Goal: Task Accomplishment & Management: Use online tool/utility

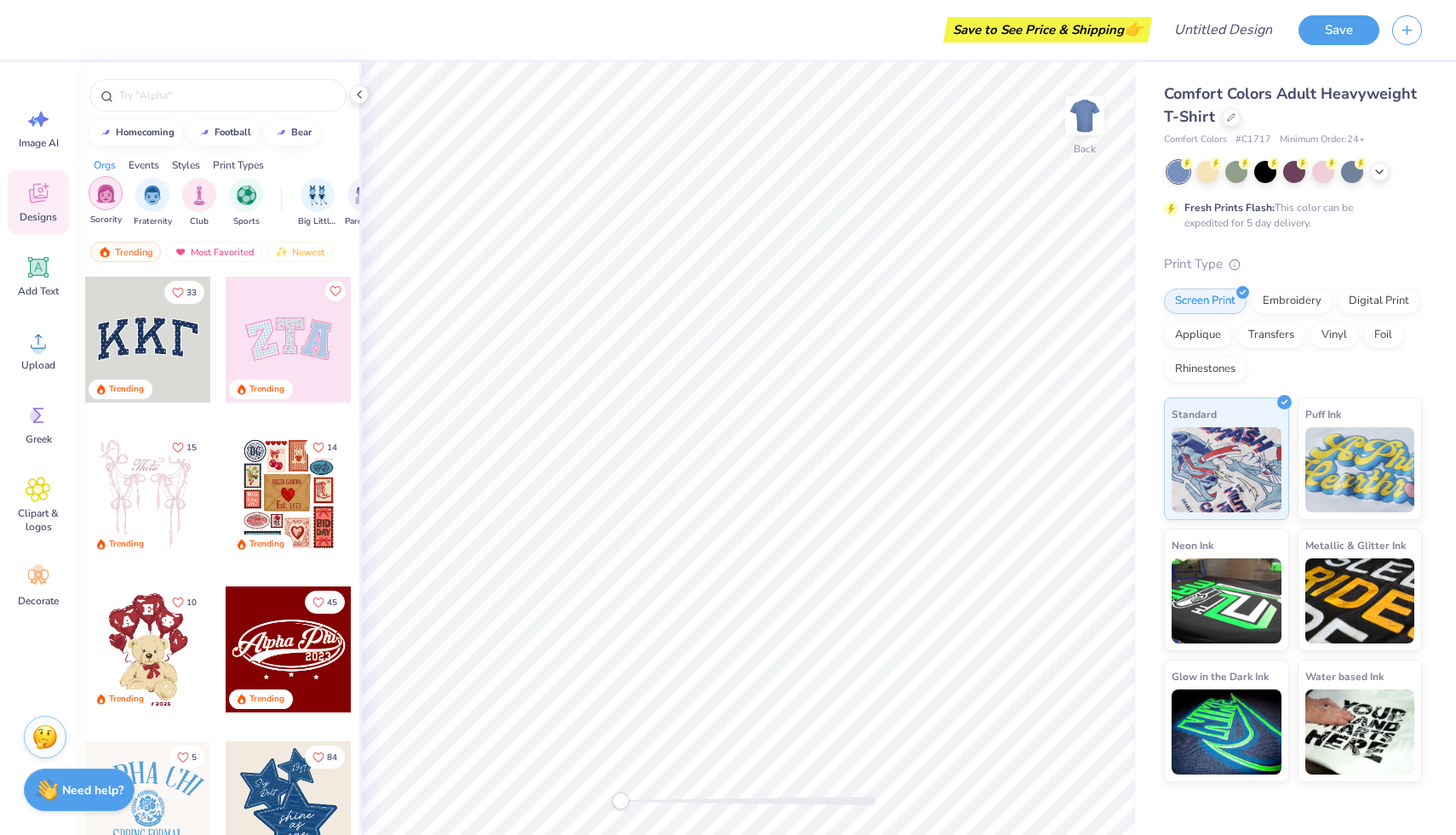
click at [106, 201] on img "filter for Sorority" at bounding box center [106, 194] width 19 height 19
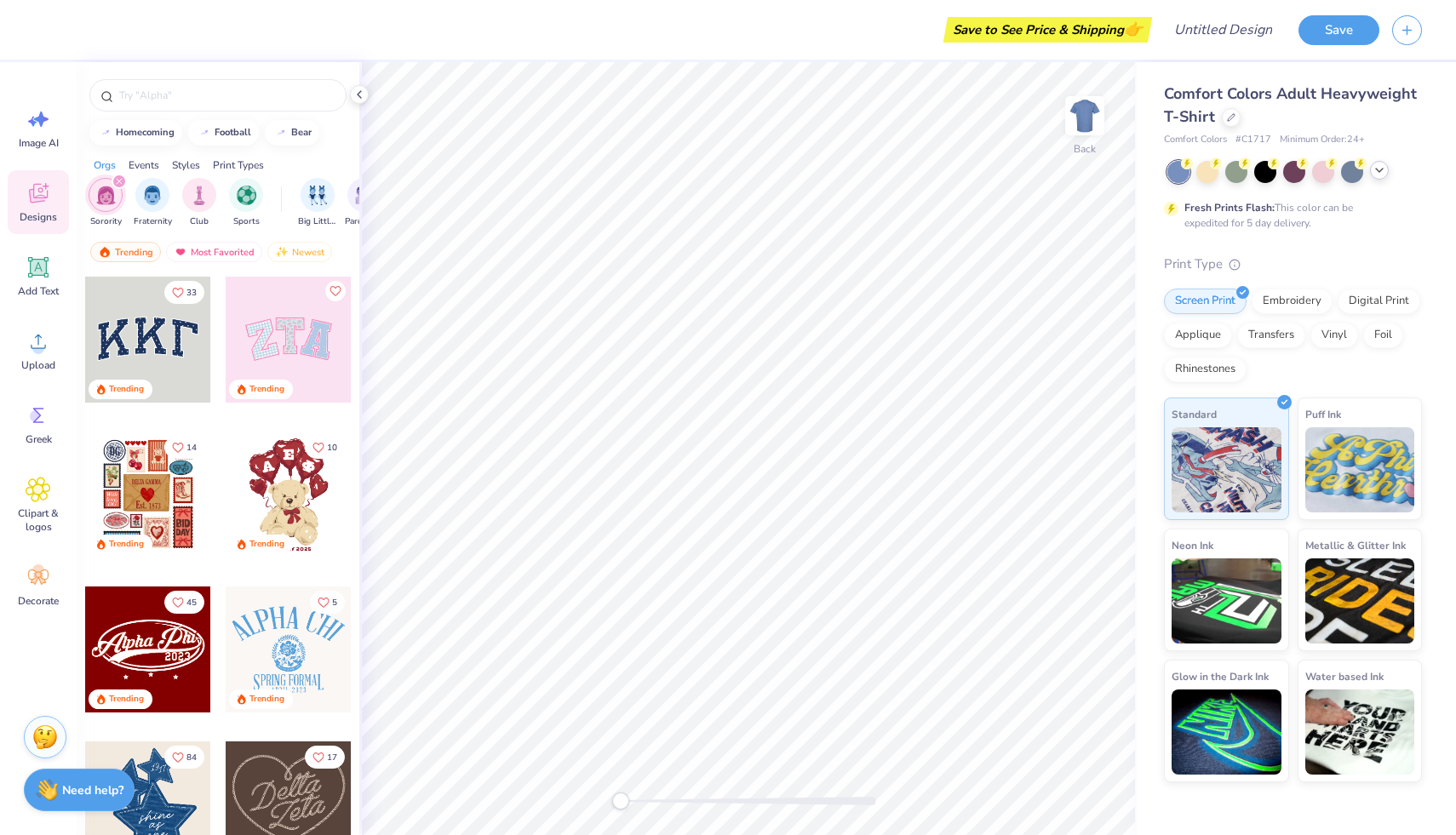
click at [1388, 168] on div at bounding box center [1379, 170] width 18 height 18
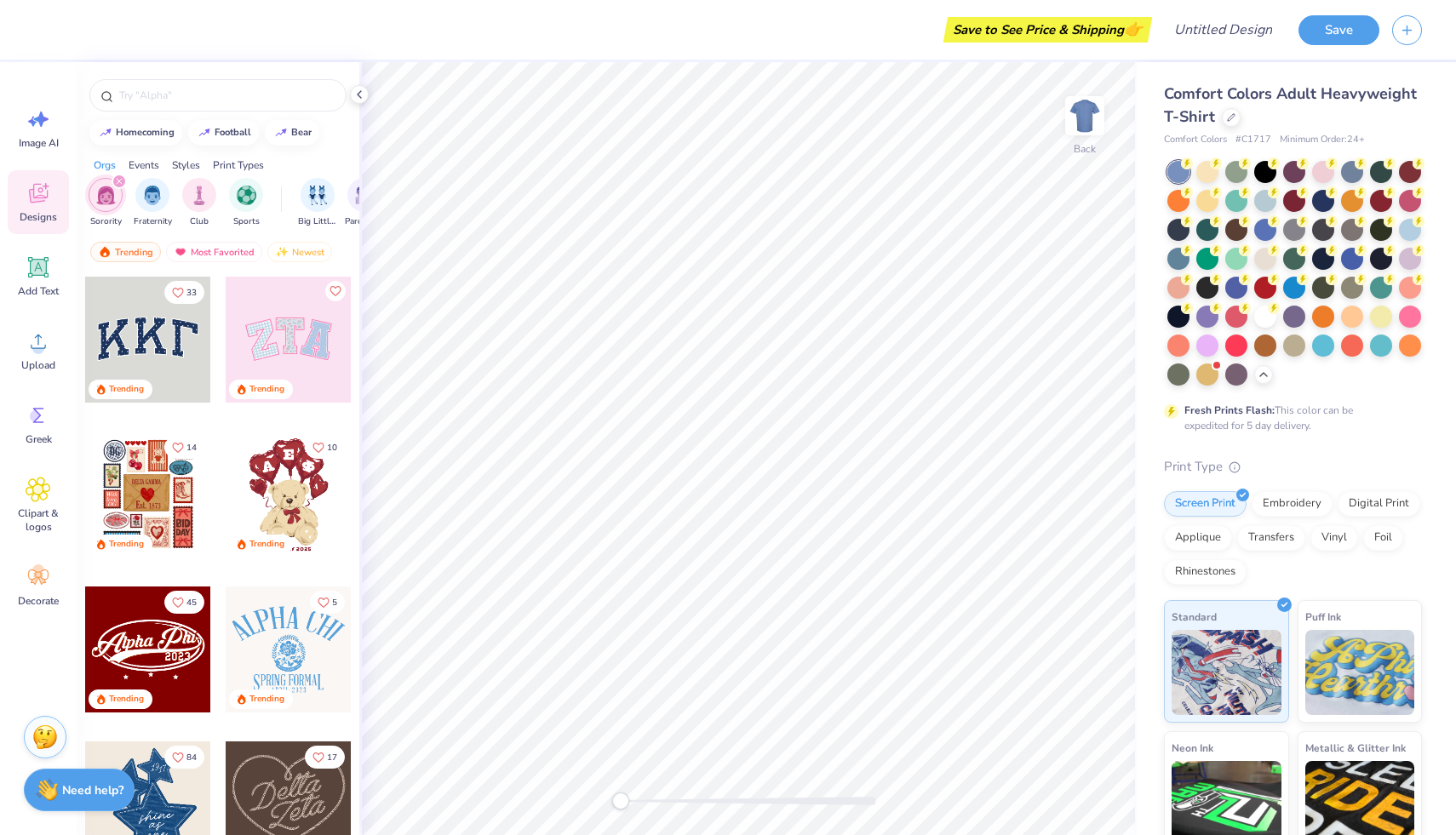
click at [1236, 127] on div "Comfort Colors Adult Heavyweight T-Shirt" at bounding box center [1292, 106] width 258 height 46
click at [1232, 119] on icon at bounding box center [1232, 116] width 9 height 9
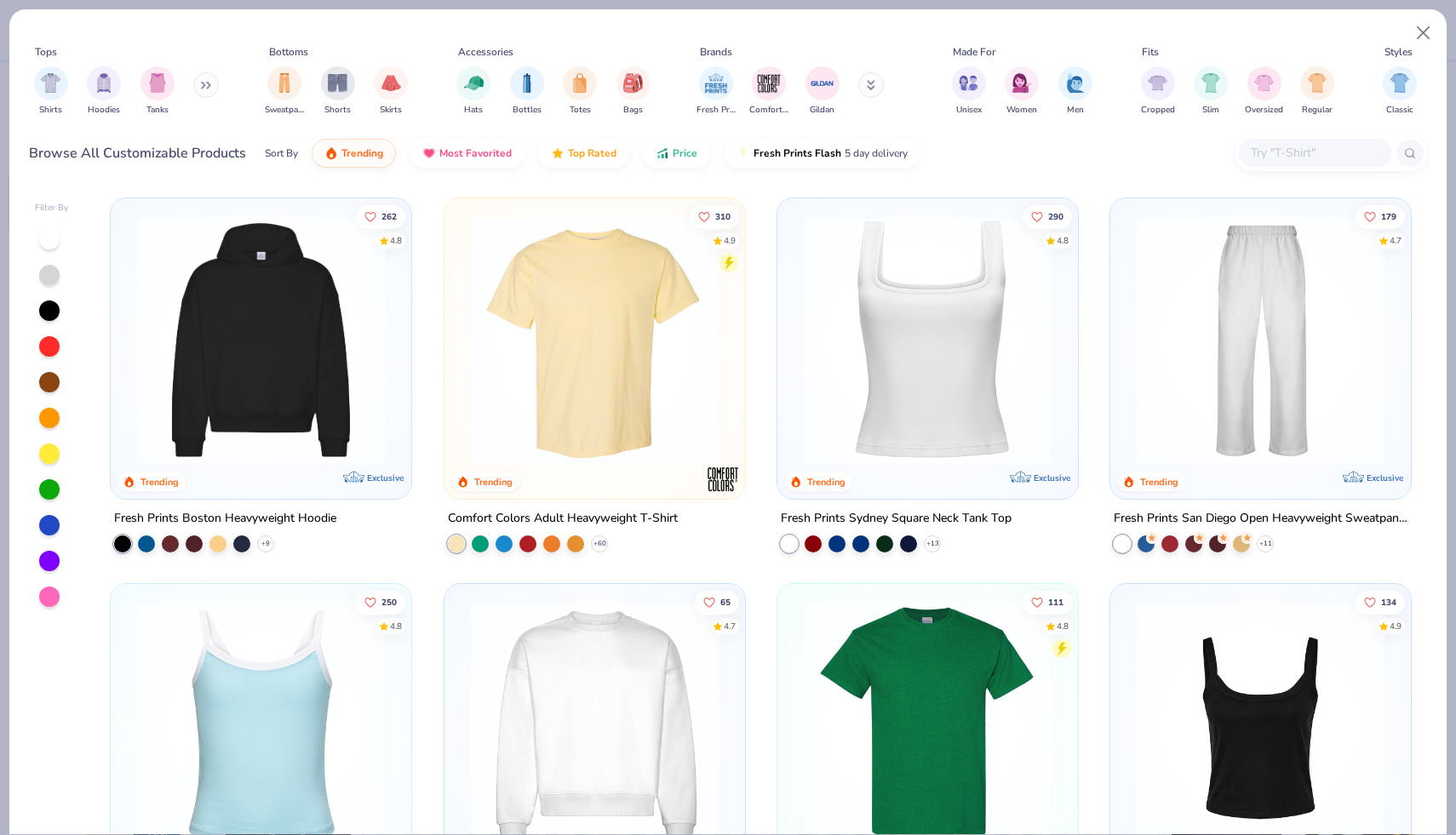
scroll to position [379, 0]
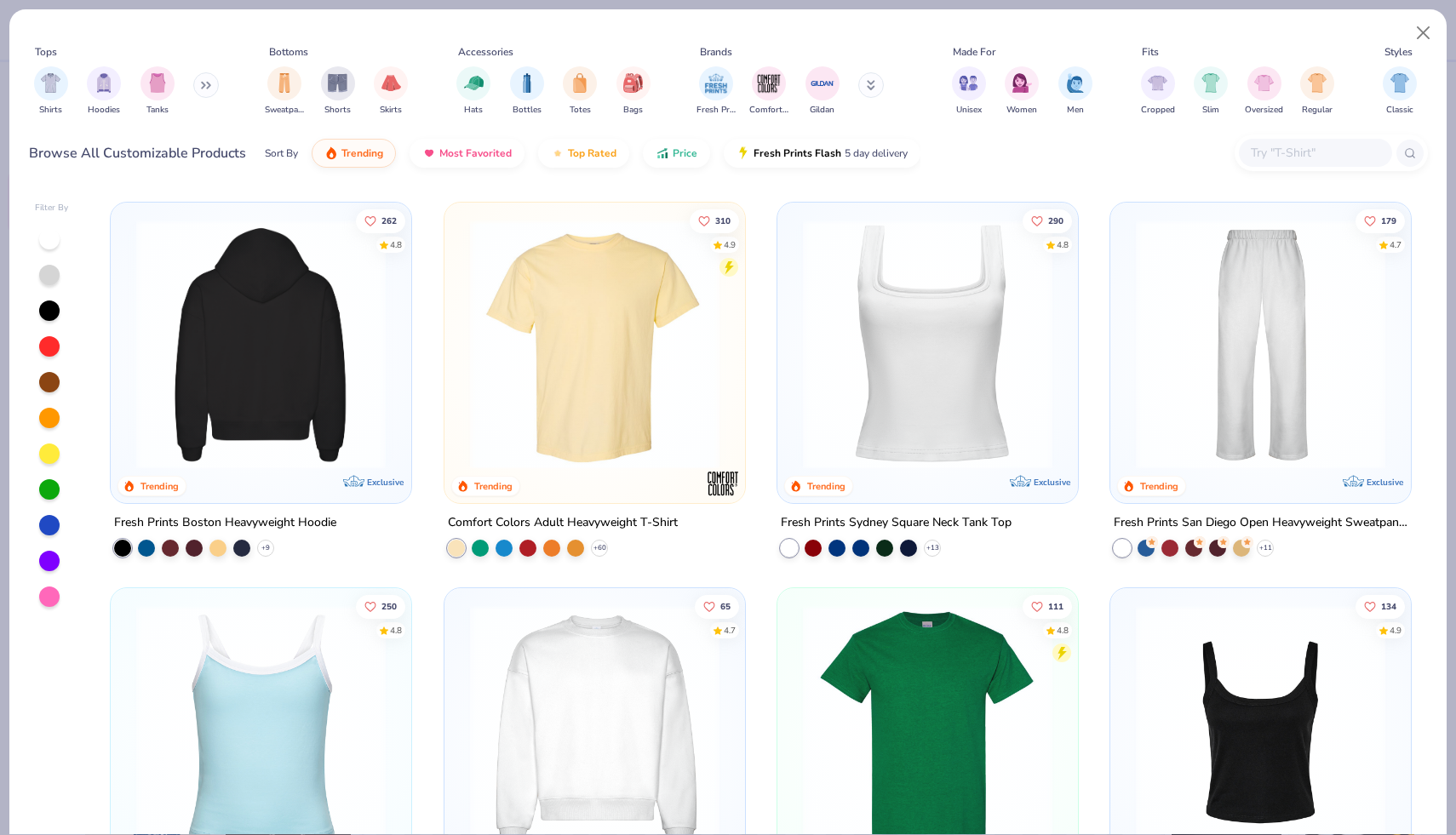
click at [364, 341] on img at bounding box center [261, 344] width 267 height 249
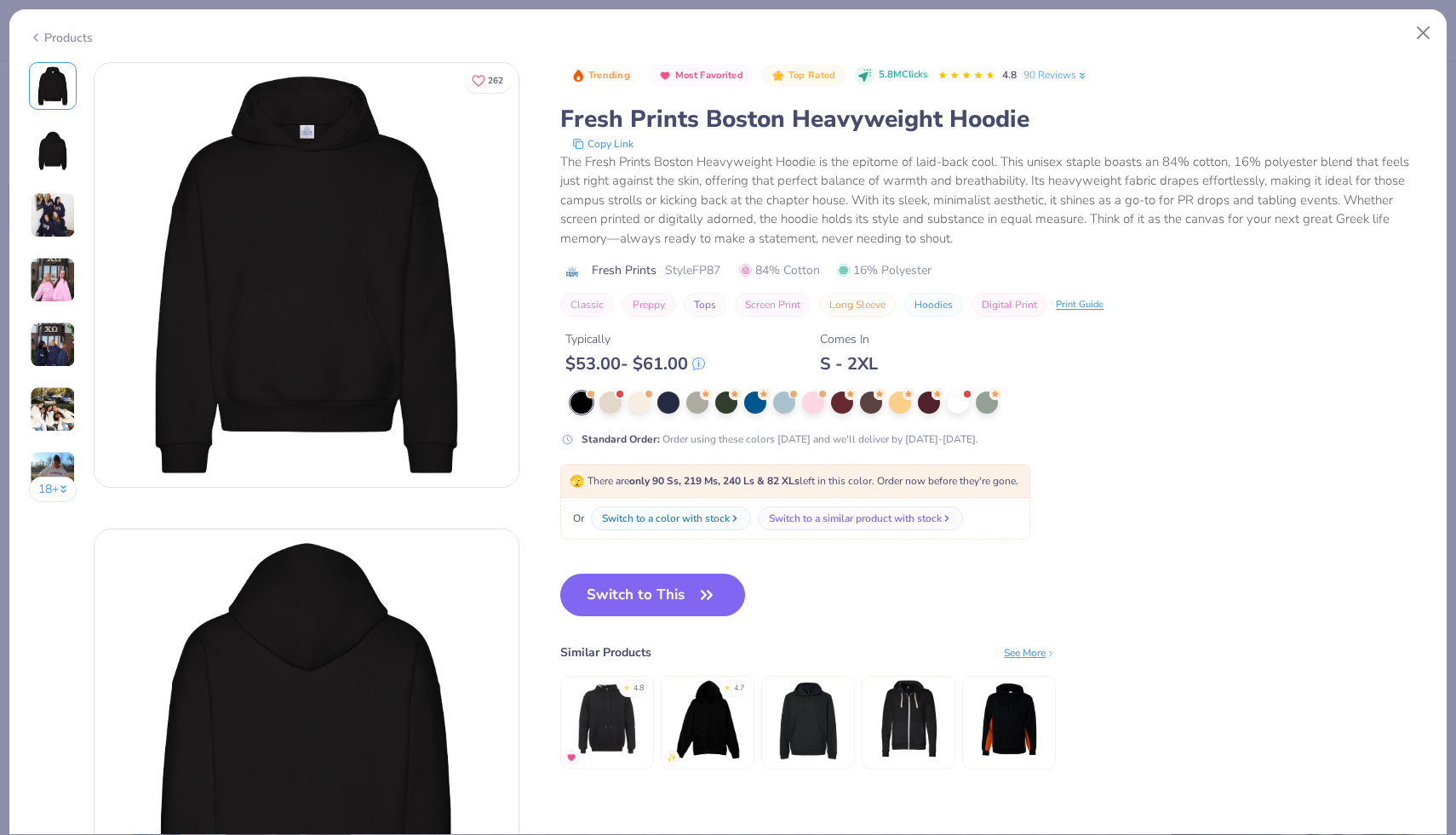
click at [816, 418] on div "Standard Order : Order using these colors today and we'll deliver by Oct 10-13." at bounding box center [901, 419] width 681 height 55
click at [818, 407] on div at bounding box center [813, 400] width 22 height 22
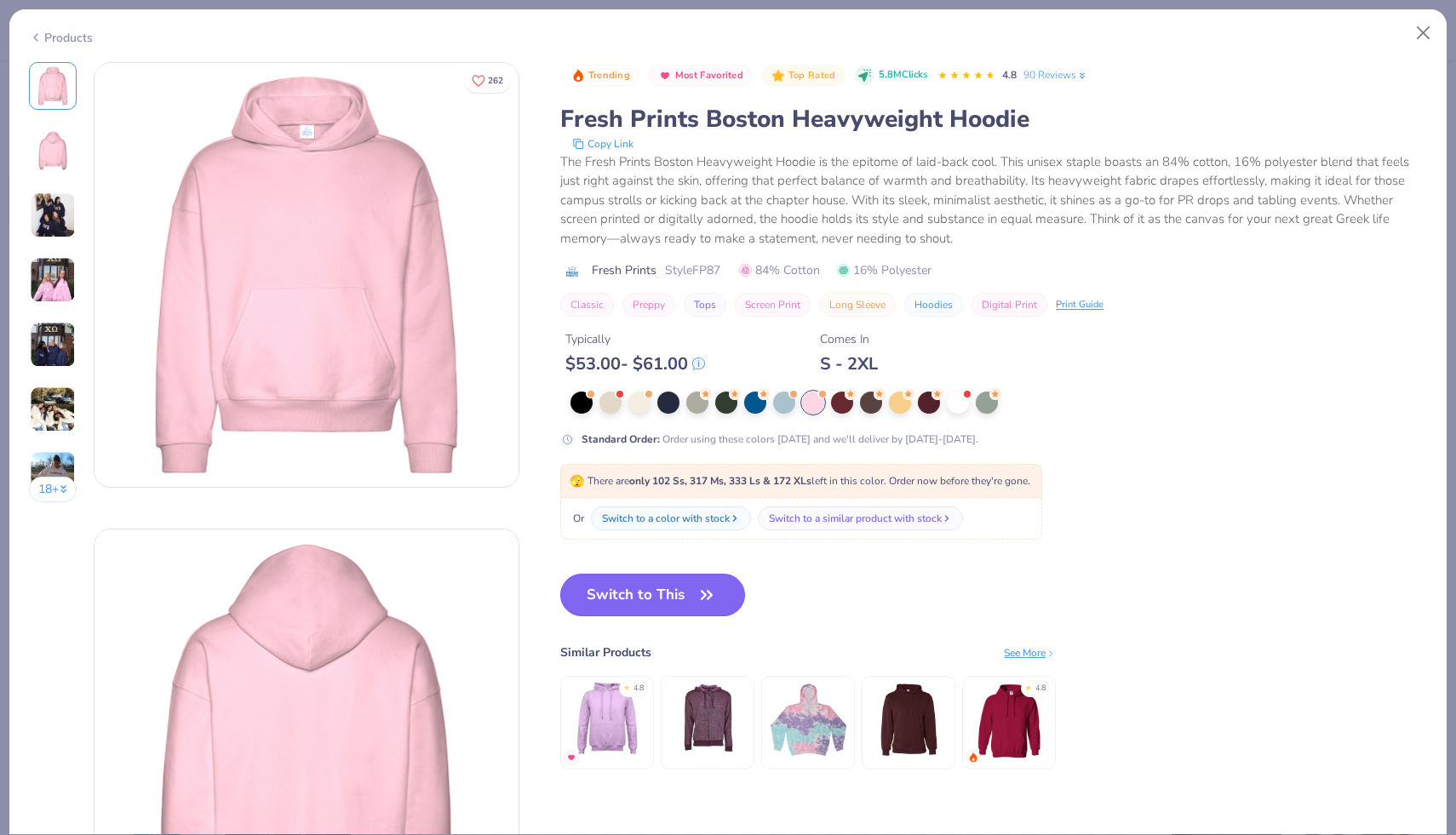
click at [664, 599] on button "Switch to This" at bounding box center [653, 595] width 185 height 42
type textarea "x"
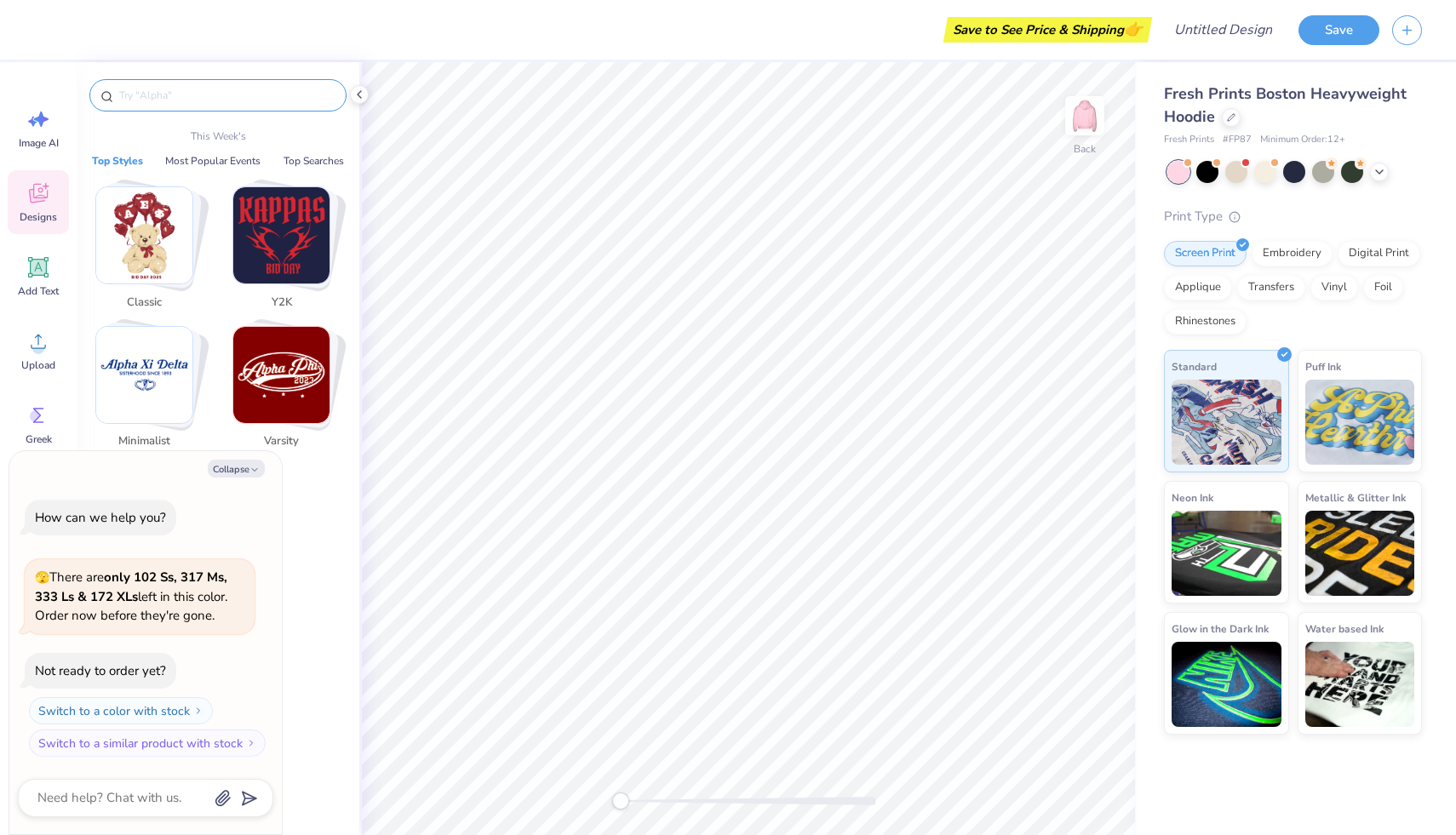
click at [151, 94] on input "text" at bounding box center [226, 95] width 218 height 17
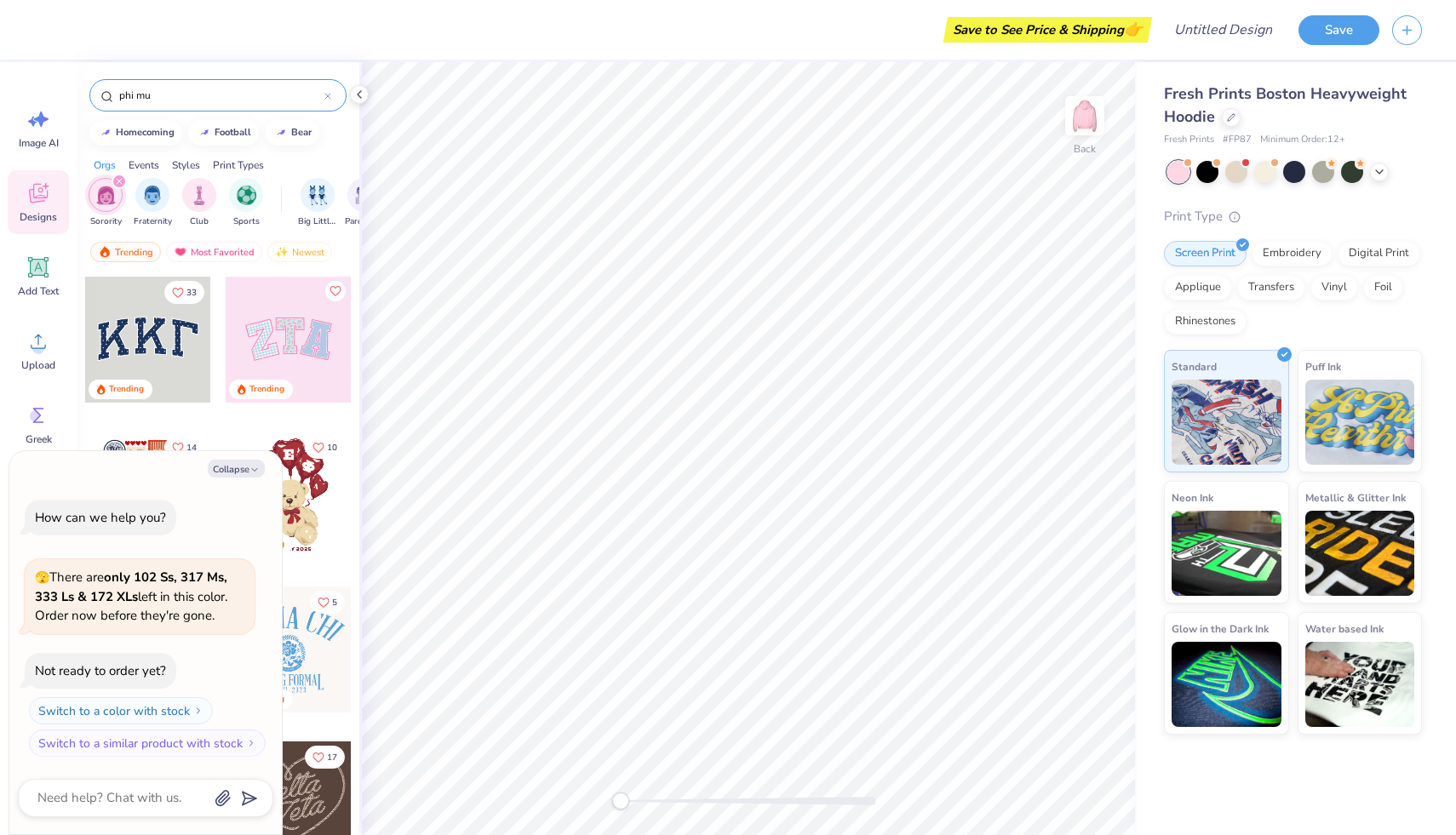
type input "phi mu"
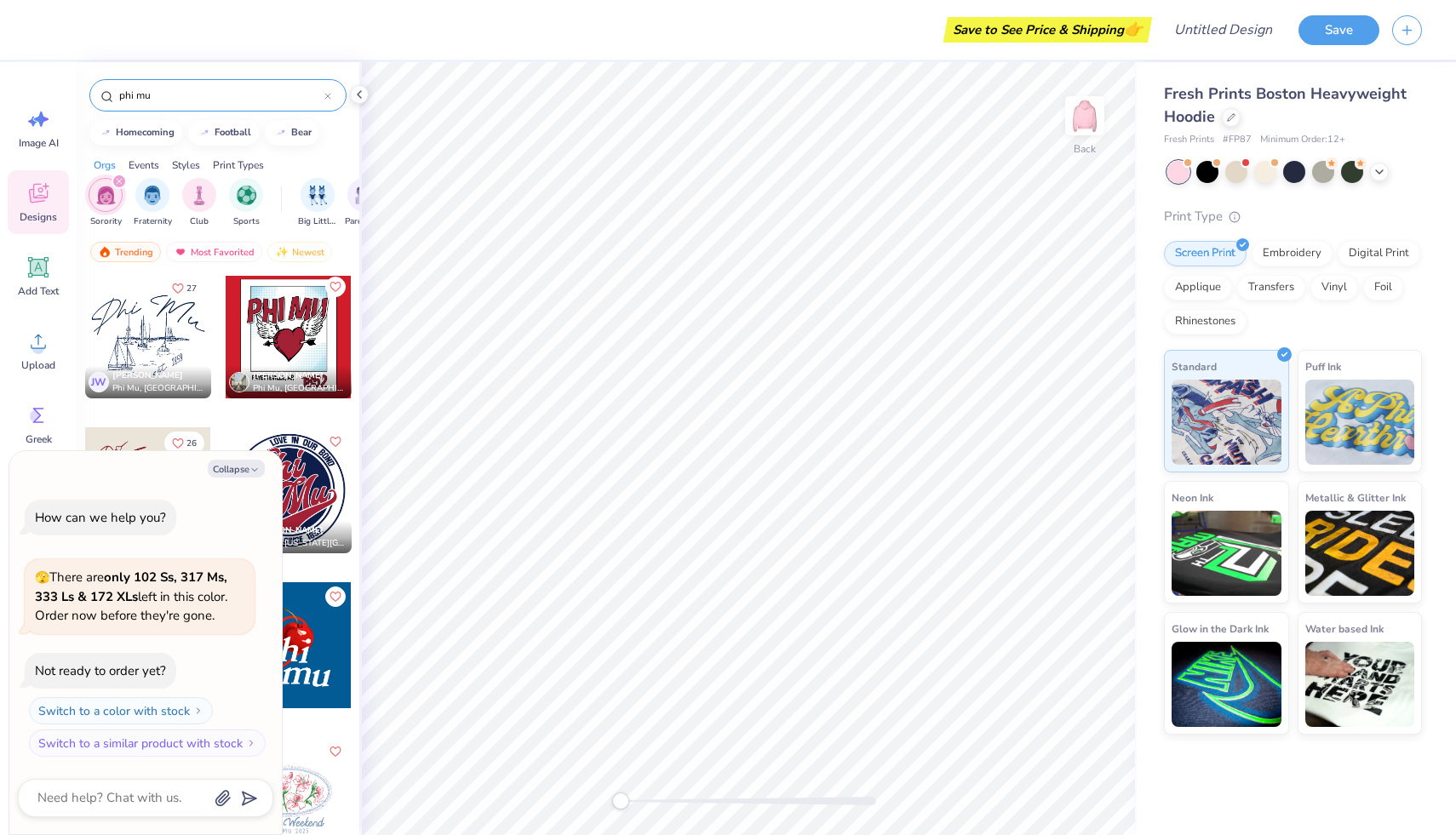
scroll to position [2636, 0]
click at [1085, 134] on img at bounding box center [1085, 115] width 68 height 68
click at [170, 333] on div at bounding box center [148, 336] width 126 height 126
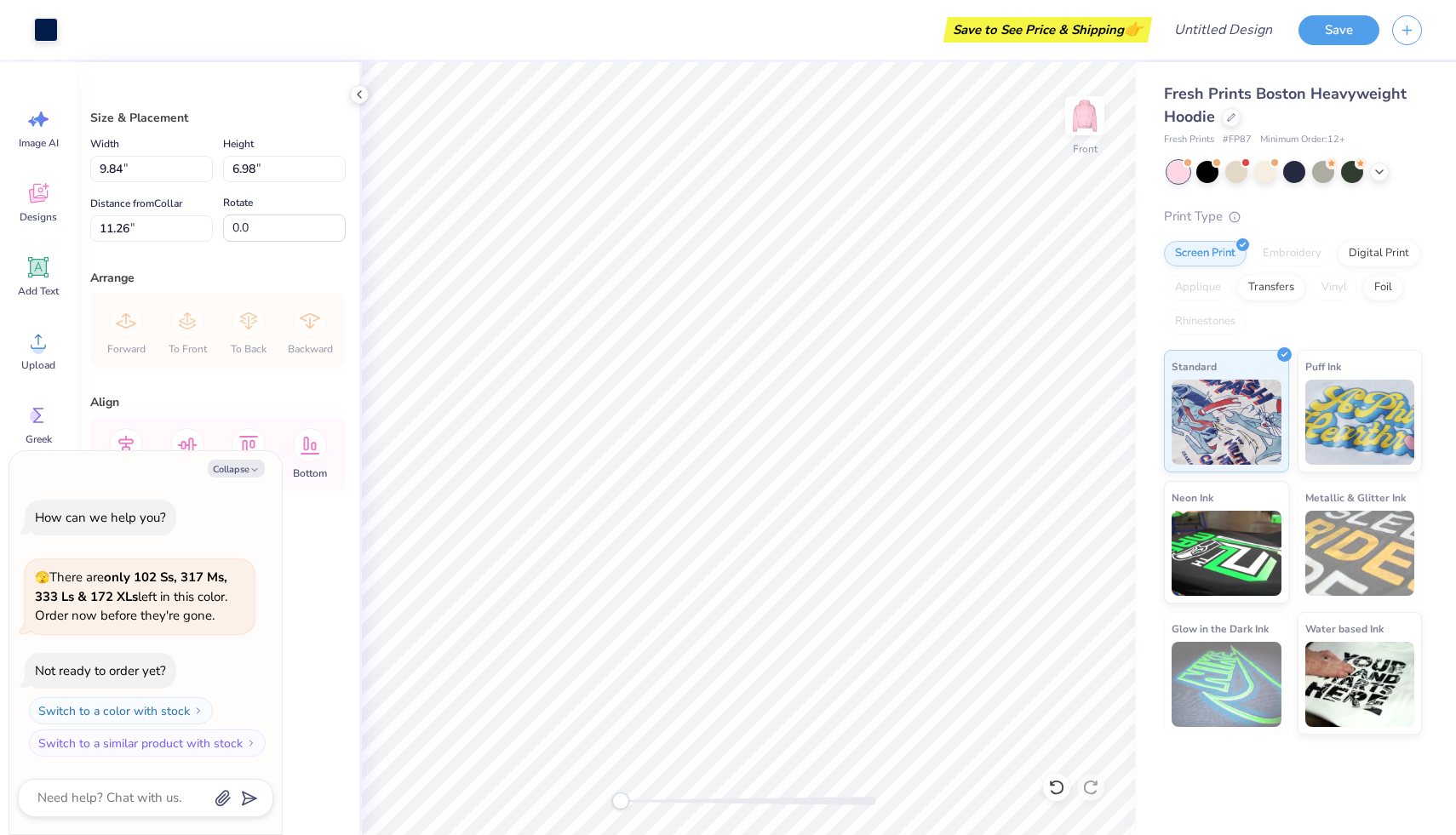
type textarea "x"
type input "7.27"
type textarea "x"
type input "7.01"
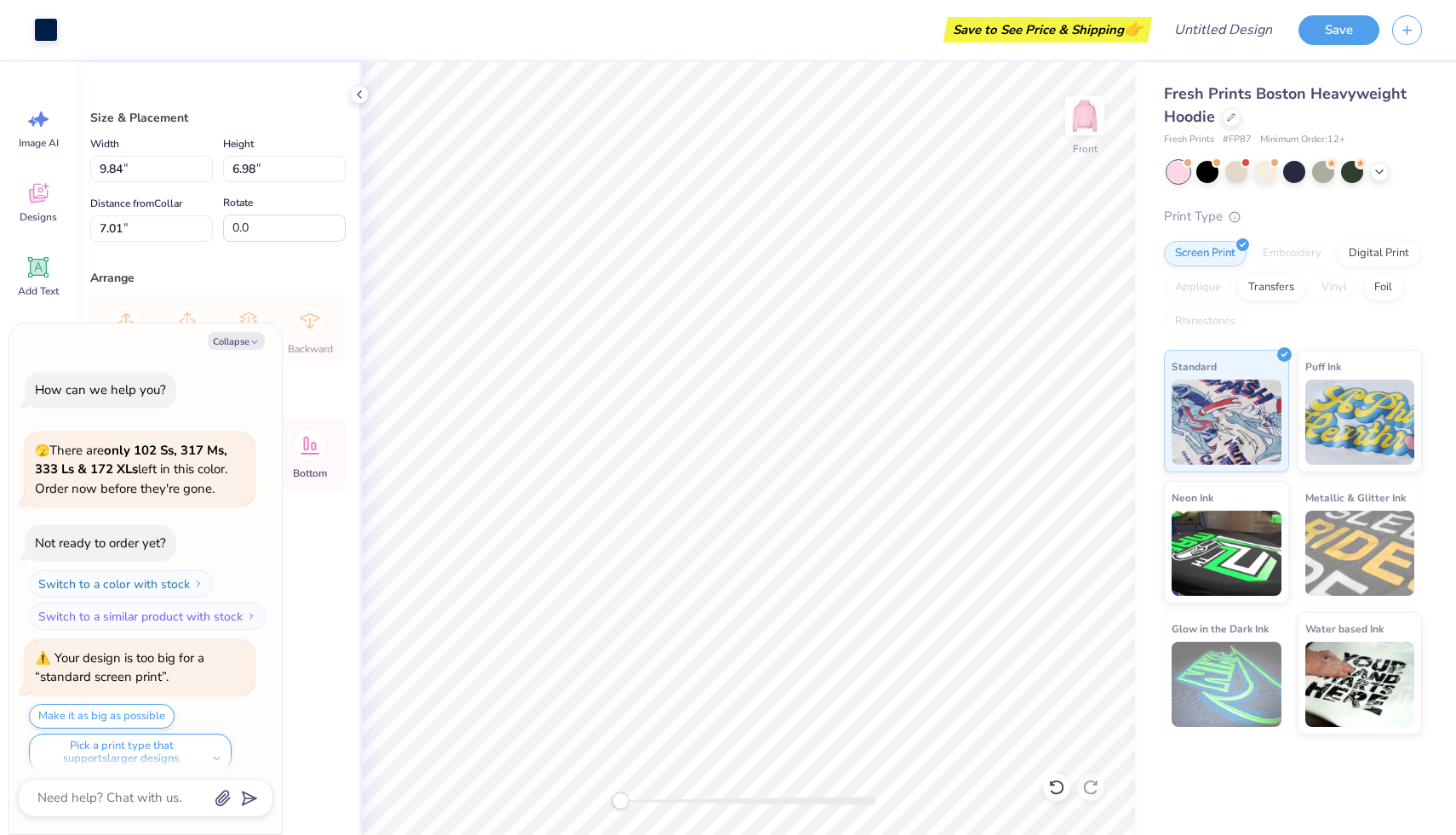
scroll to position [13, 0]
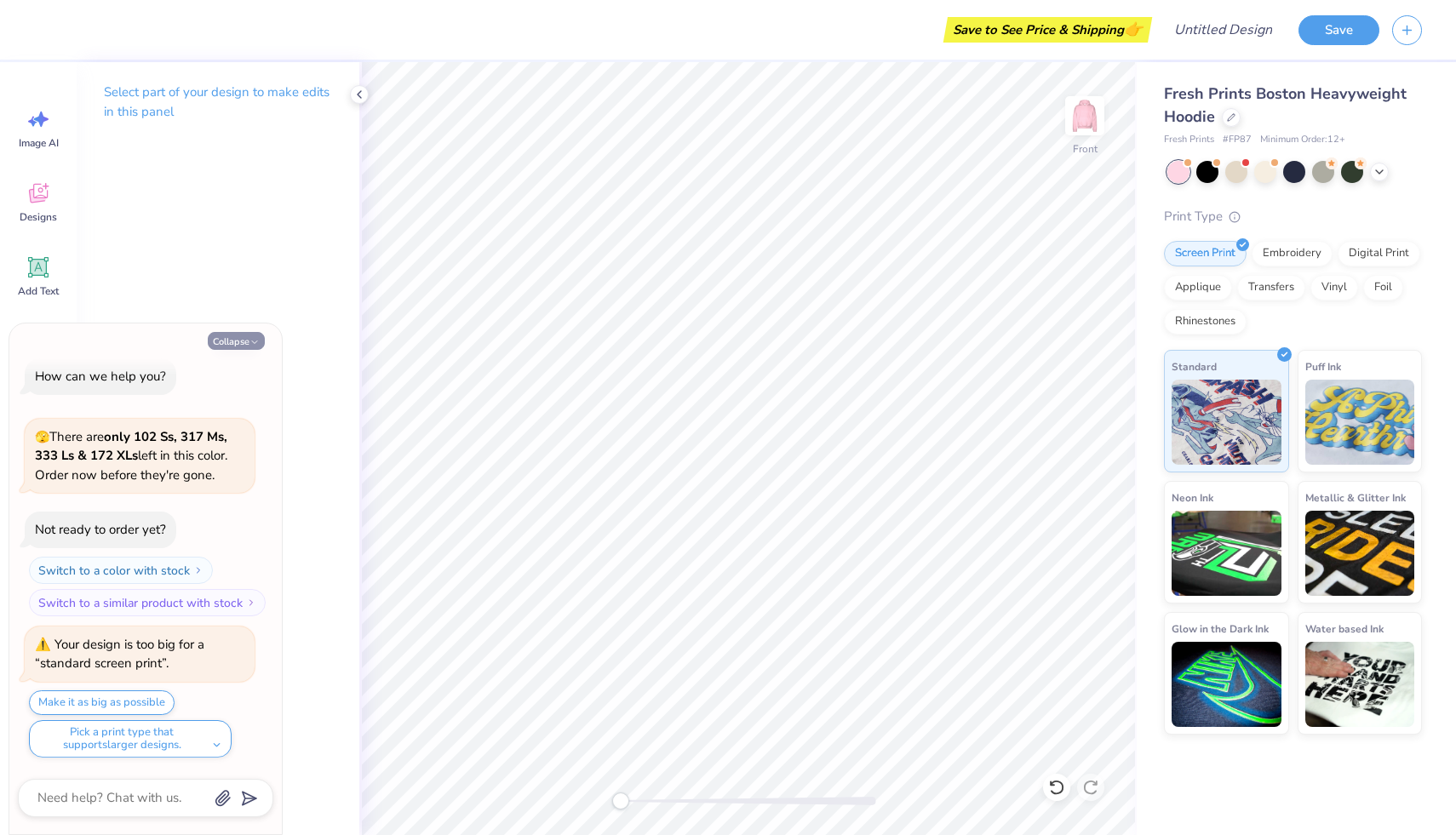
click at [246, 337] on button "Collapse" at bounding box center [236, 341] width 57 height 18
type textarea "x"
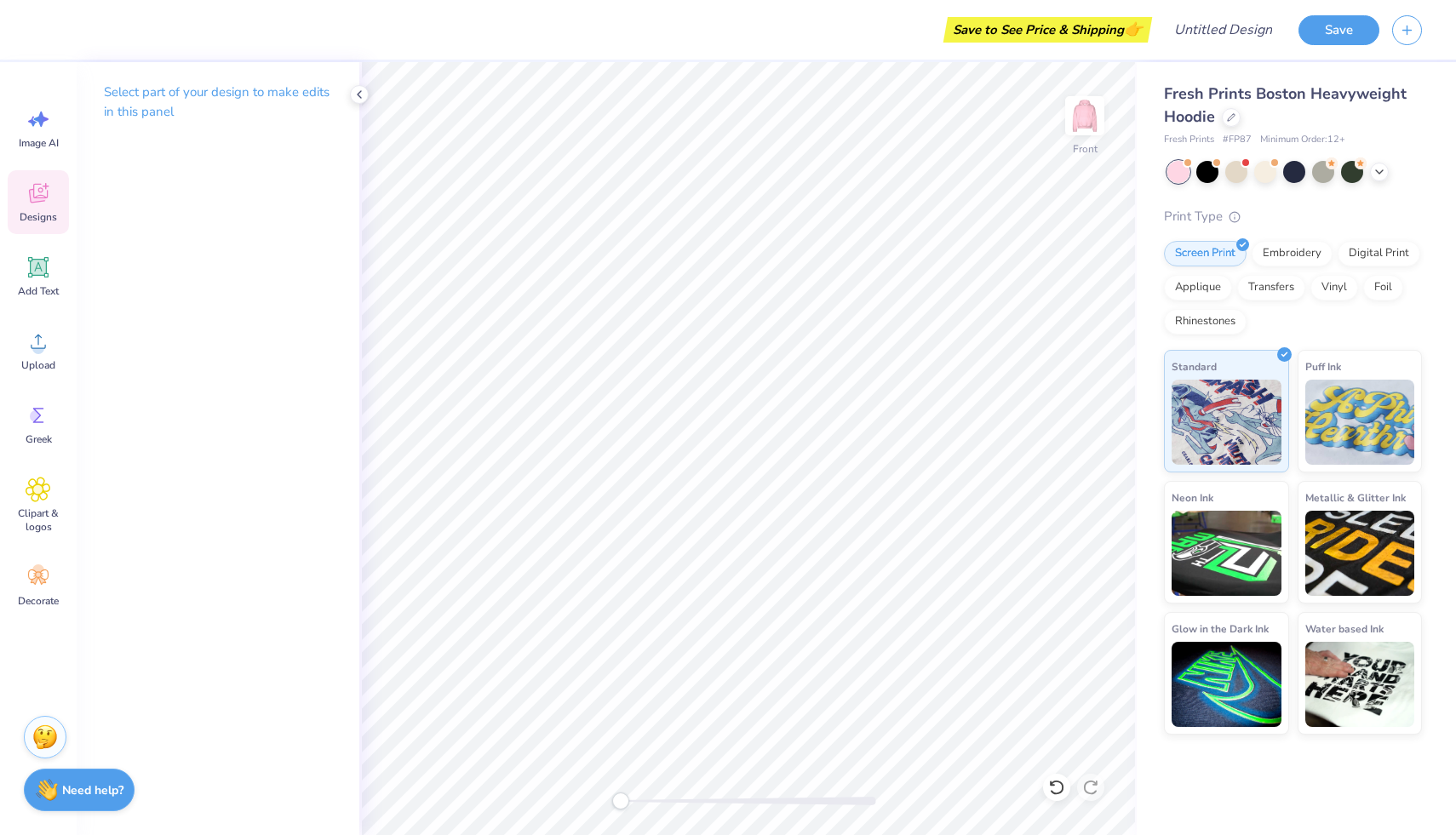
click at [39, 192] on icon at bounding box center [38, 193] width 26 height 26
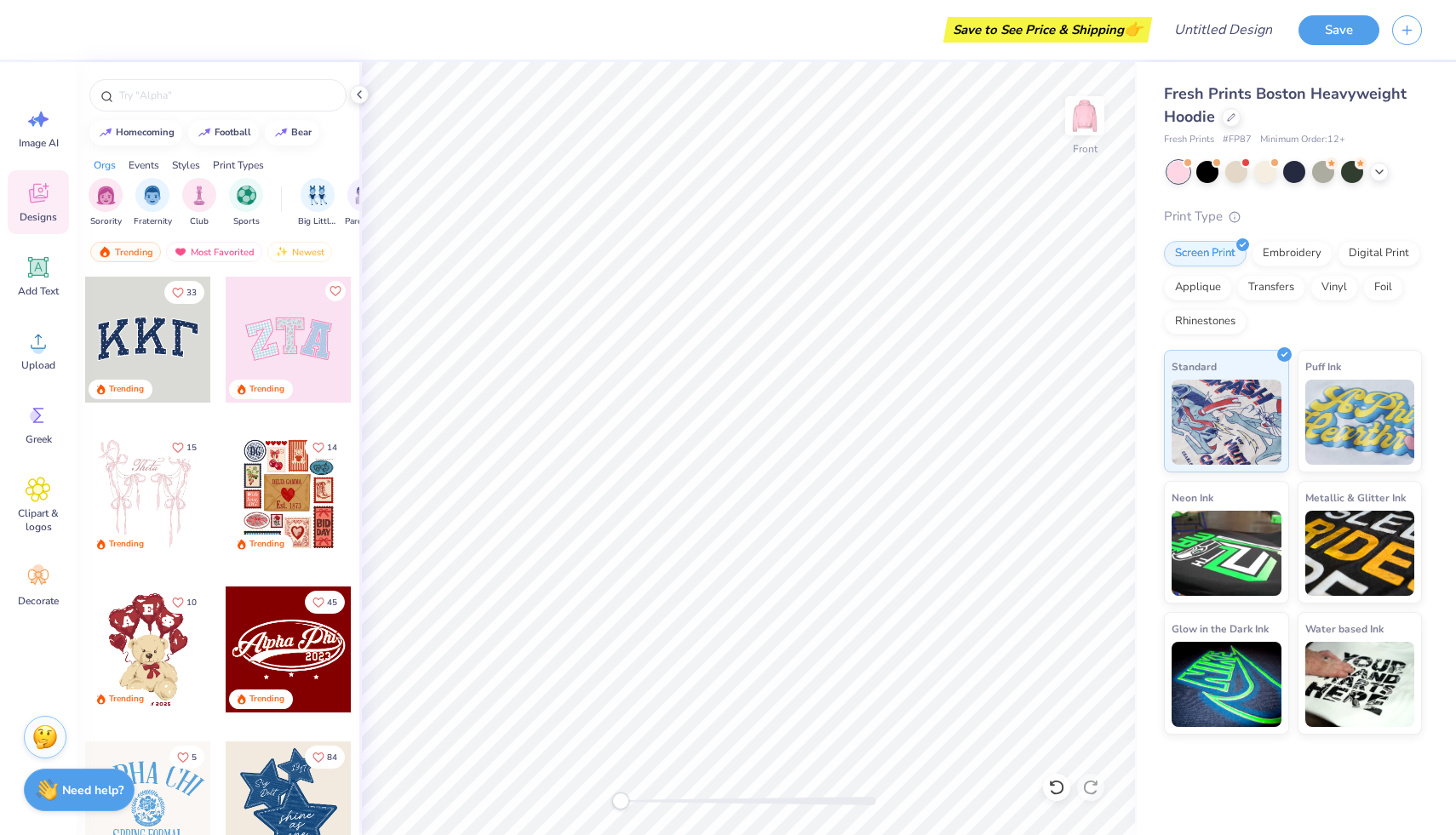
click at [171, 491] on div at bounding box center [148, 494] width 126 height 126
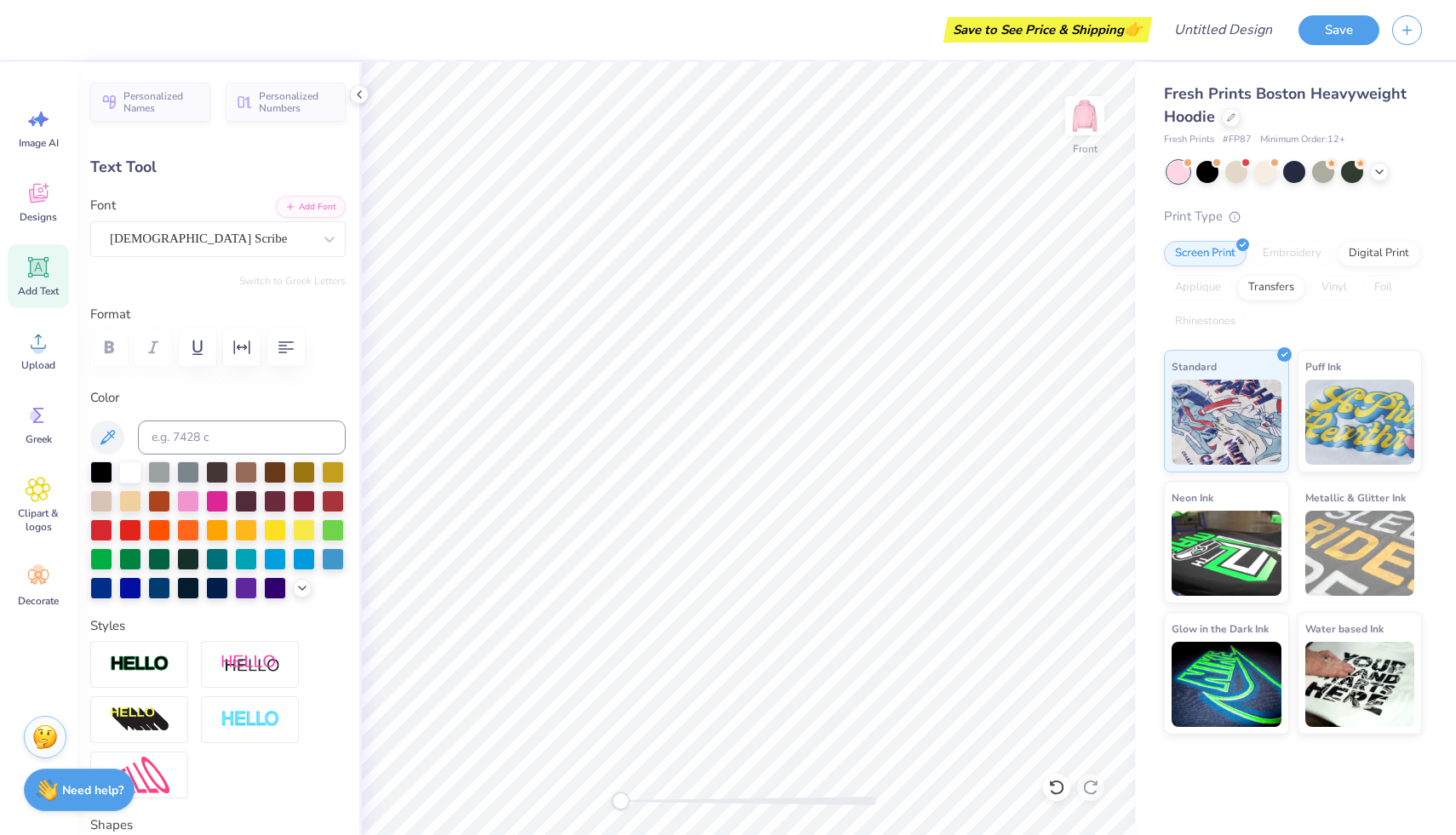
type textarea "p"
type textarea "Phi Mu"
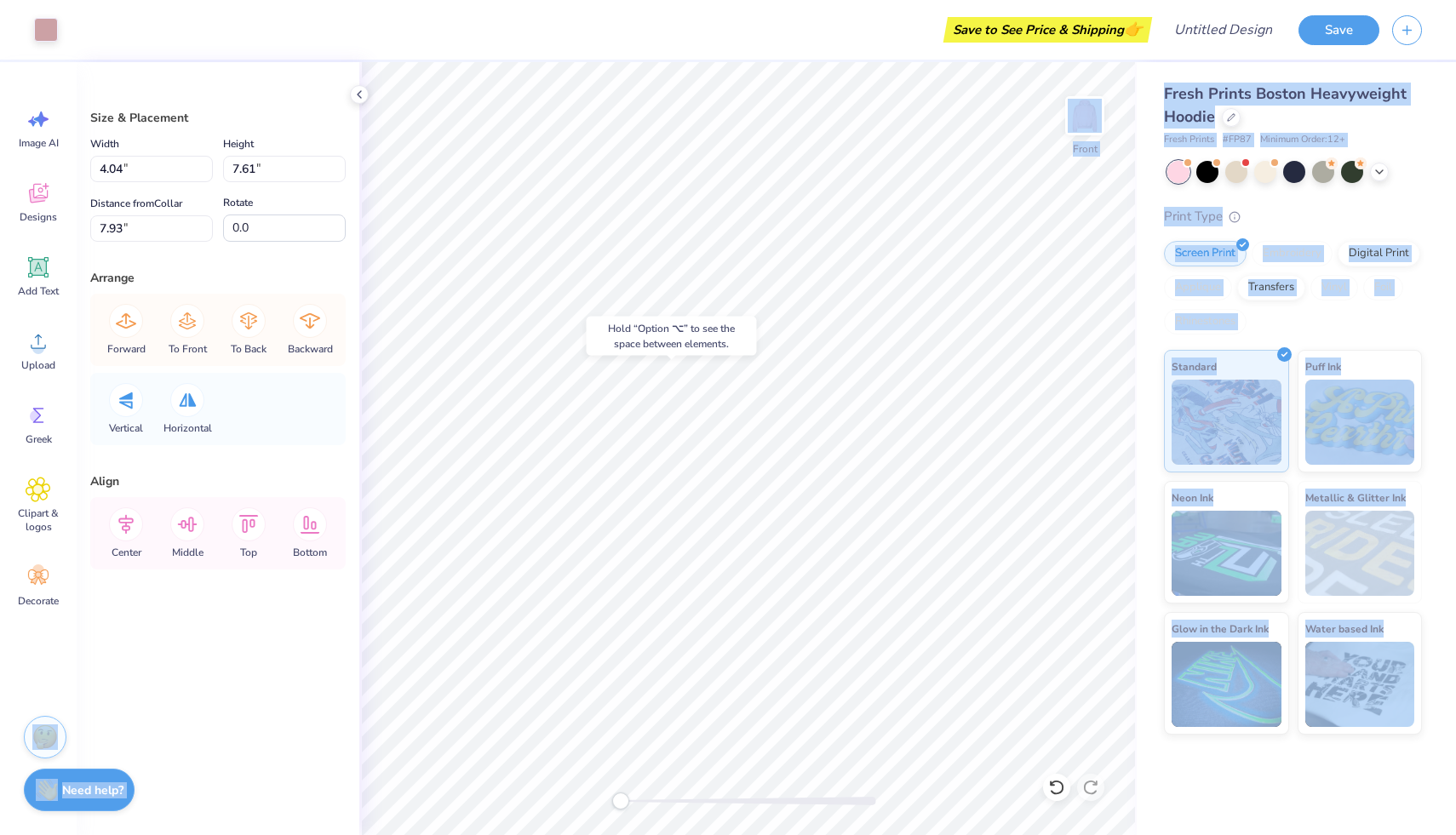
click at [856, 555] on body "Art colors Save to See Price & Shipping 👉 Design Title Save Image AI Designs Ad…" at bounding box center [728, 417] width 1456 height 835
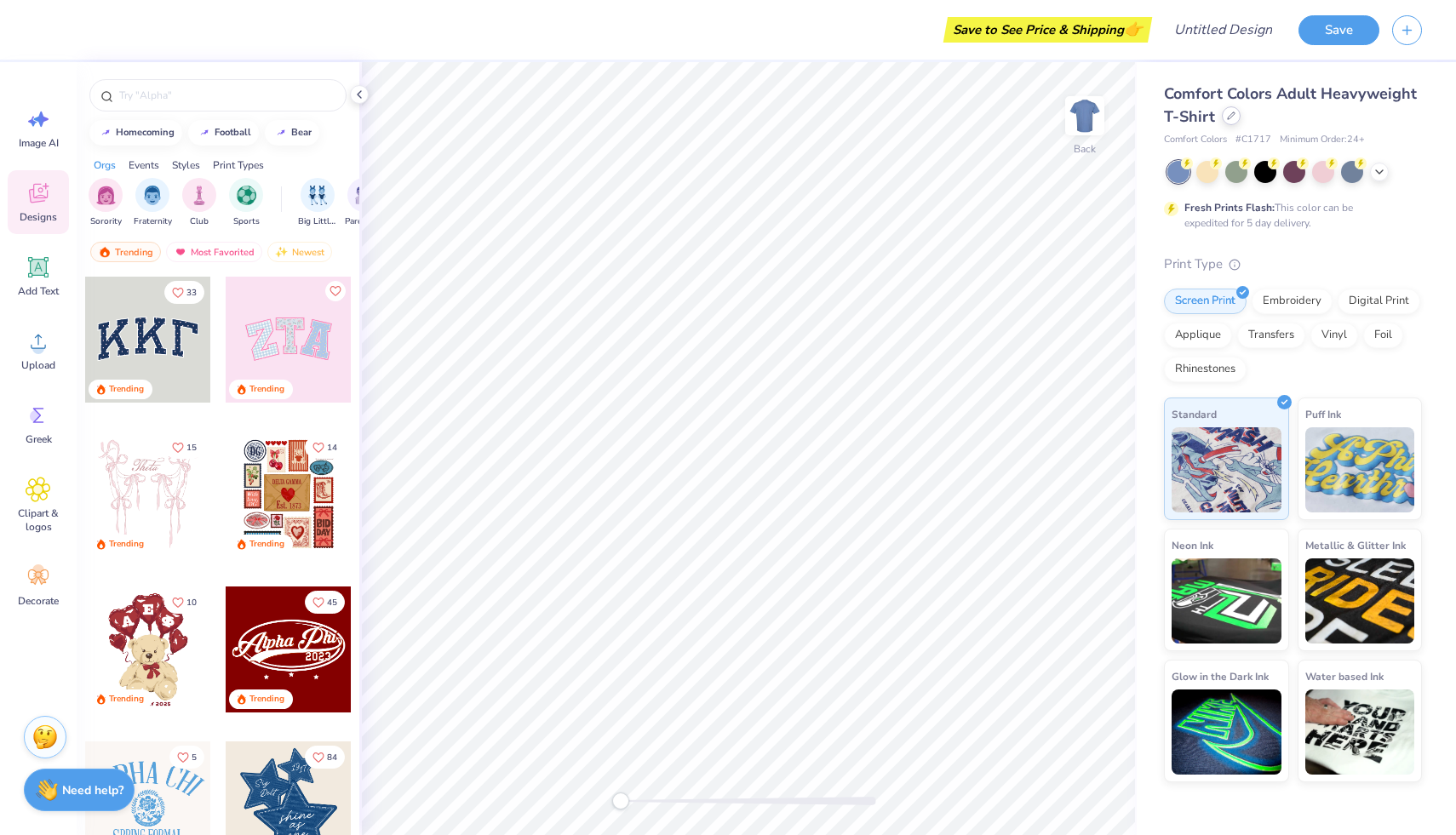
click at [1236, 123] on div "Comfort Colors Adult Heavyweight T-Shirt" at bounding box center [1292, 106] width 258 height 46
click at [1230, 118] on icon at bounding box center [1232, 116] width 9 height 9
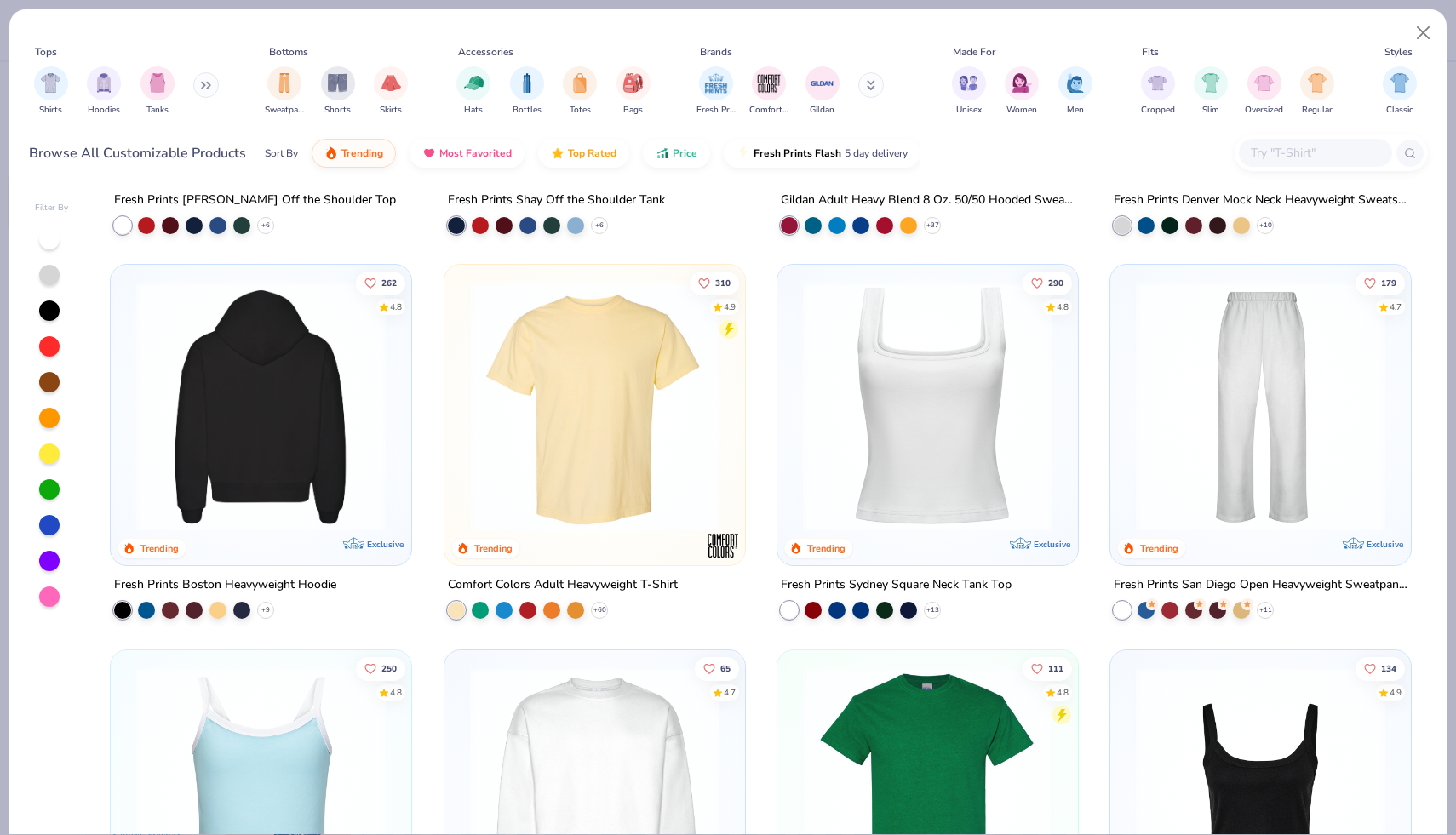
scroll to position [325, 0]
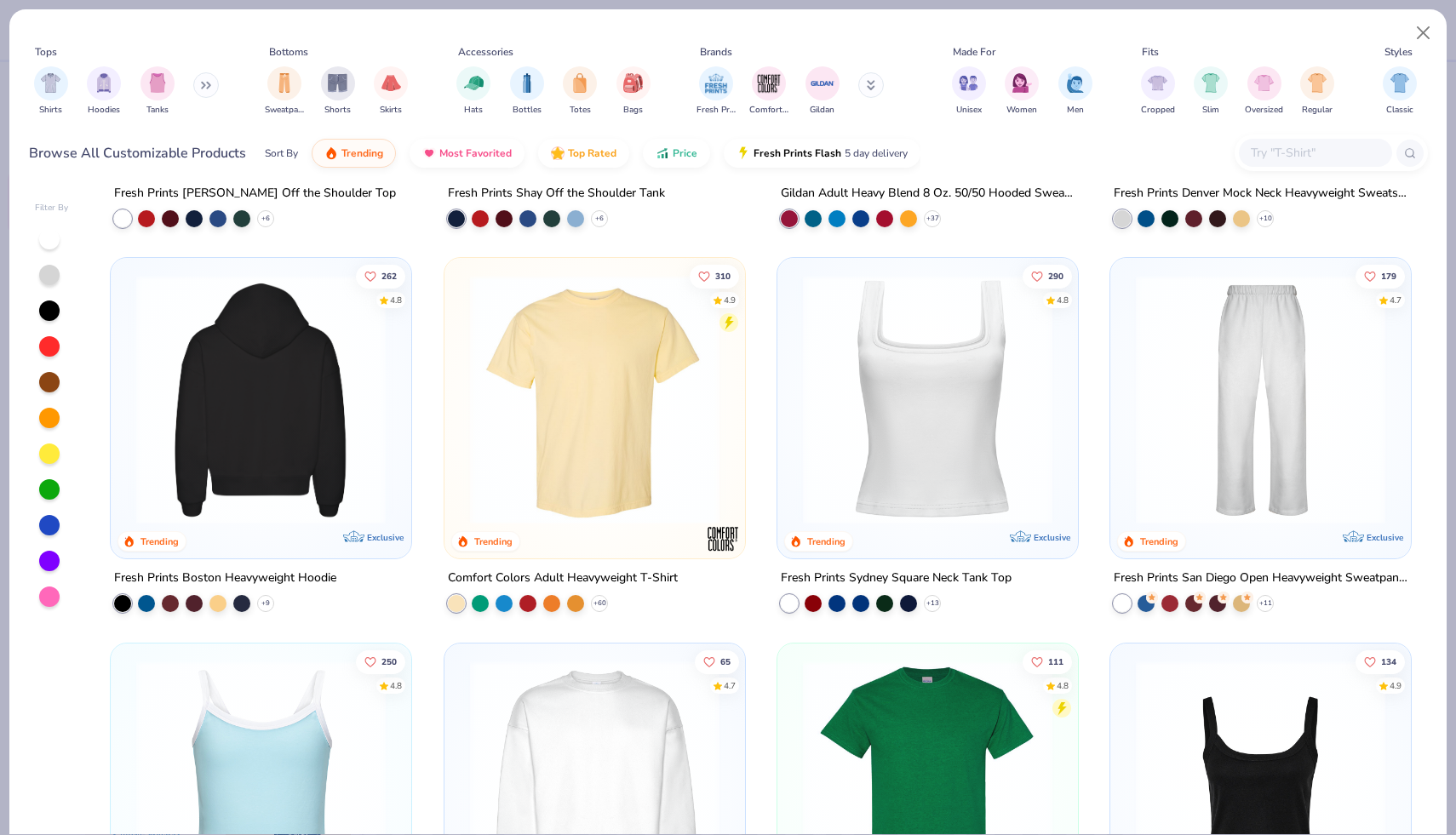
click at [303, 458] on div at bounding box center [261, 399] width 800 height 249
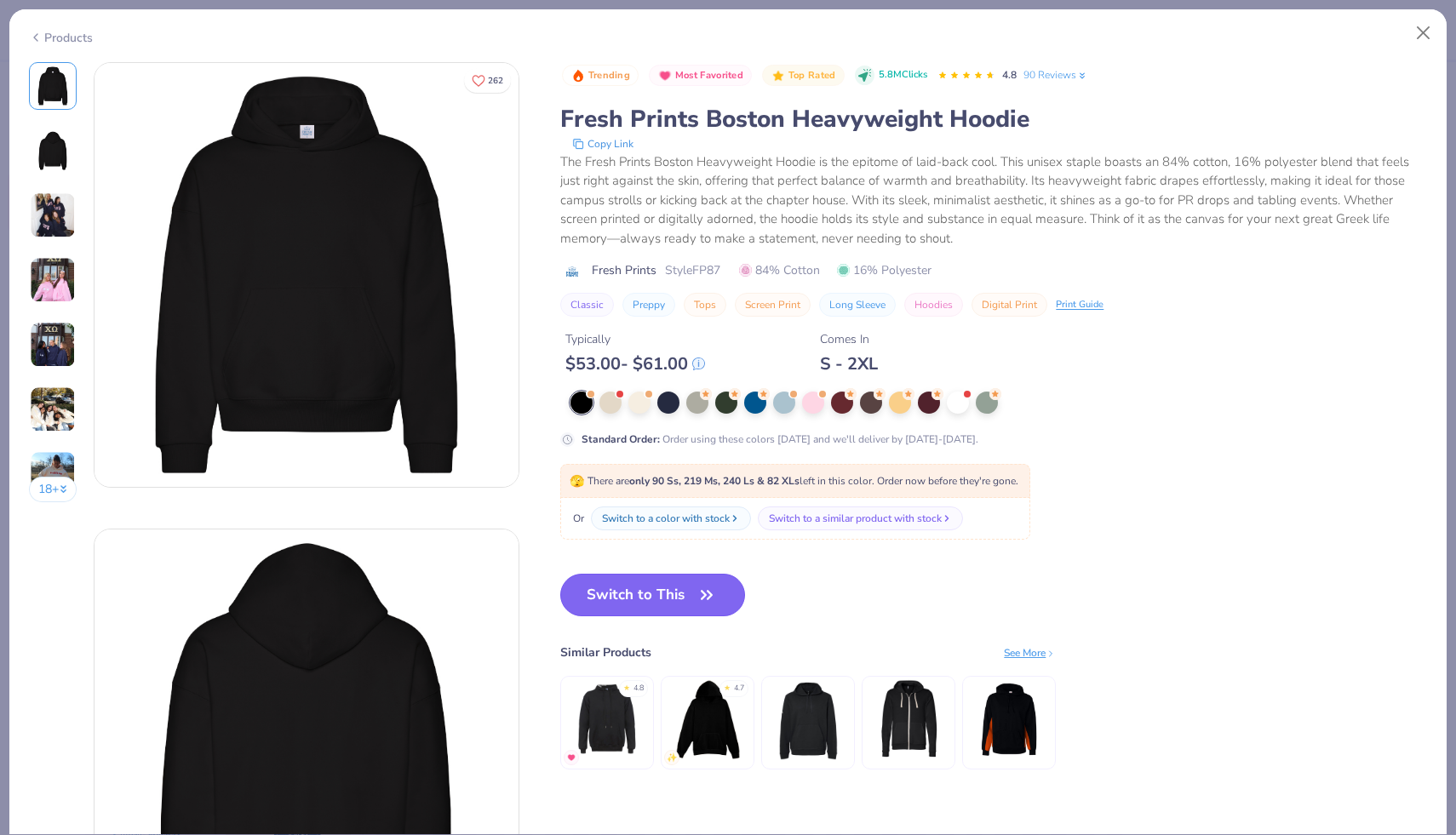
click at [635, 597] on button "Switch to This" at bounding box center [653, 595] width 185 height 42
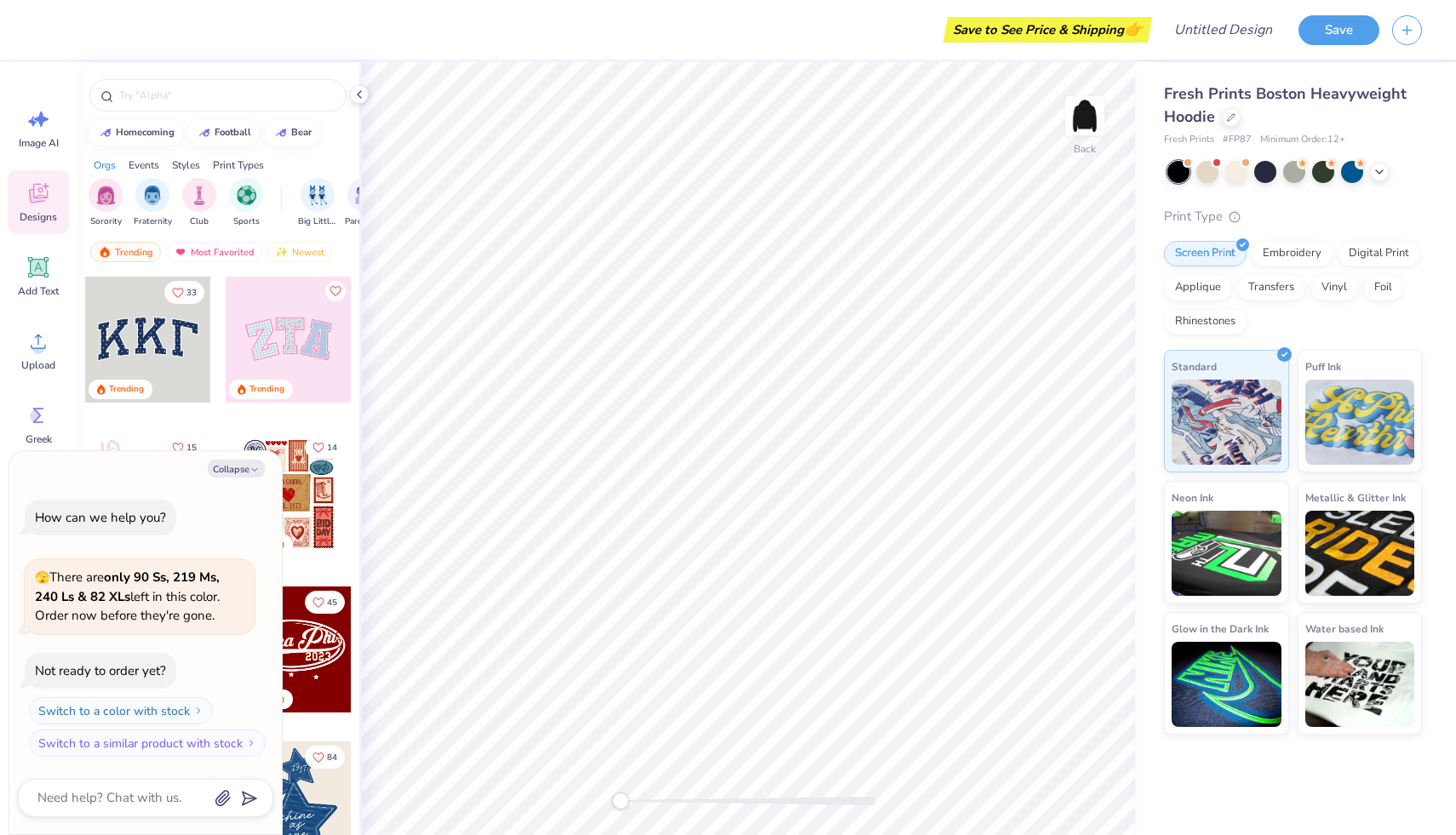
type textarea "x"
click at [118, 190] on div "filter for Sorority" at bounding box center [106, 193] width 34 height 34
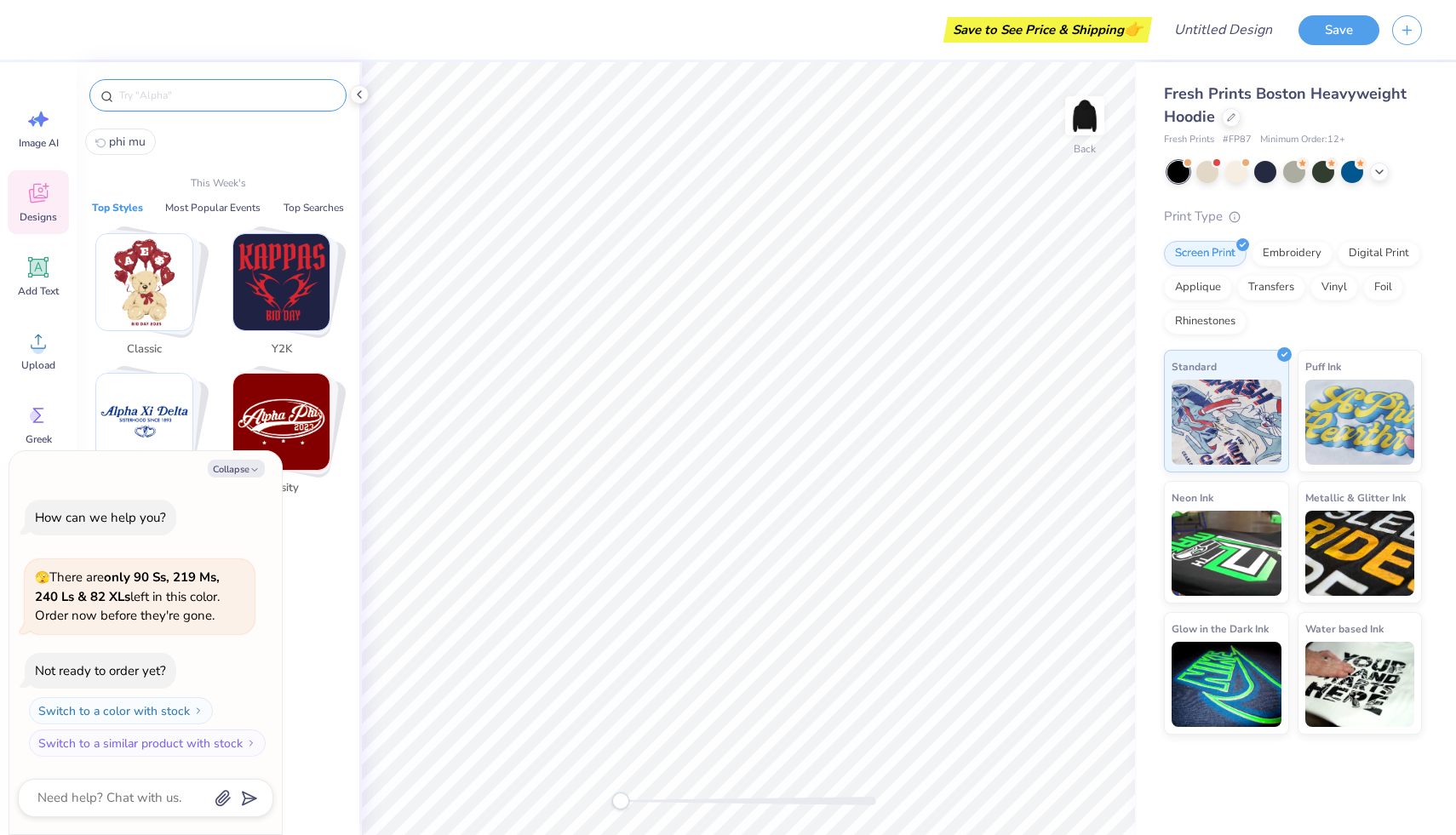
click at [191, 99] on input "text" at bounding box center [226, 95] width 218 height 17
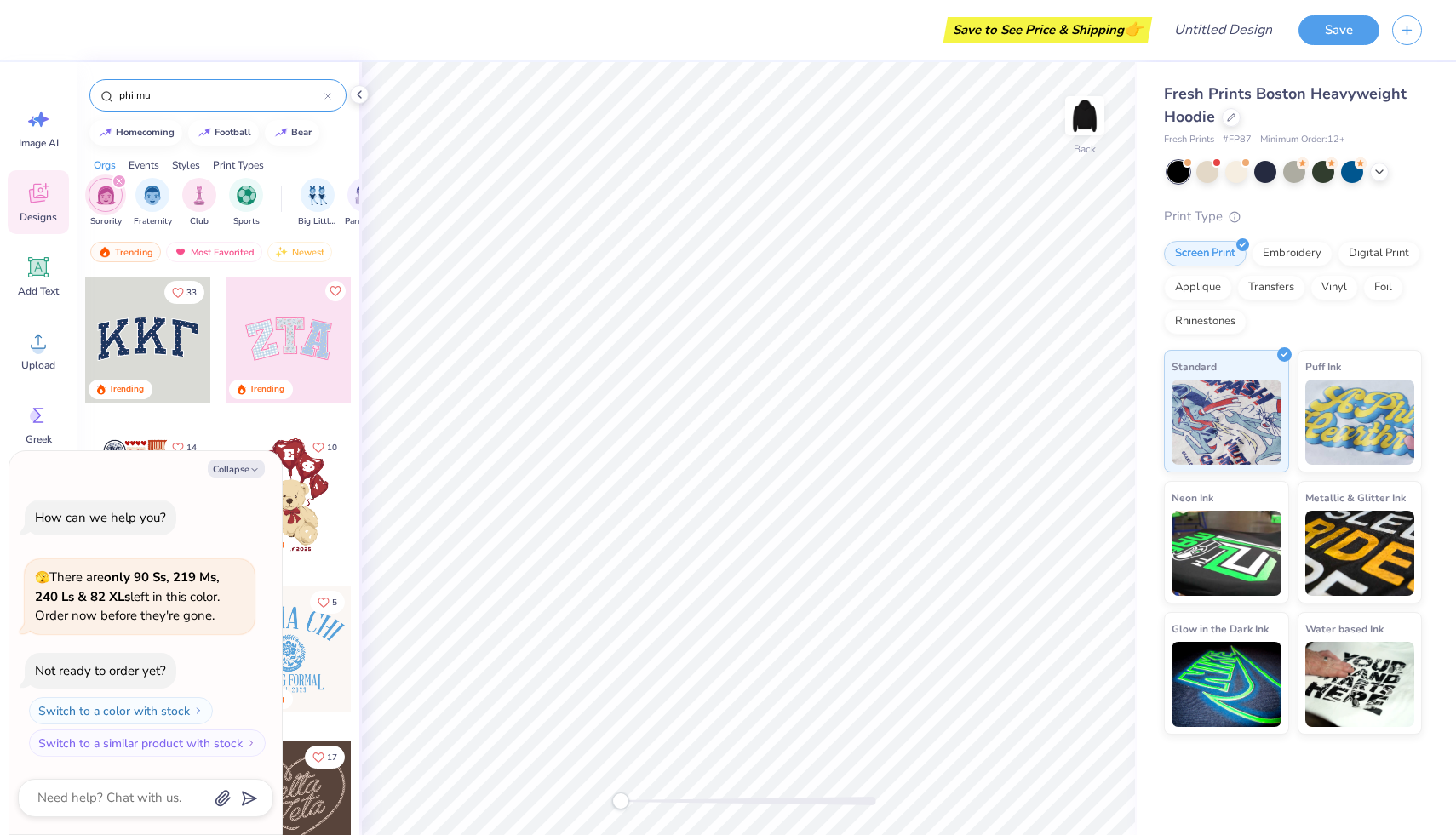
type input "phi mu"
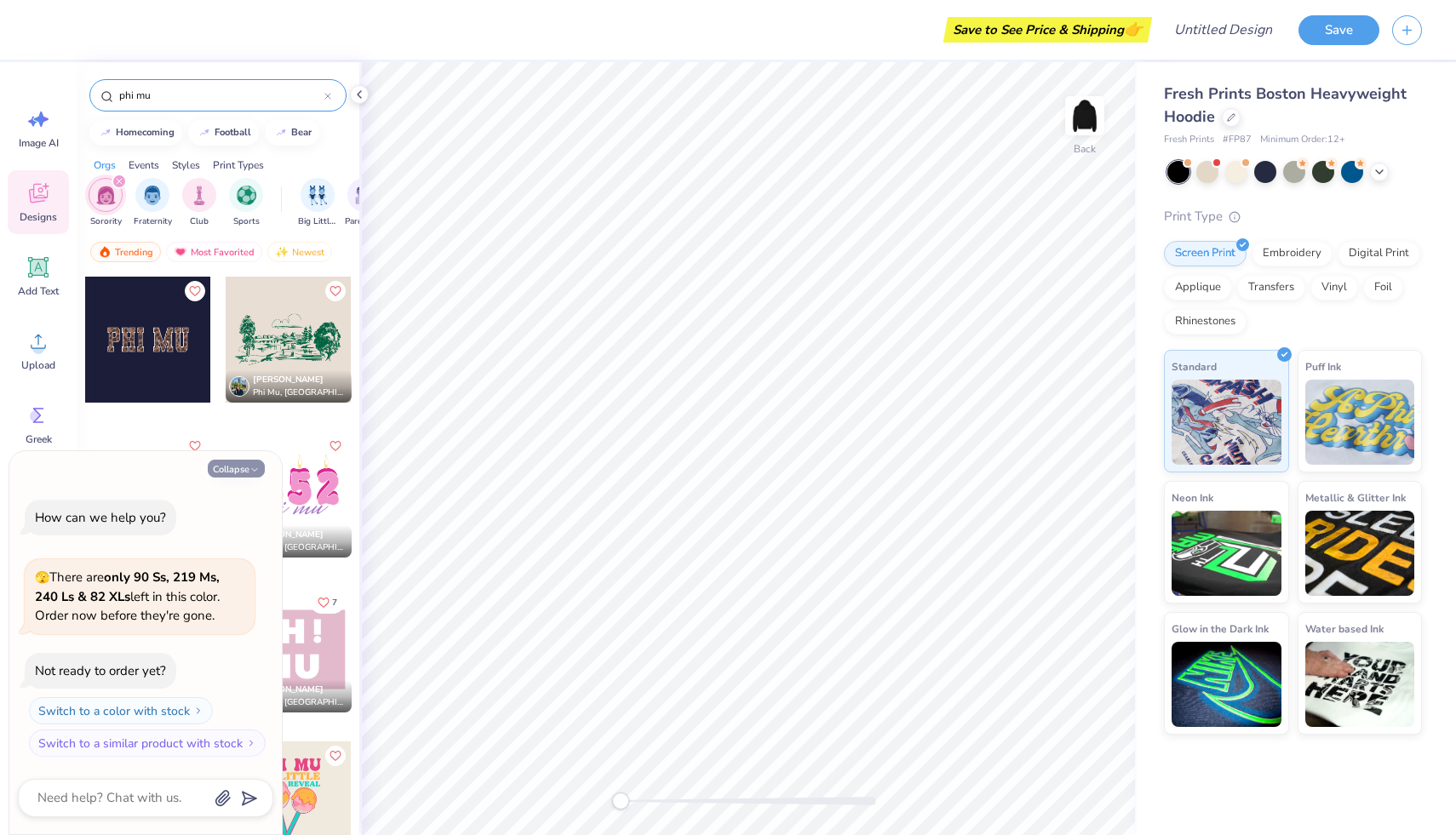
click at [237, 462] on button "Collapse" at bounding box center [236, 468] width 57 height 18
type textarea "x"
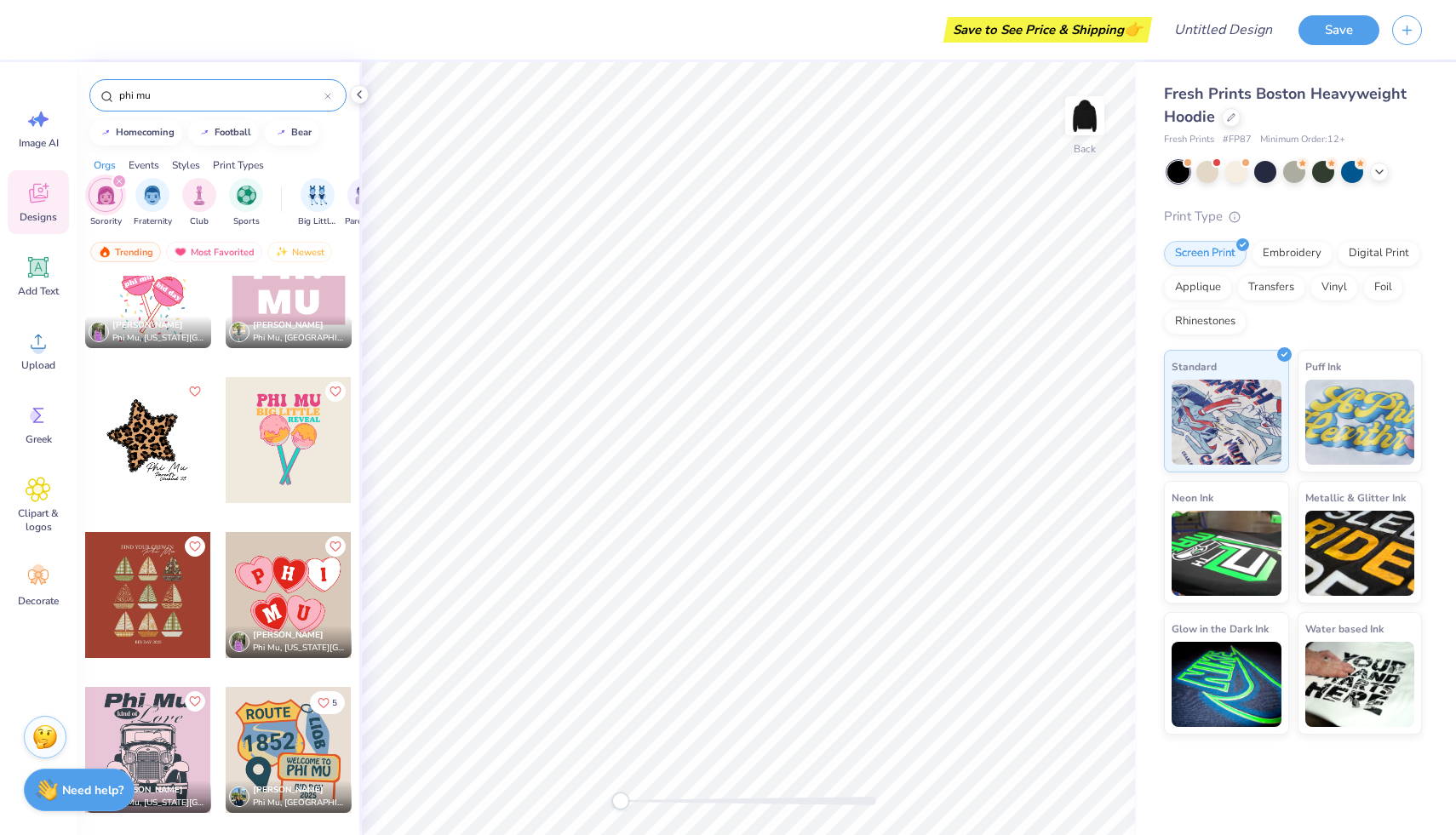
scroll to position [374, 0]
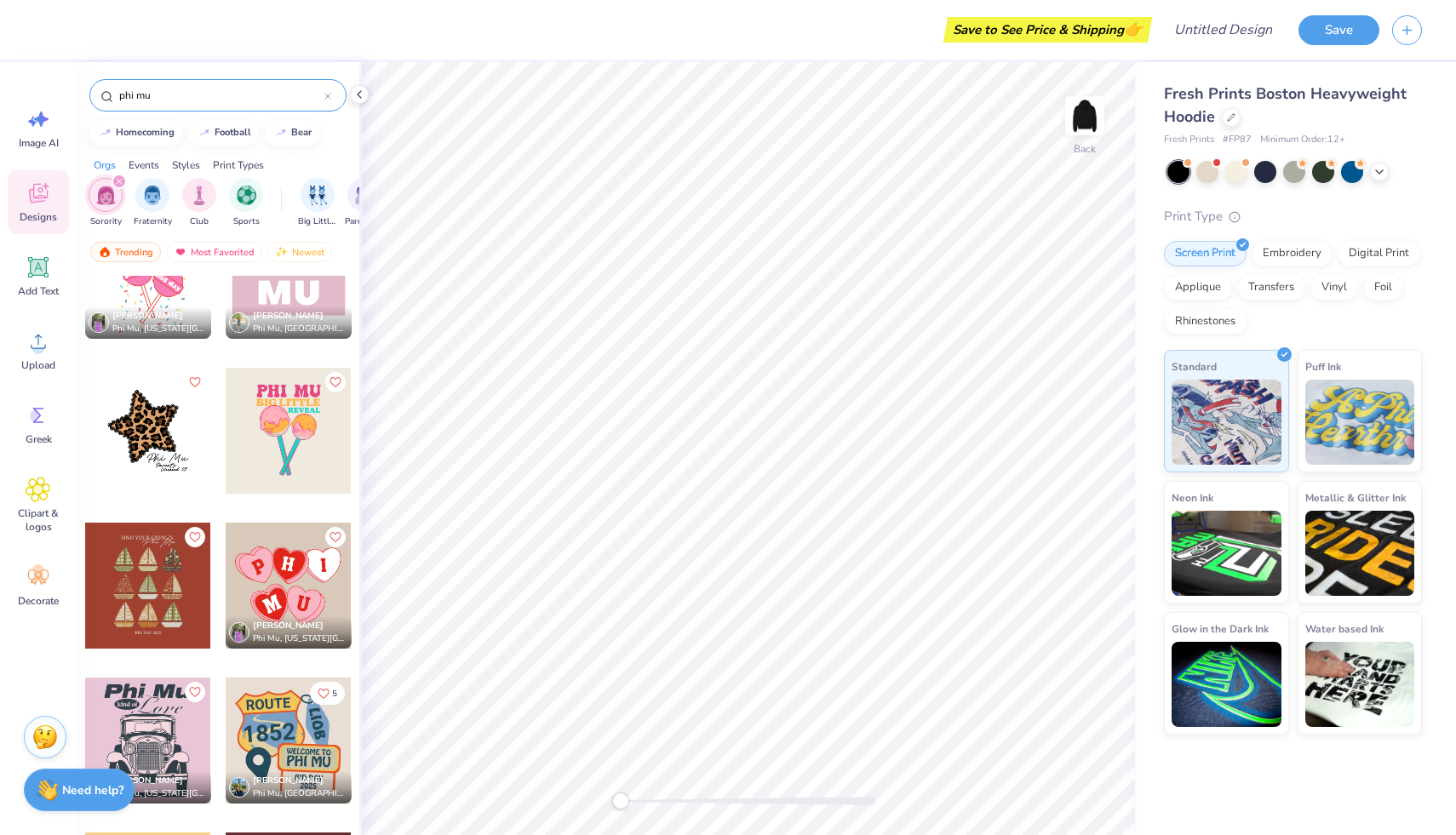
click at [161, 624] on div at bounding box center [148, 585] width 126 height 126
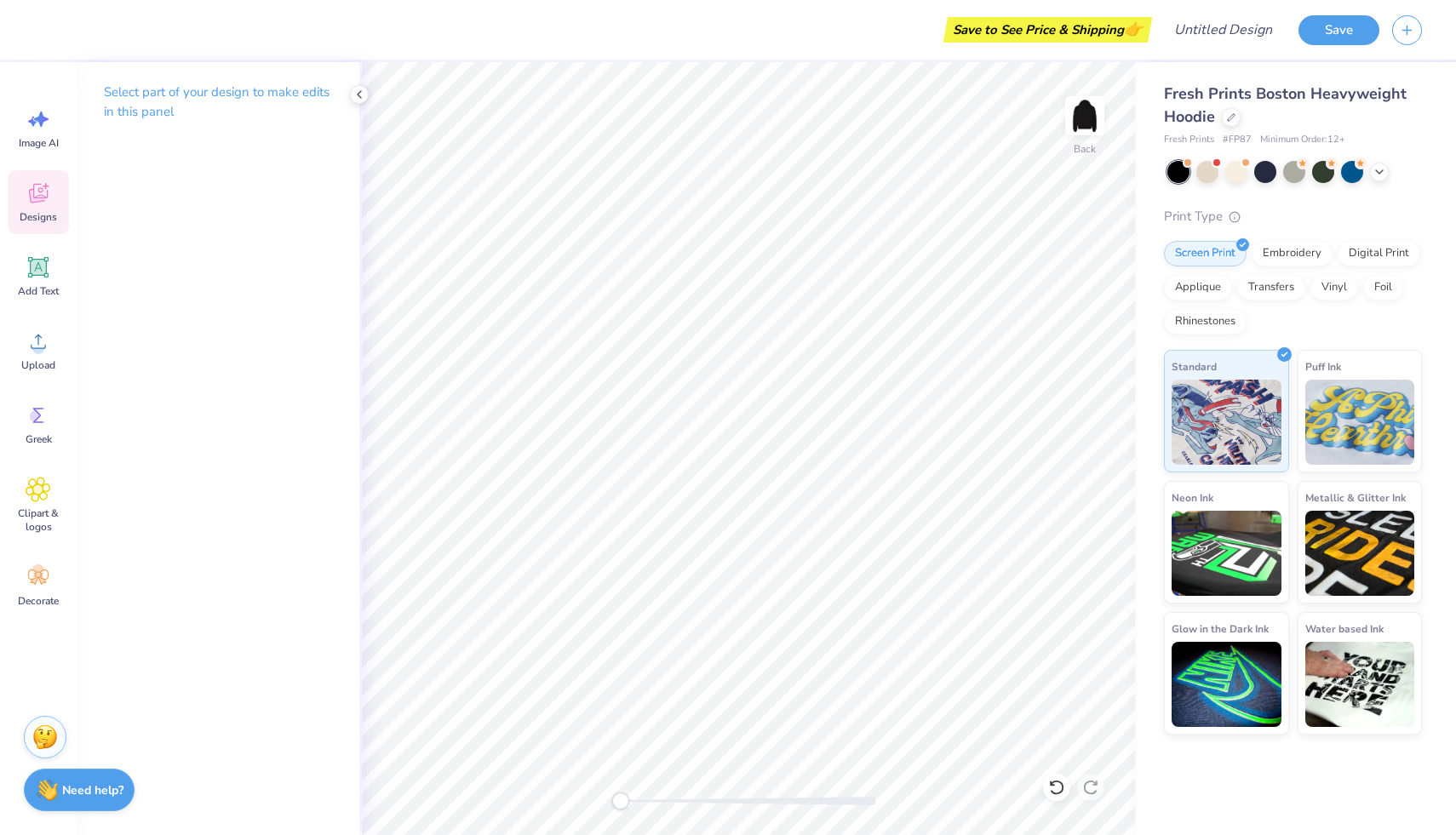
click at [41, 207] on div "Designs" at bounding box center [39, 201] width 62 height 64
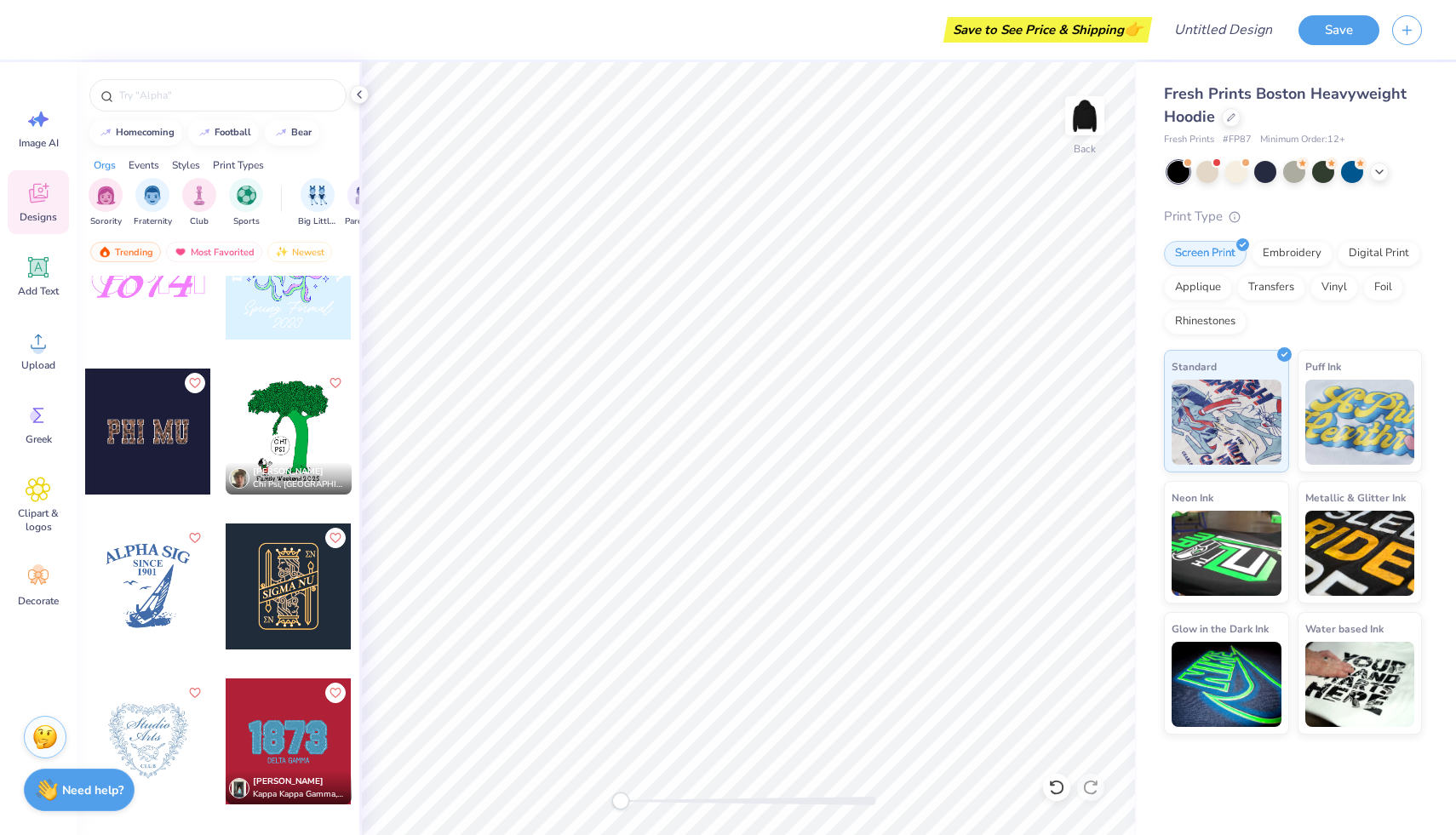
scroll to position [9202, 0]
click at [188, 439] on div at bounding box center [148, 432] width 126 height 126
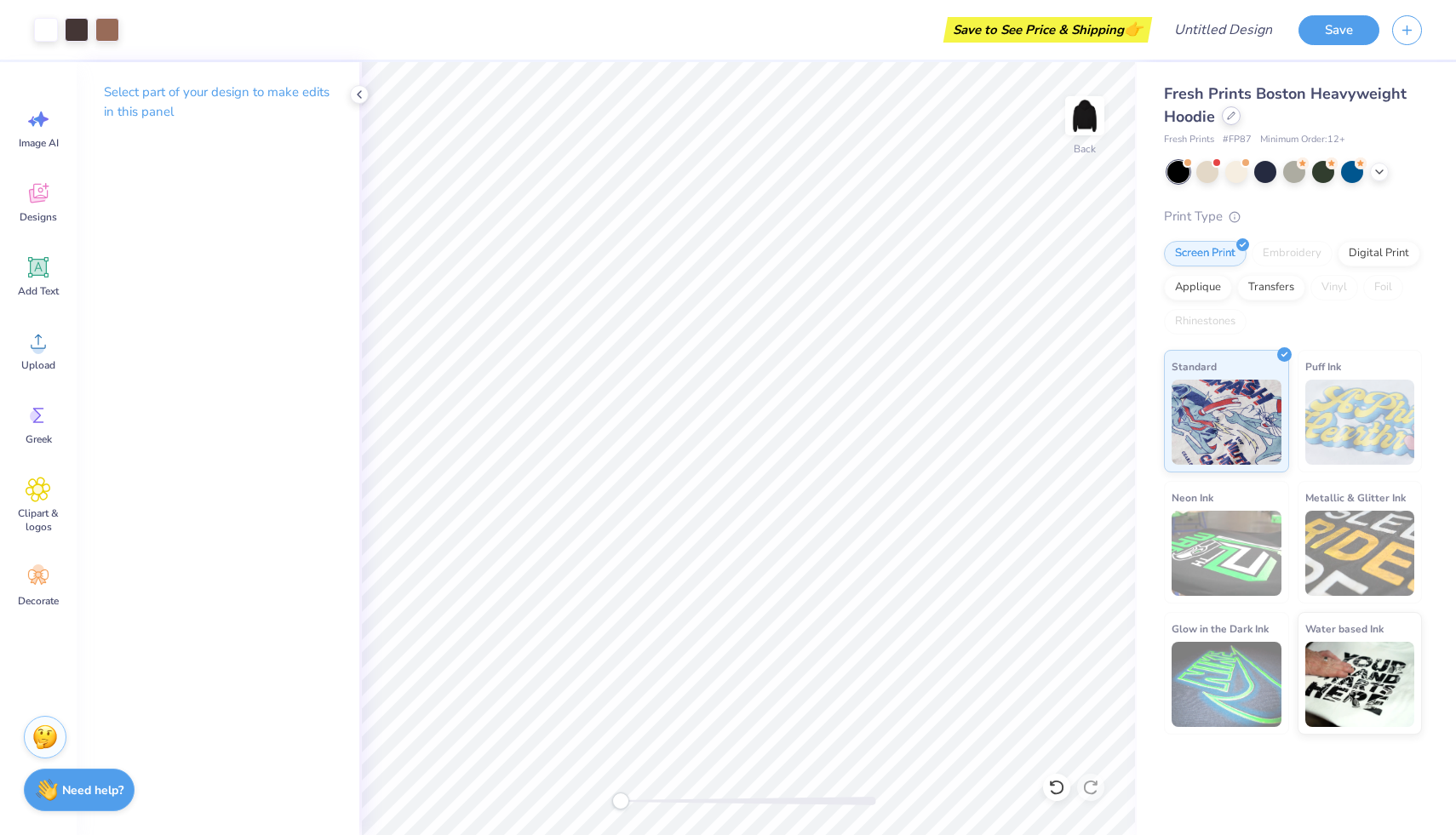
click at [1224, 122] on div "Fresh Prints Boston Heavyweight Hoodie" at bounding box center [1292, 106] width 258 height 46
click at [1235, 121] on div at bounding box center [1231, 115] width 18 height 18
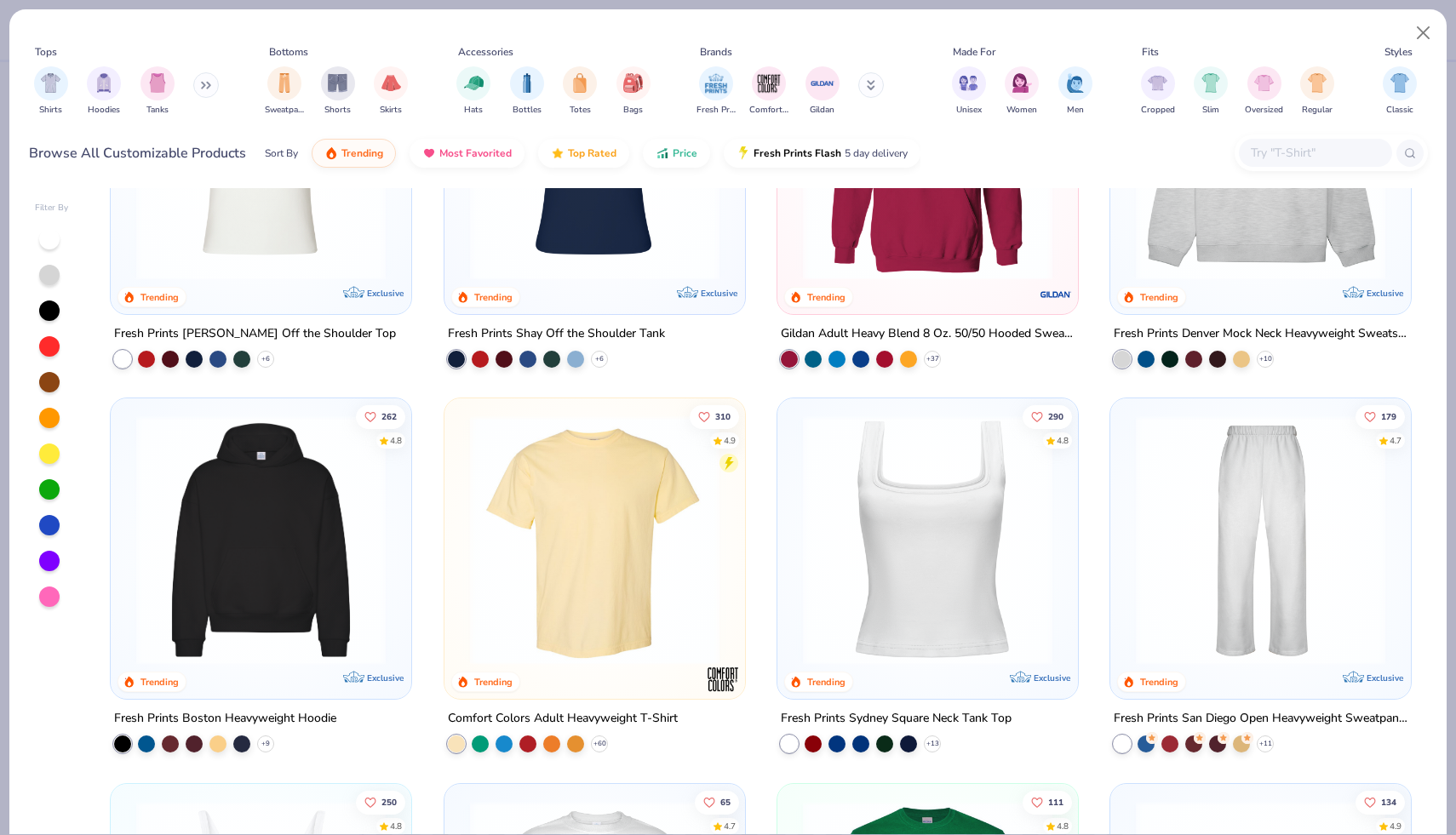
scroll to position [423, 0]
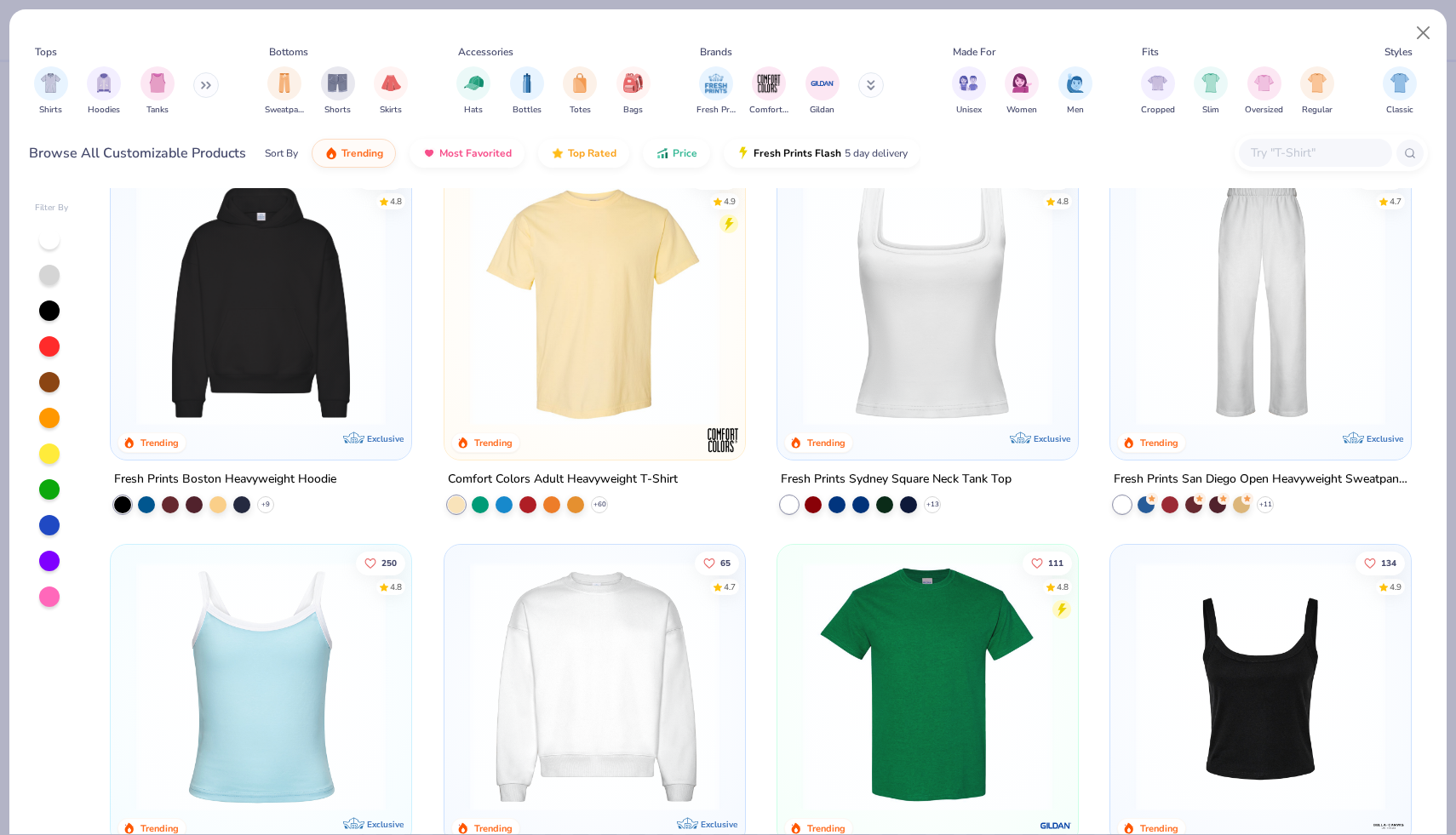
click at [312, 279] on img at bounding box center [261, 300] width 267 height 249
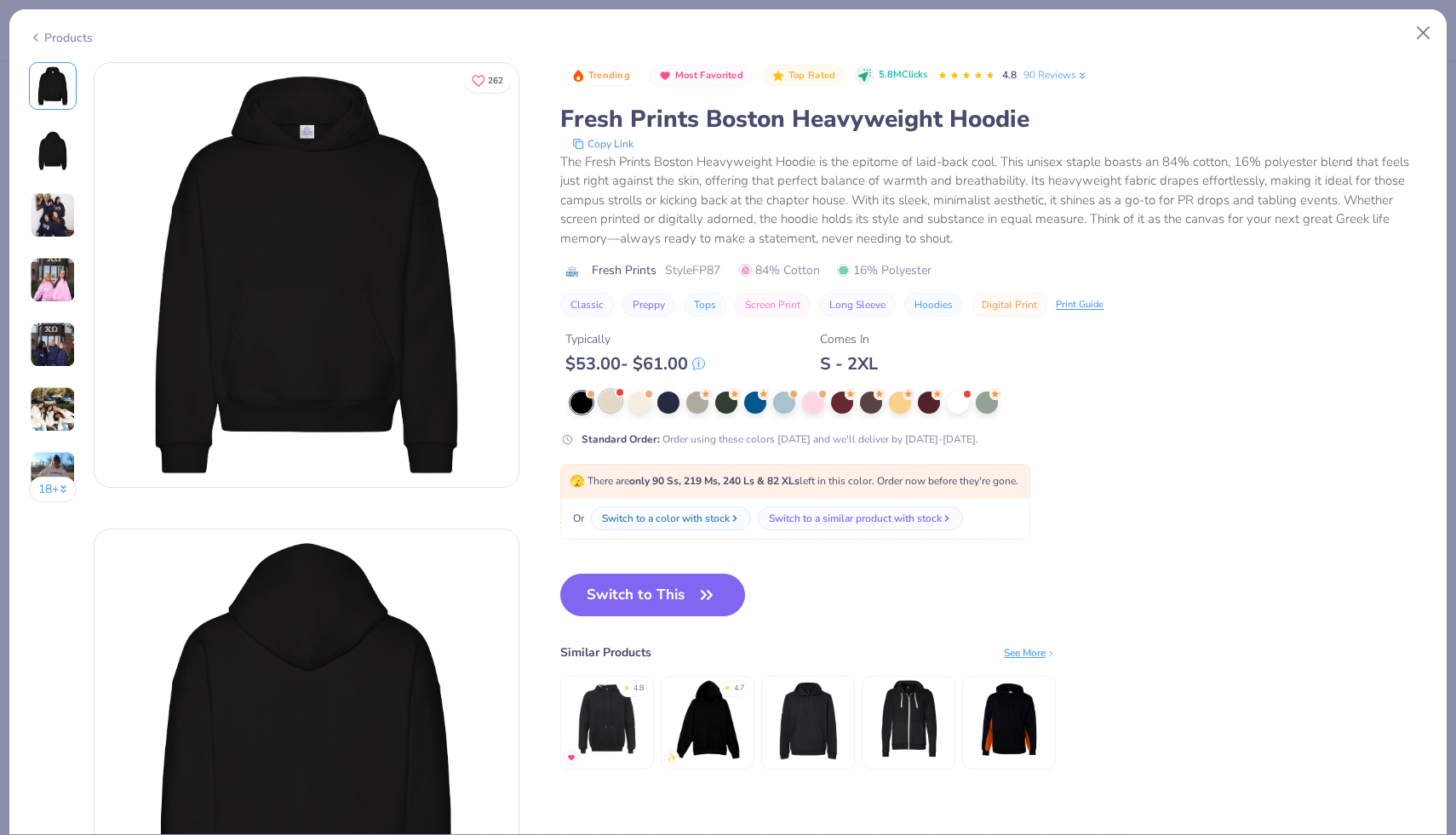
click at [619, 405] on div at bounding box center [610, 400] width 22 height 22
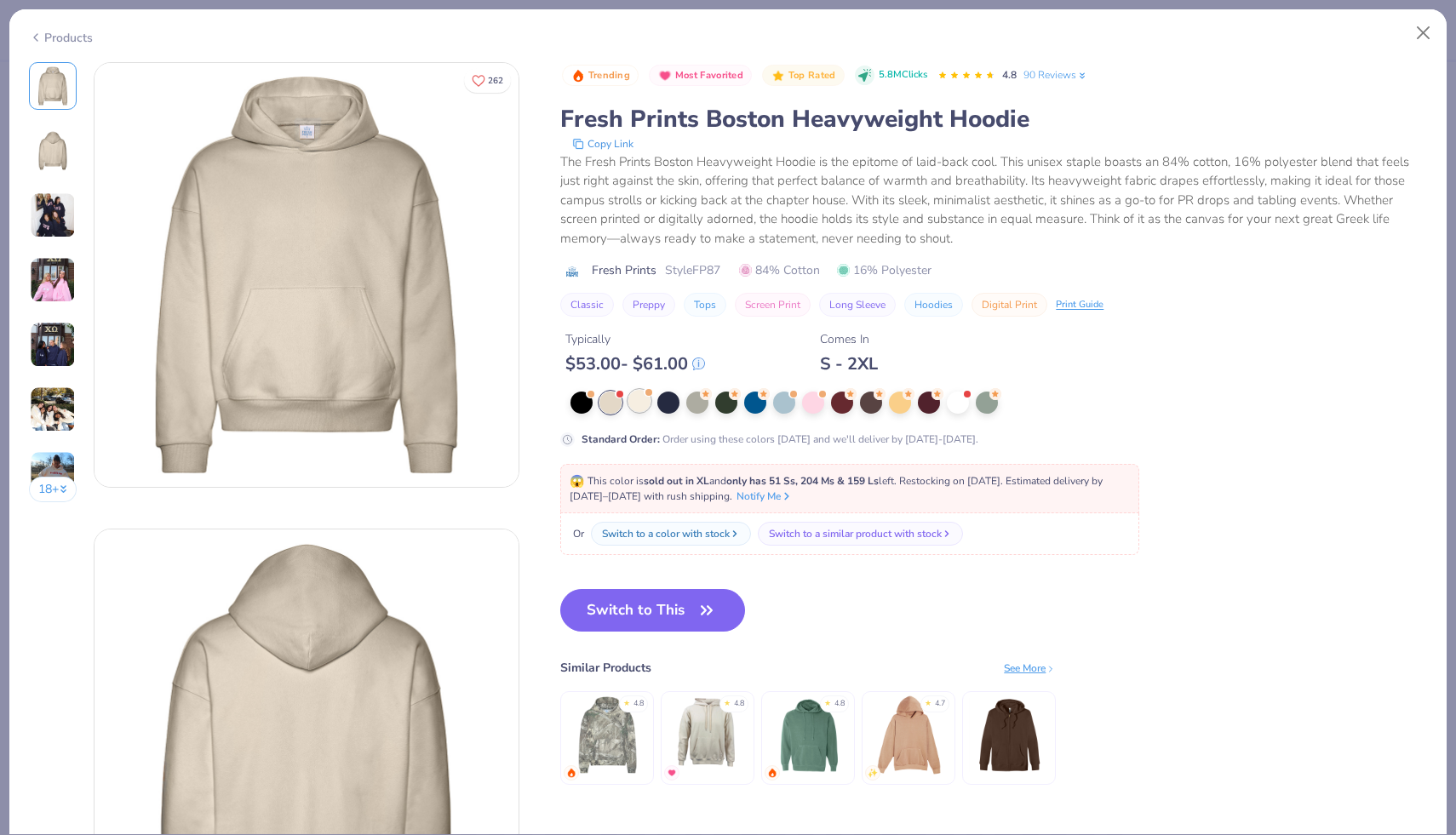
click at [629, 403] on div at bounding box center [639, 400] width 22 height 22
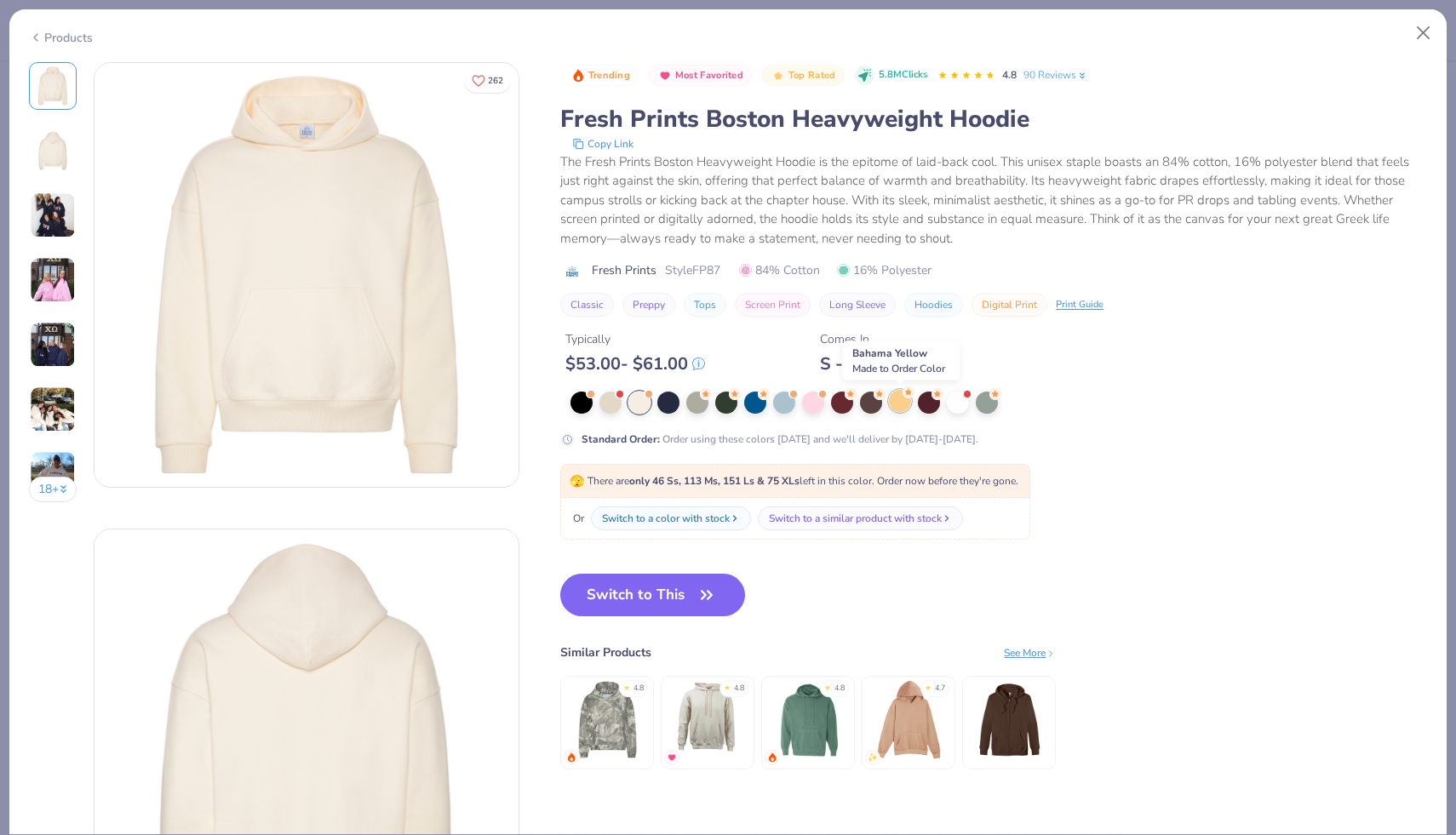
click at [904, 400] on div at bounding box center [900, 400] width 22 height 22
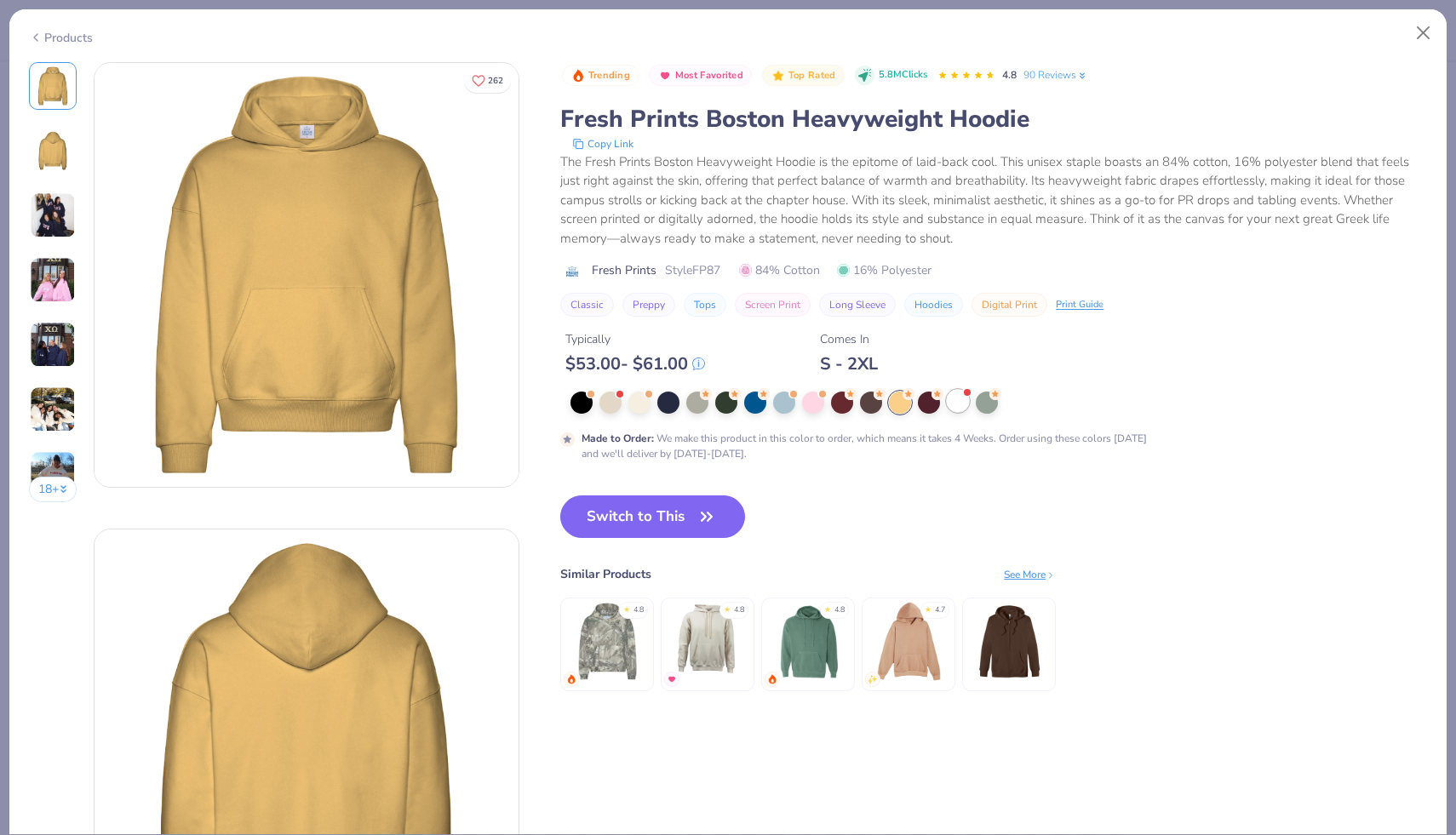
click at [955, 402] on div at bounding box center [958, 400] width 22 height 22
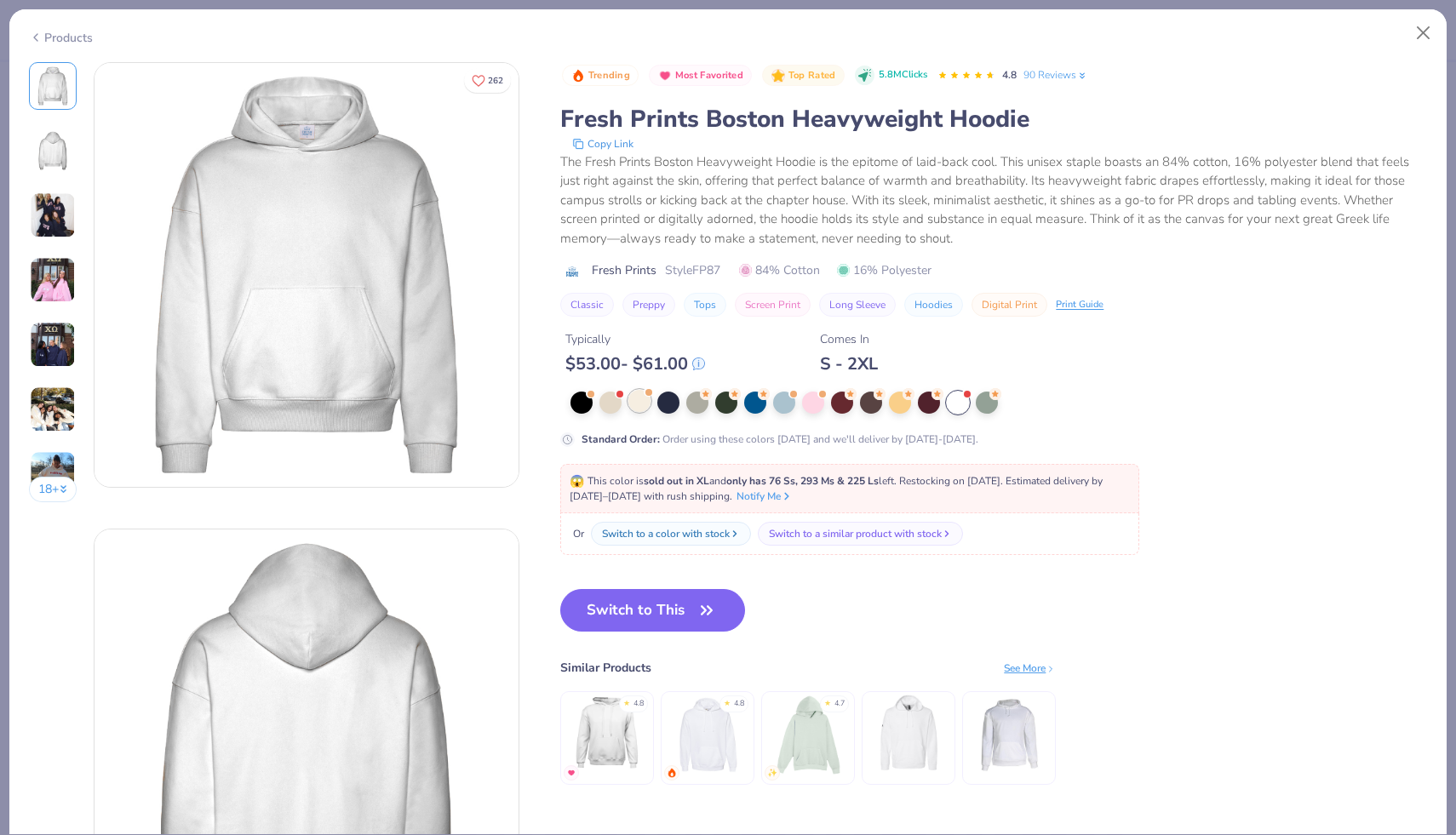
click at [643, 407] on div at bounding box center [639, 400] width 22 height 22
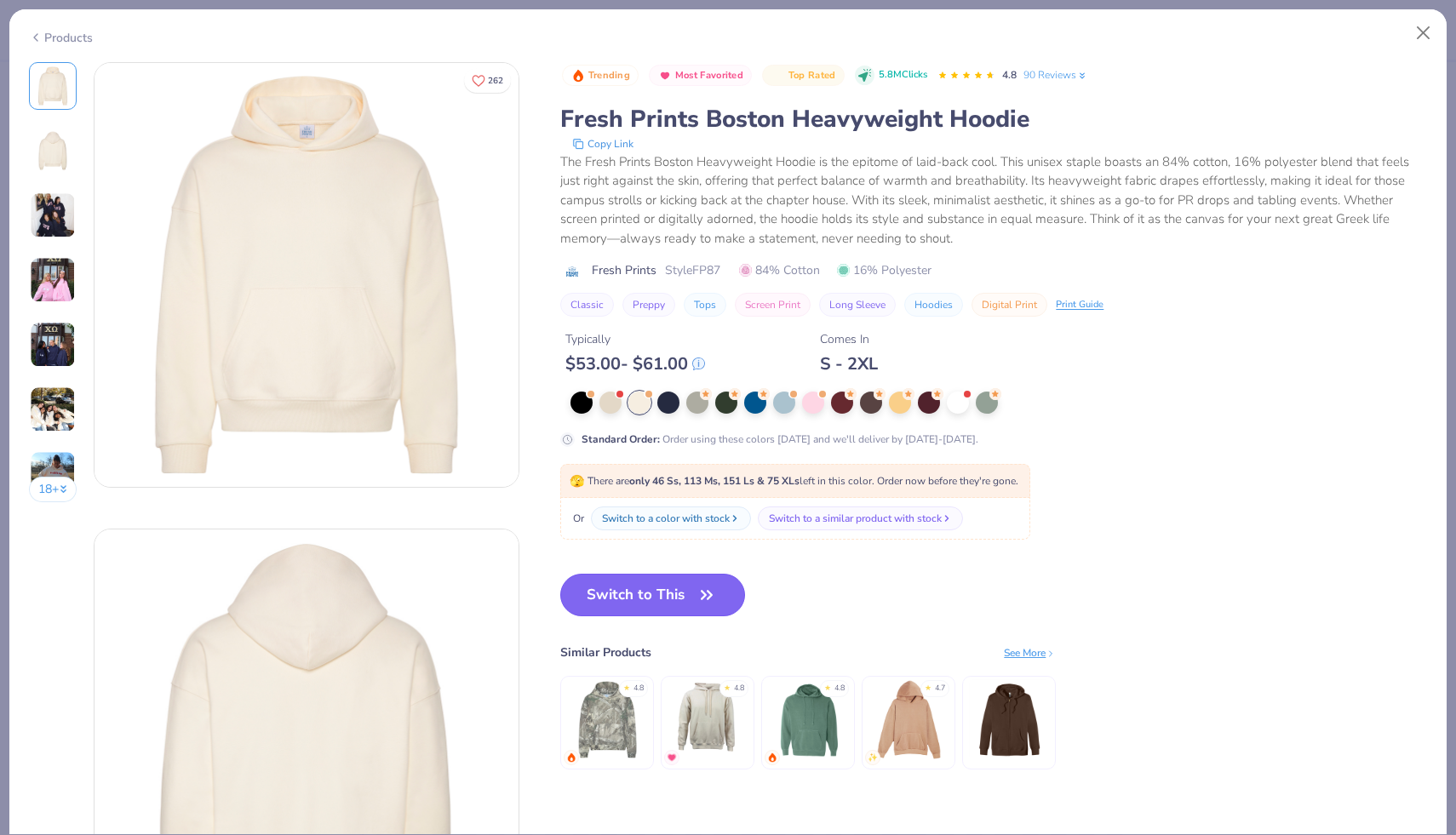
click at [641, 591] on button "Switch to This" at bounding box center [653, 595] width 185 height 42
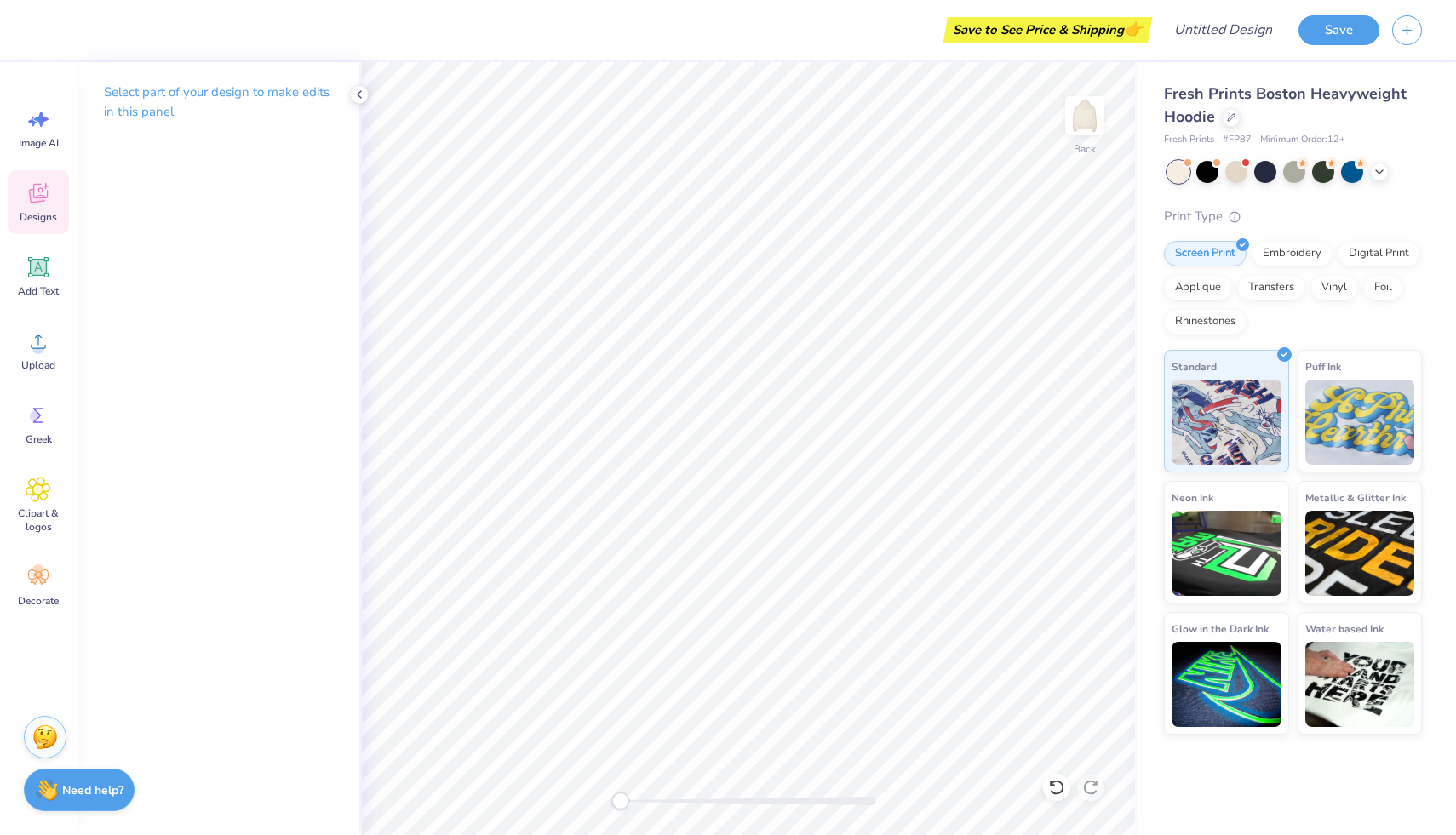
click at [21, 207] on div "Designs" at bounding box center [39, 201] width 62 height 64
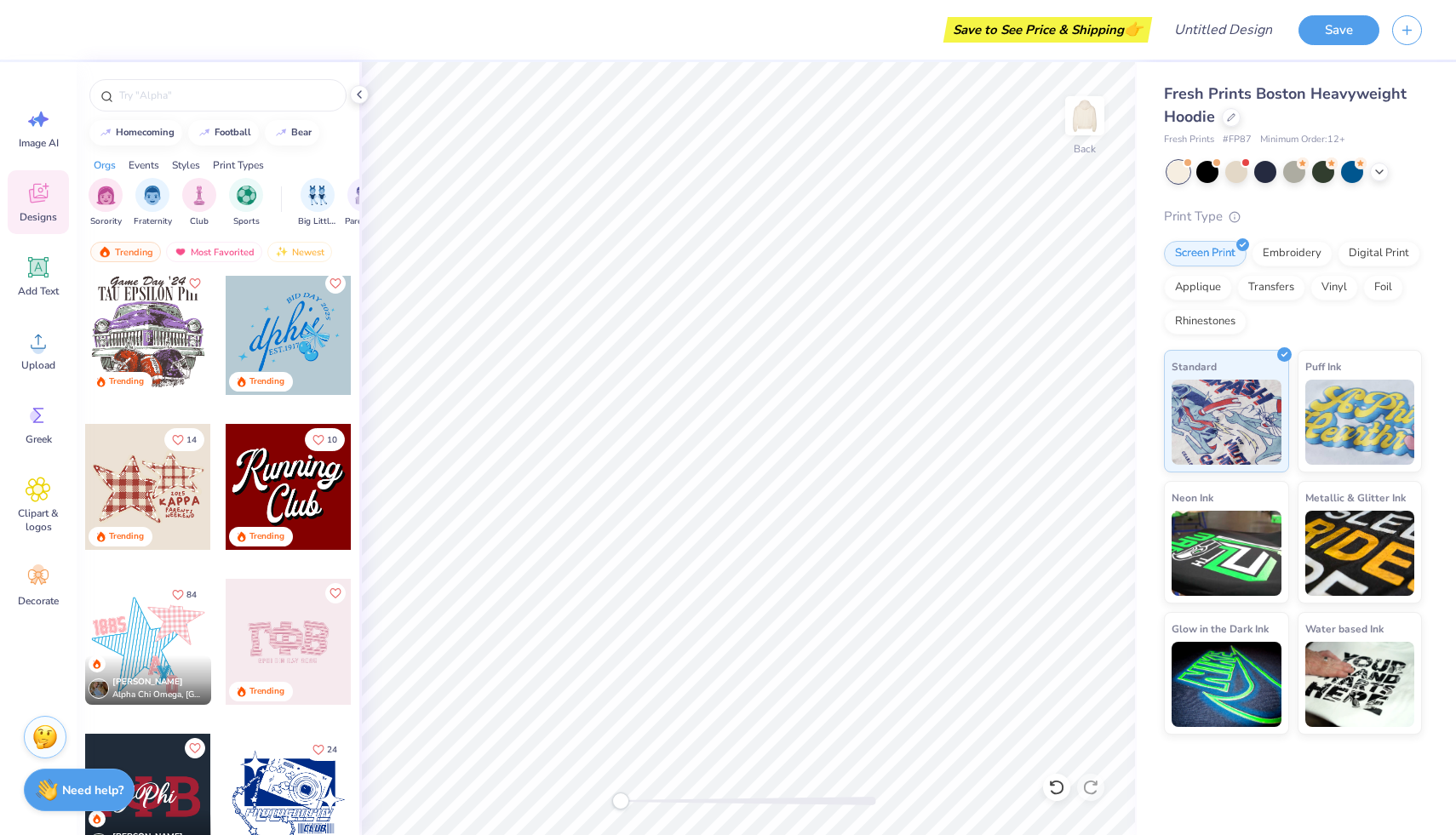
scroll to position [2641, 0]
click at [118, 201] on div "filter for Sorority" at bounding box center [106, 193] width 34 height 34
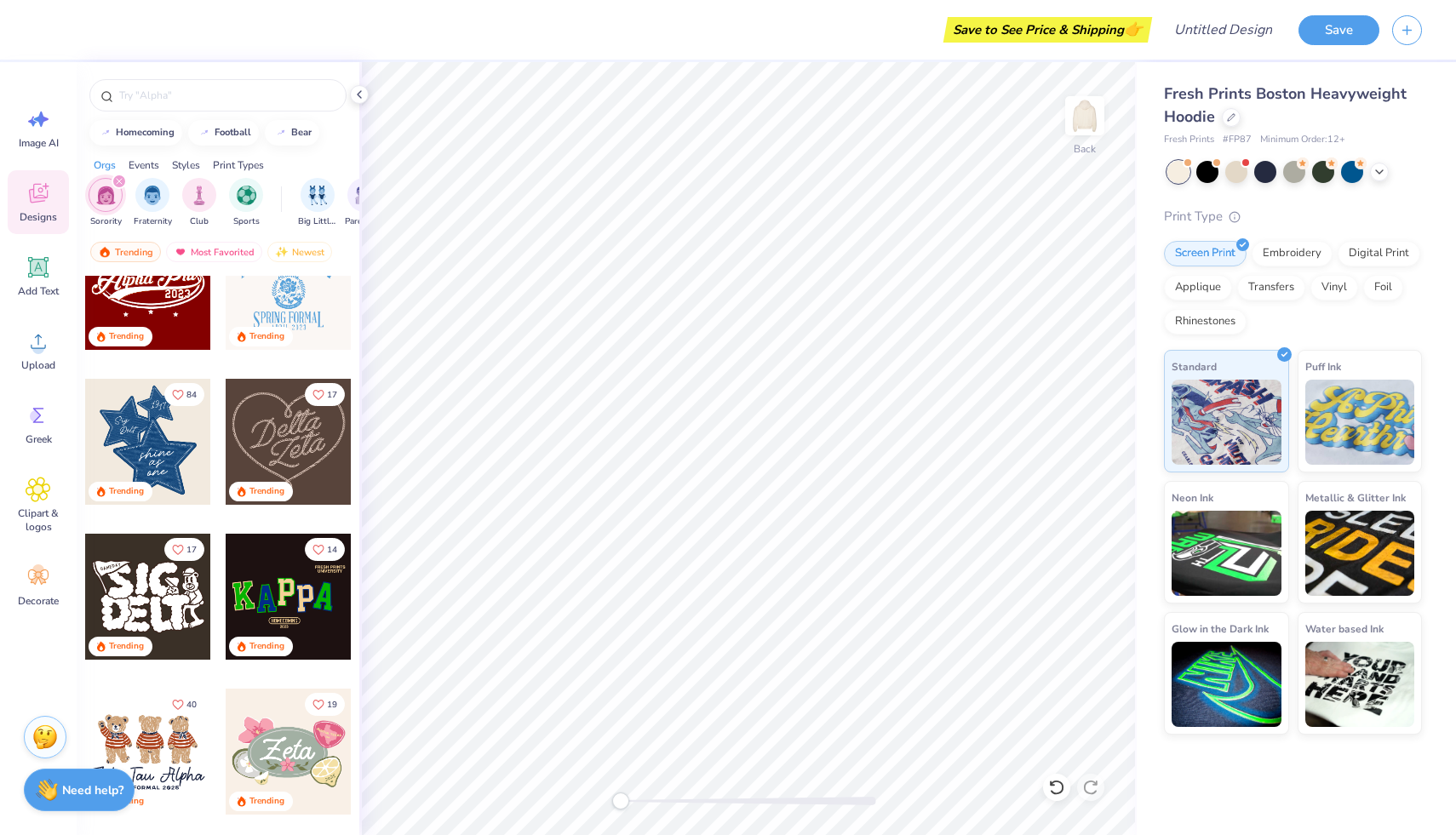
scroll to position [409, 0]
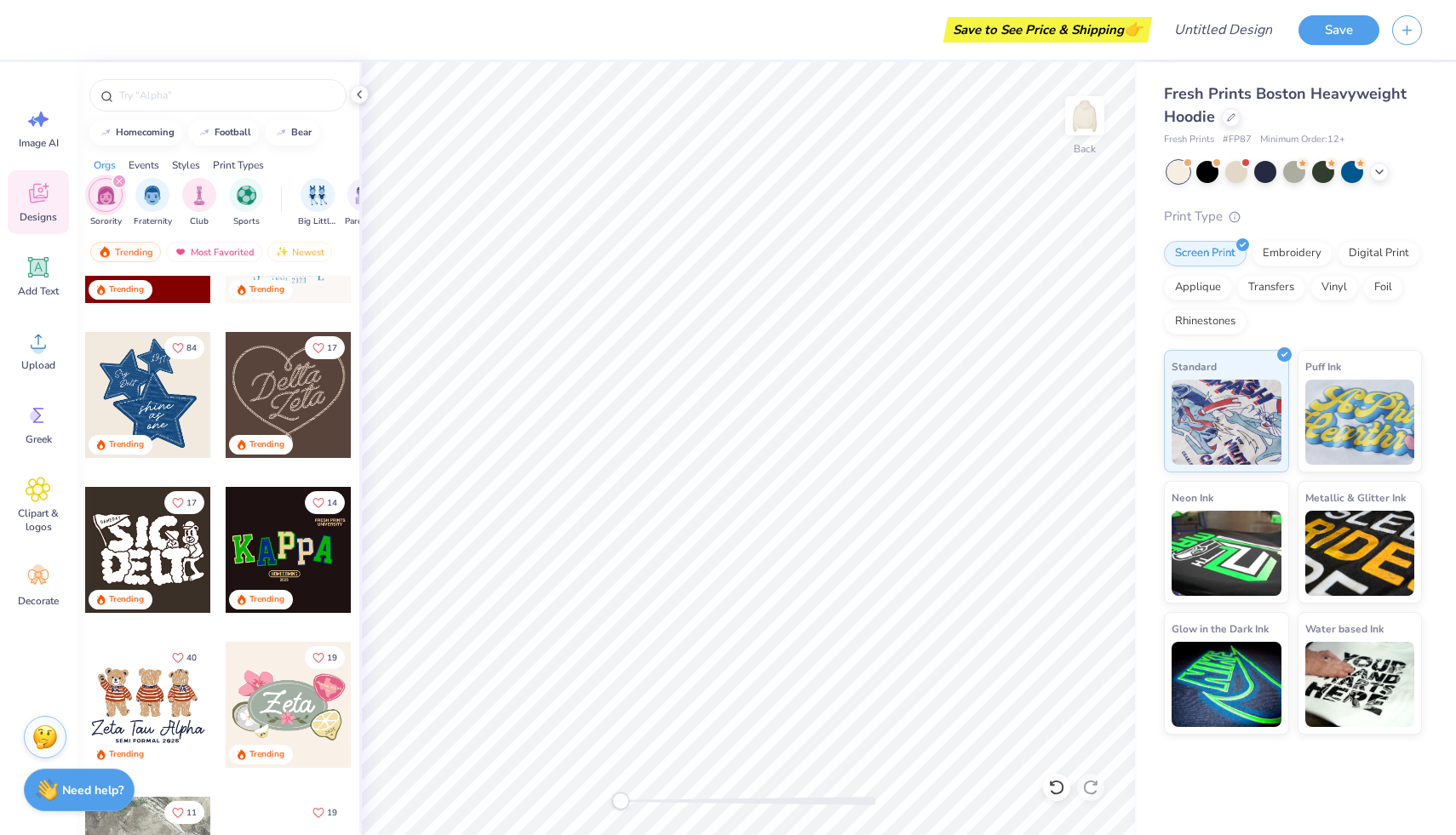
click at [153, 707] on div at bounding box center [148, 704] width 126 height 126
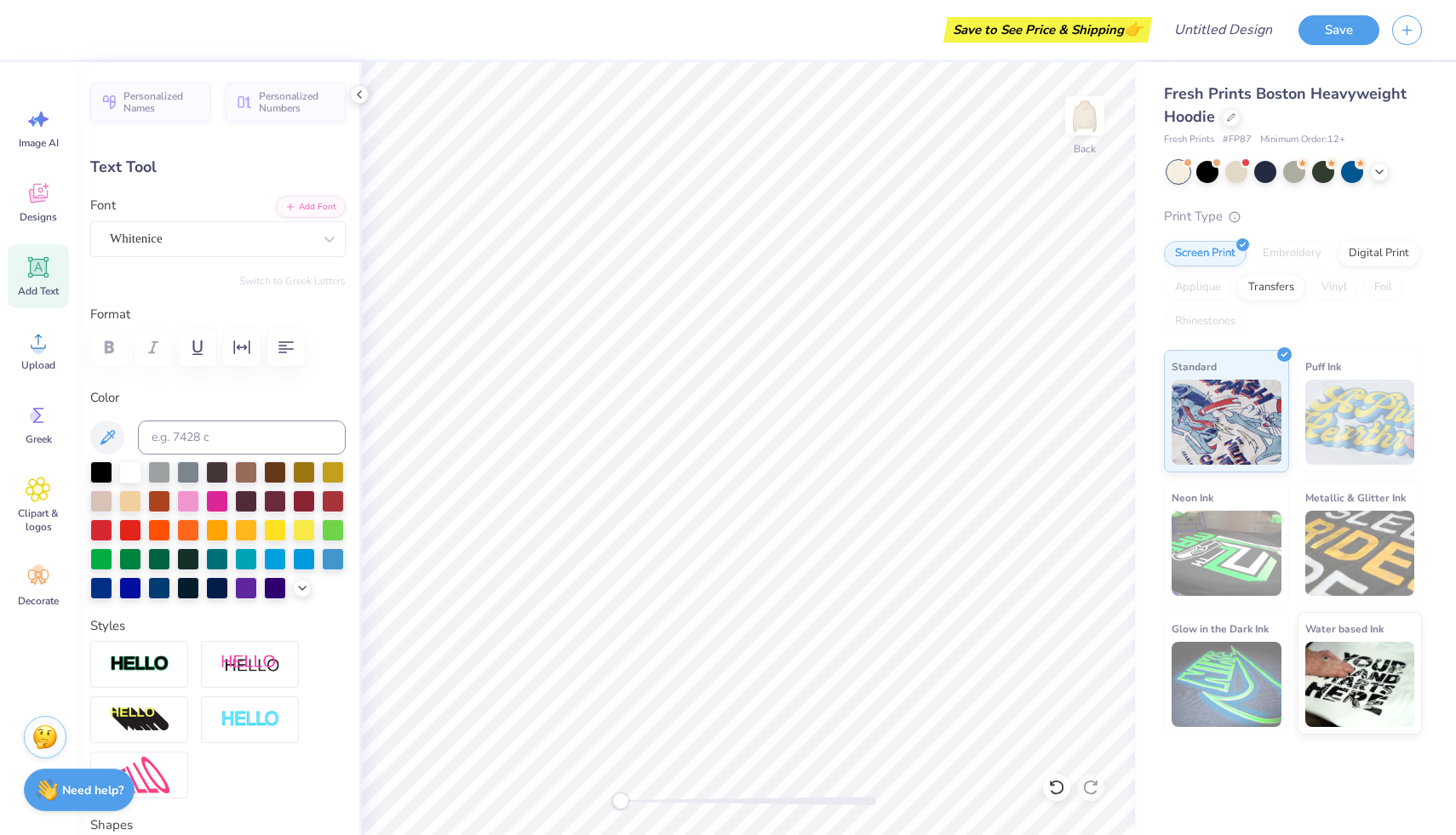
scroll to position [0, 0]
type textarea "Phi Mu"
type input "5.42"
type input "0.34"
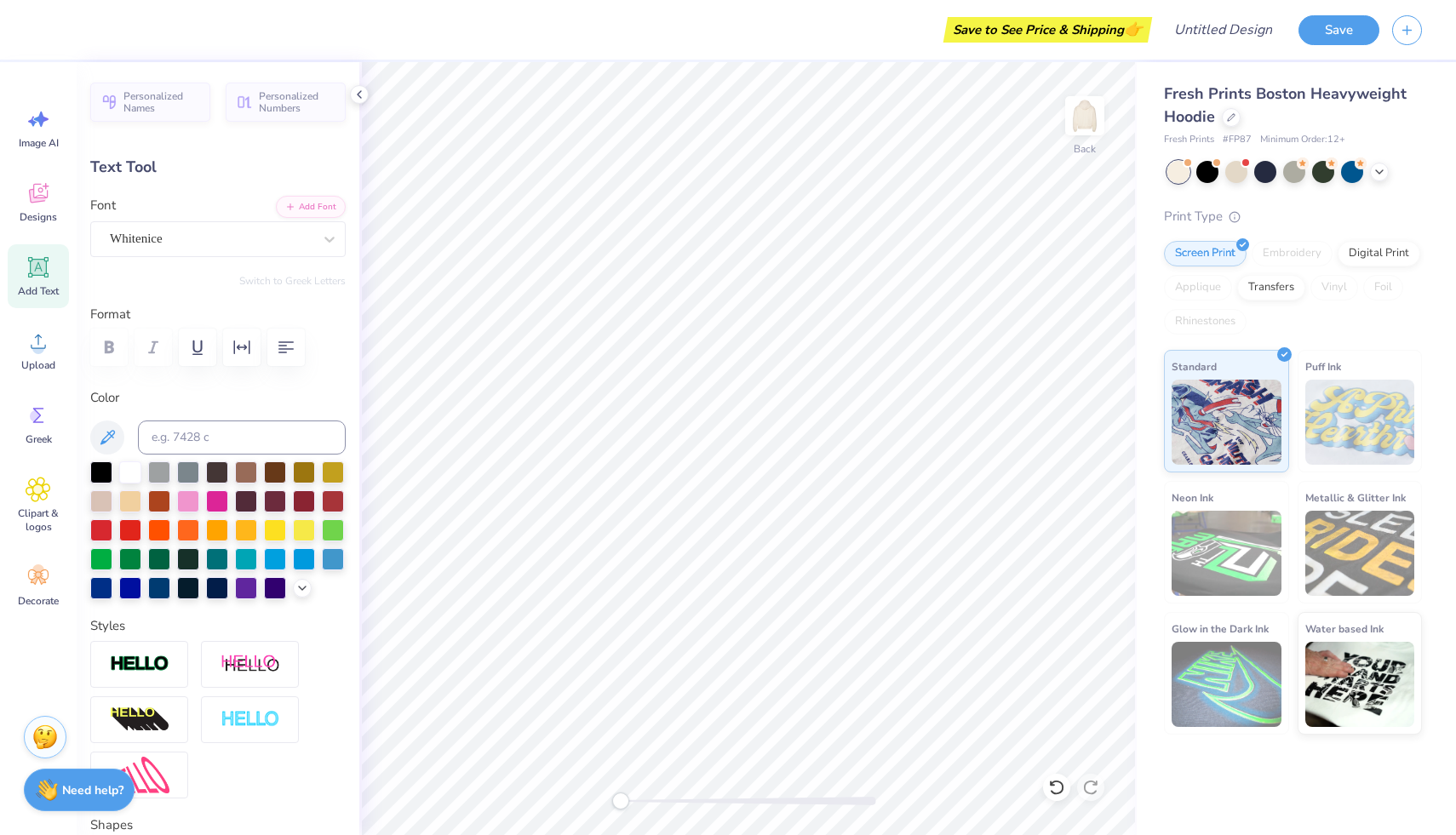
type input "9.18"
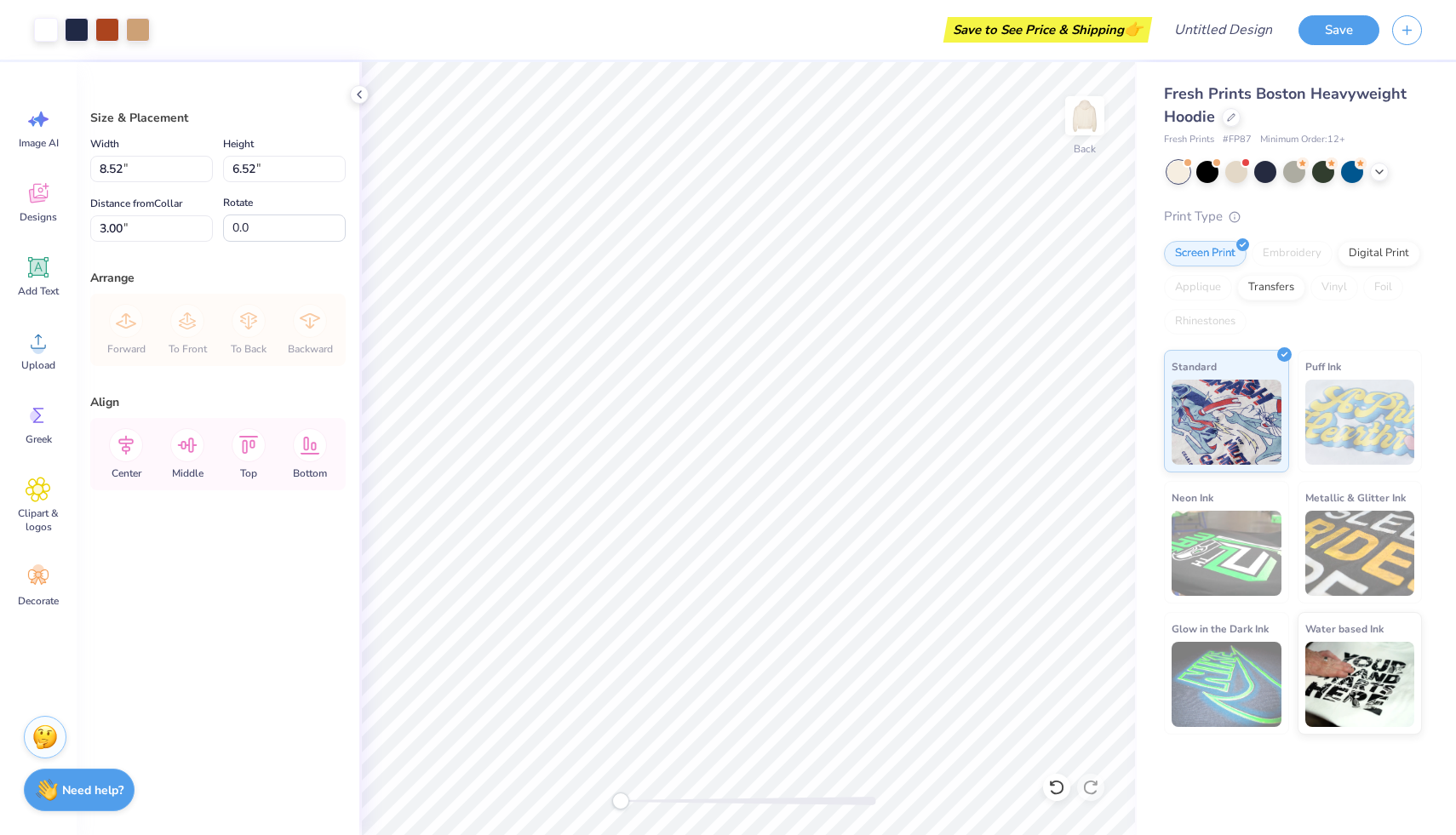
type input "3.89"
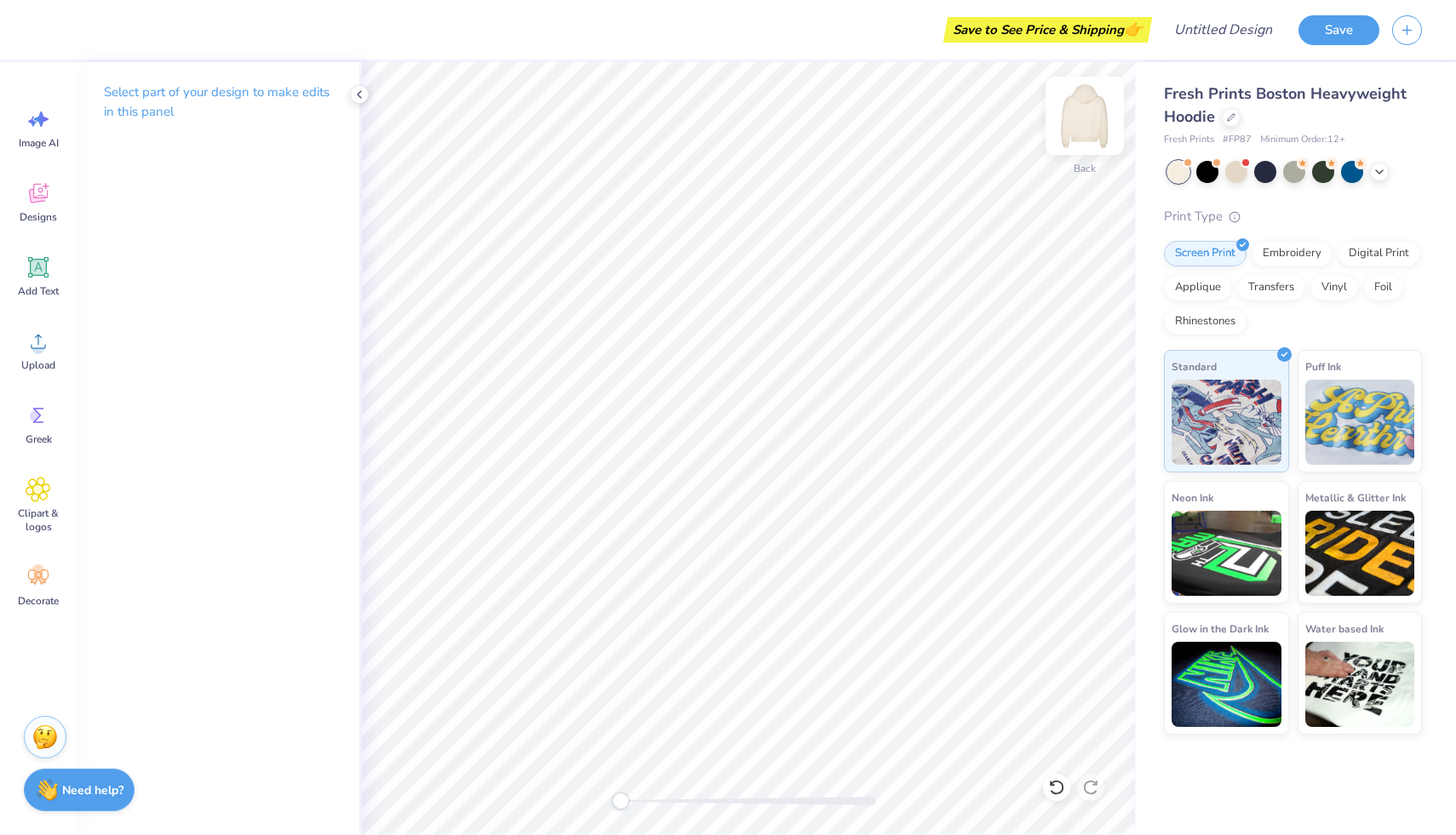
click at [1088, 103] on img at bounding box center [1085, 115] width 68 height 68
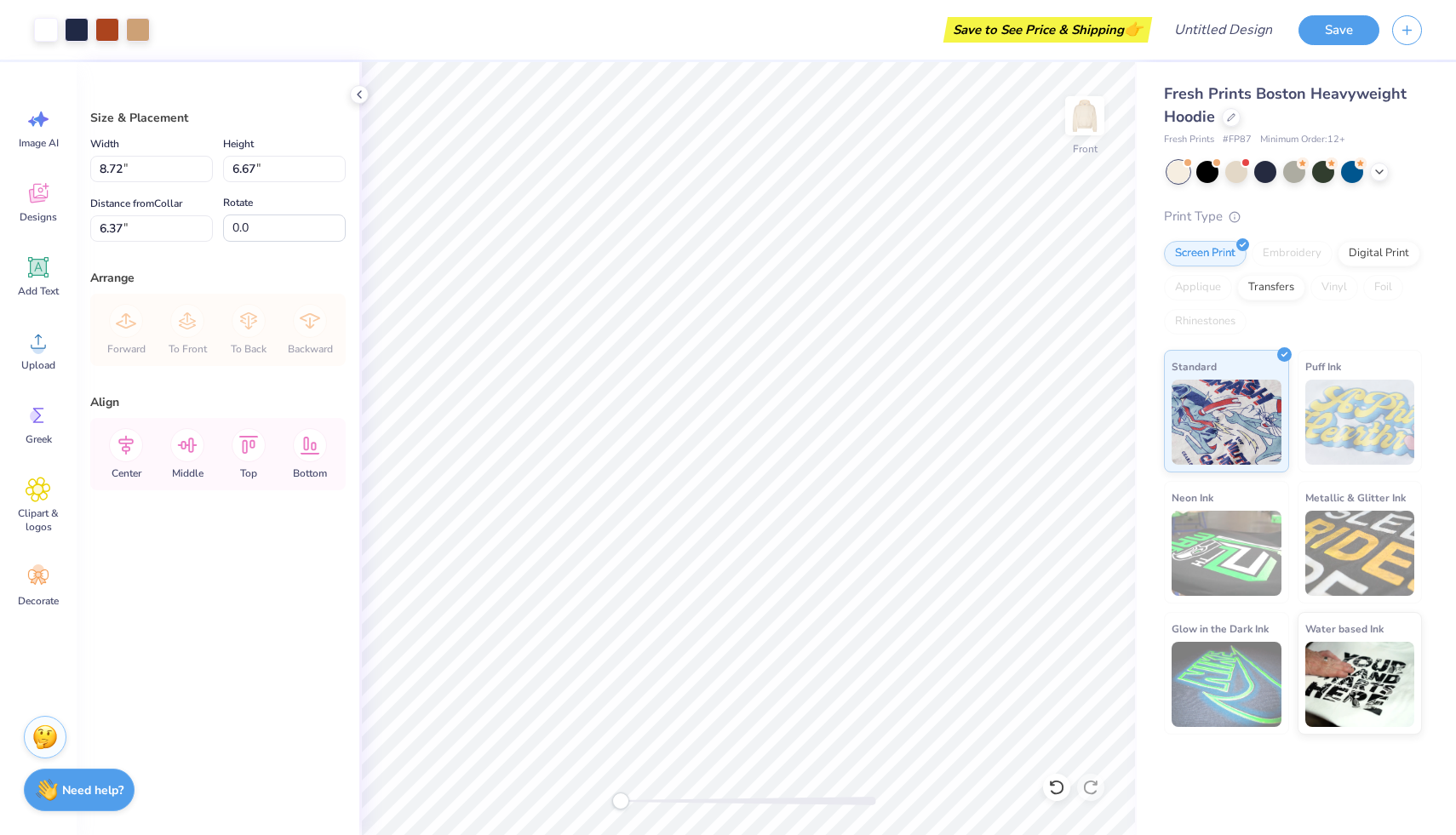
type input "9.35"
type input "10.59"
type input "8.10"
type input "7.90"
type input "11.13"
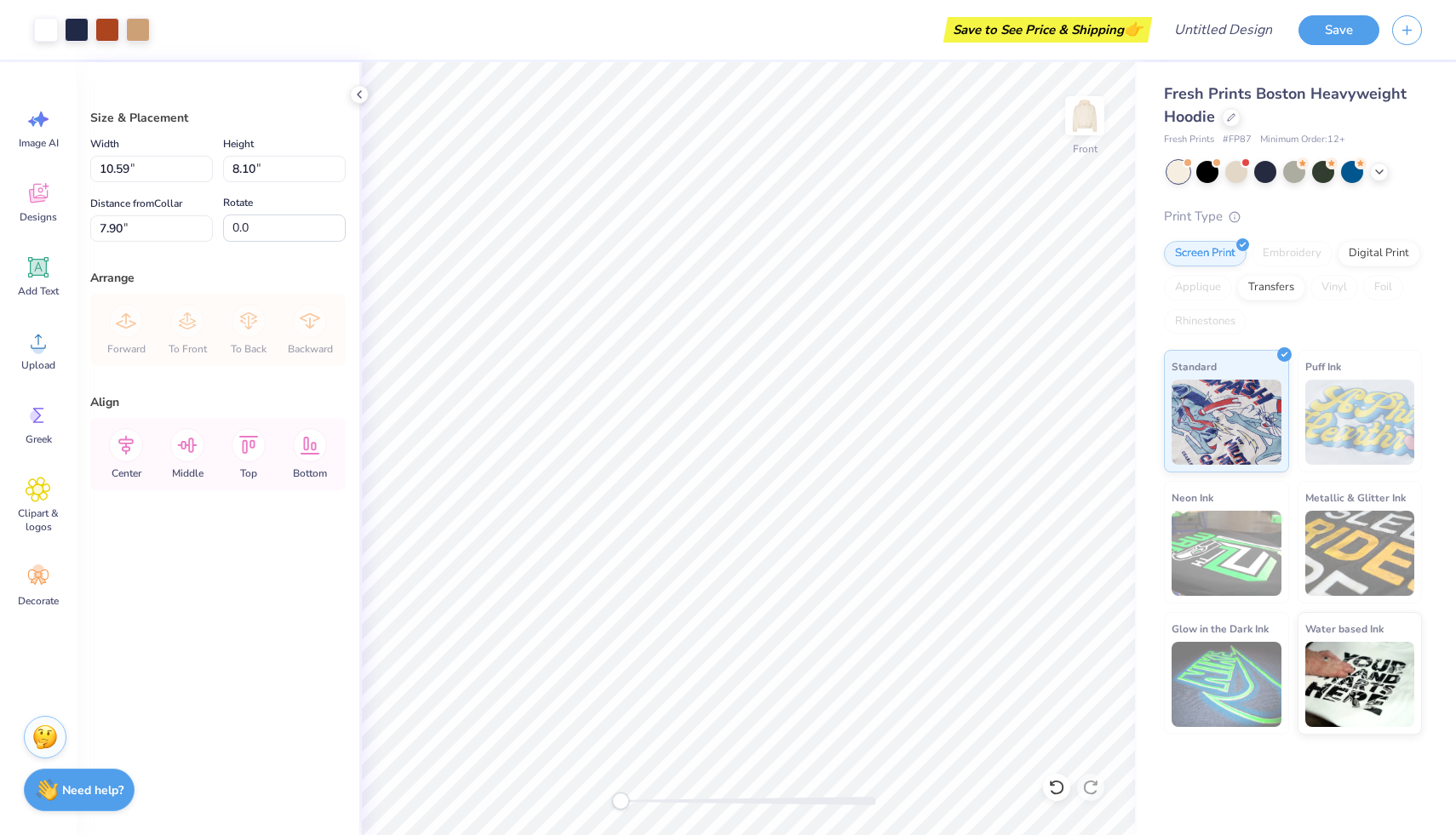
type input "8.51"
type input "5.57"
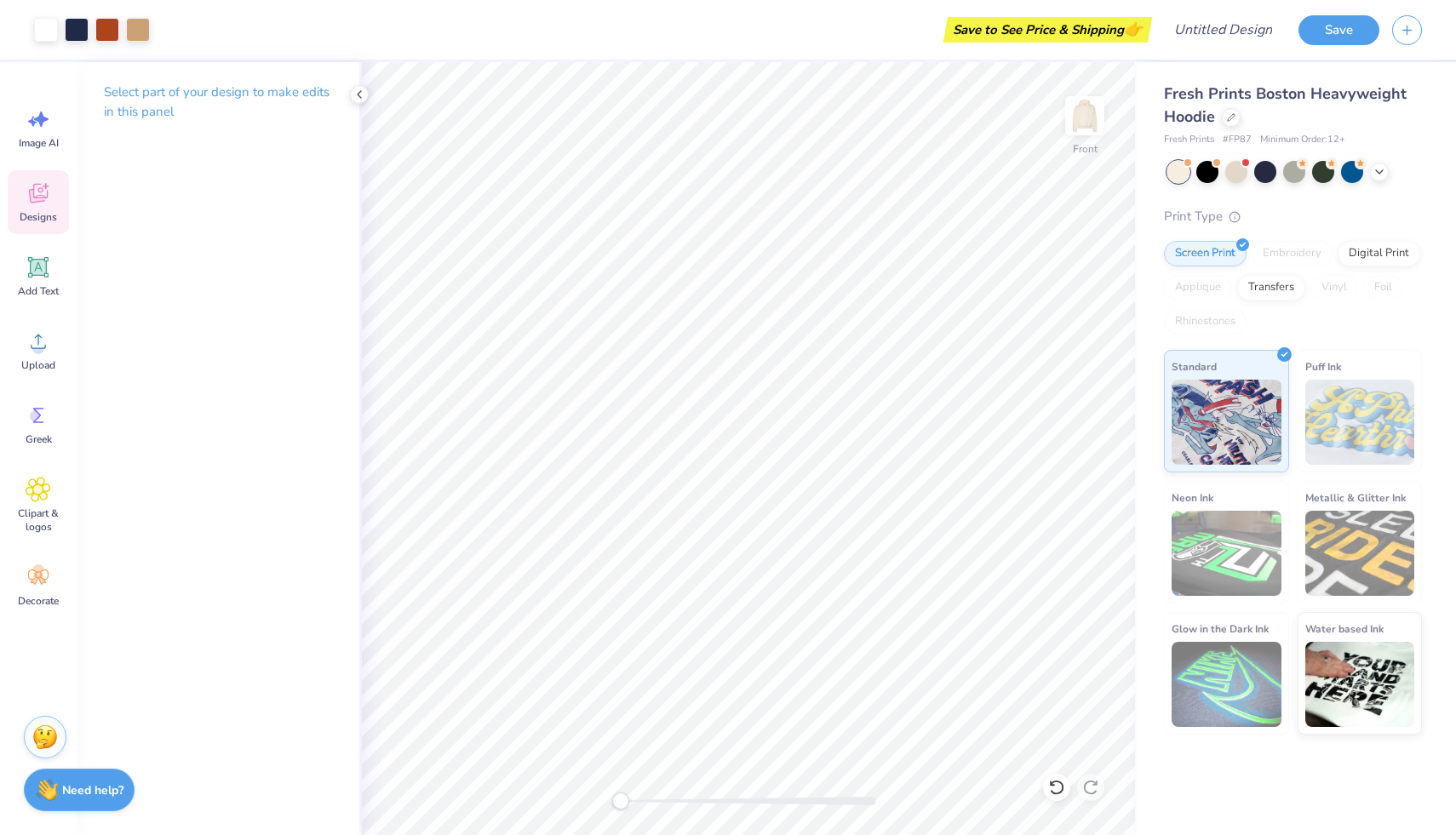
click at [29, 213] on span "Designs" at bounding box center [38, 216] width 38 height 13
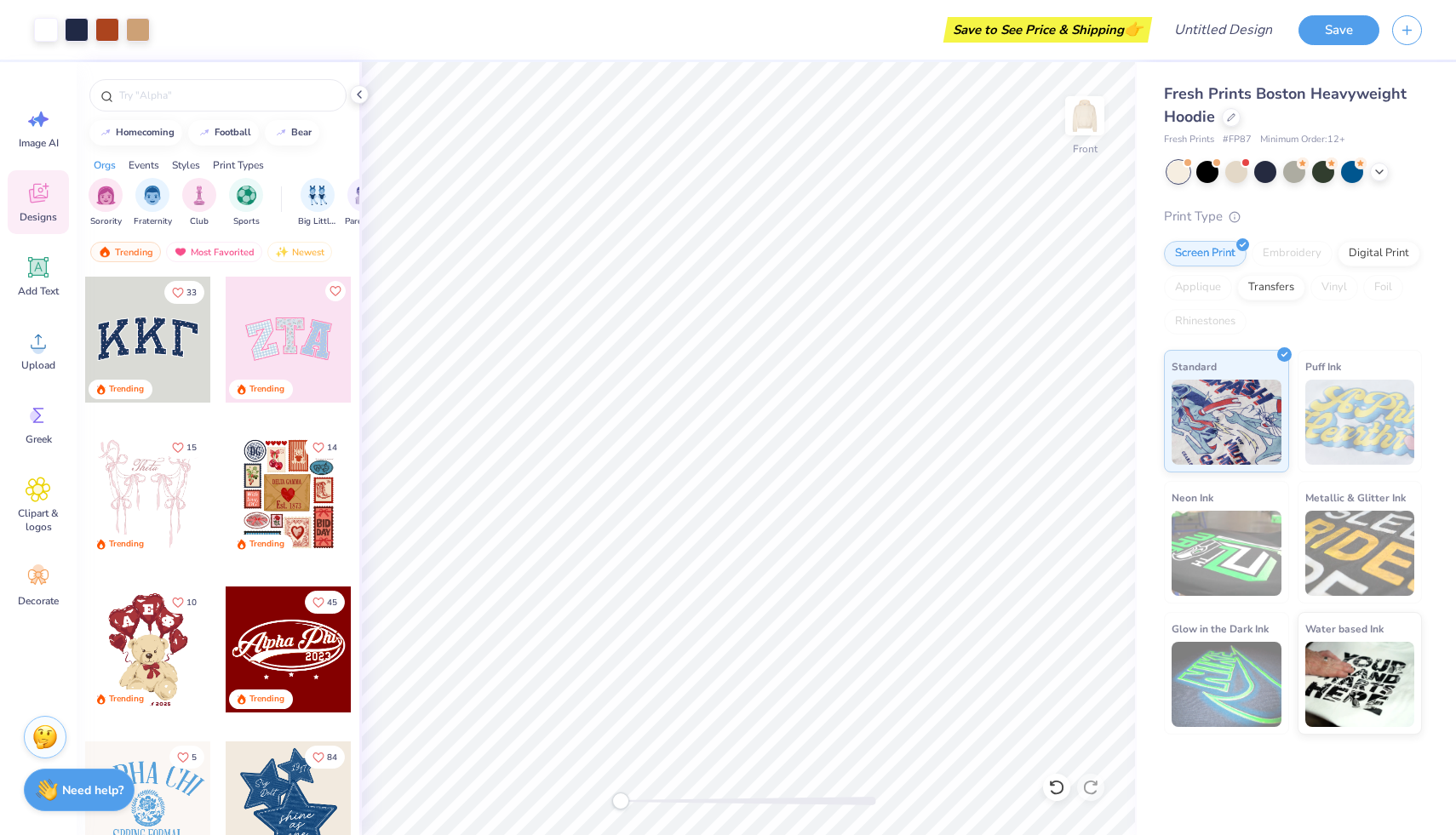
scroll to position [75, 0]
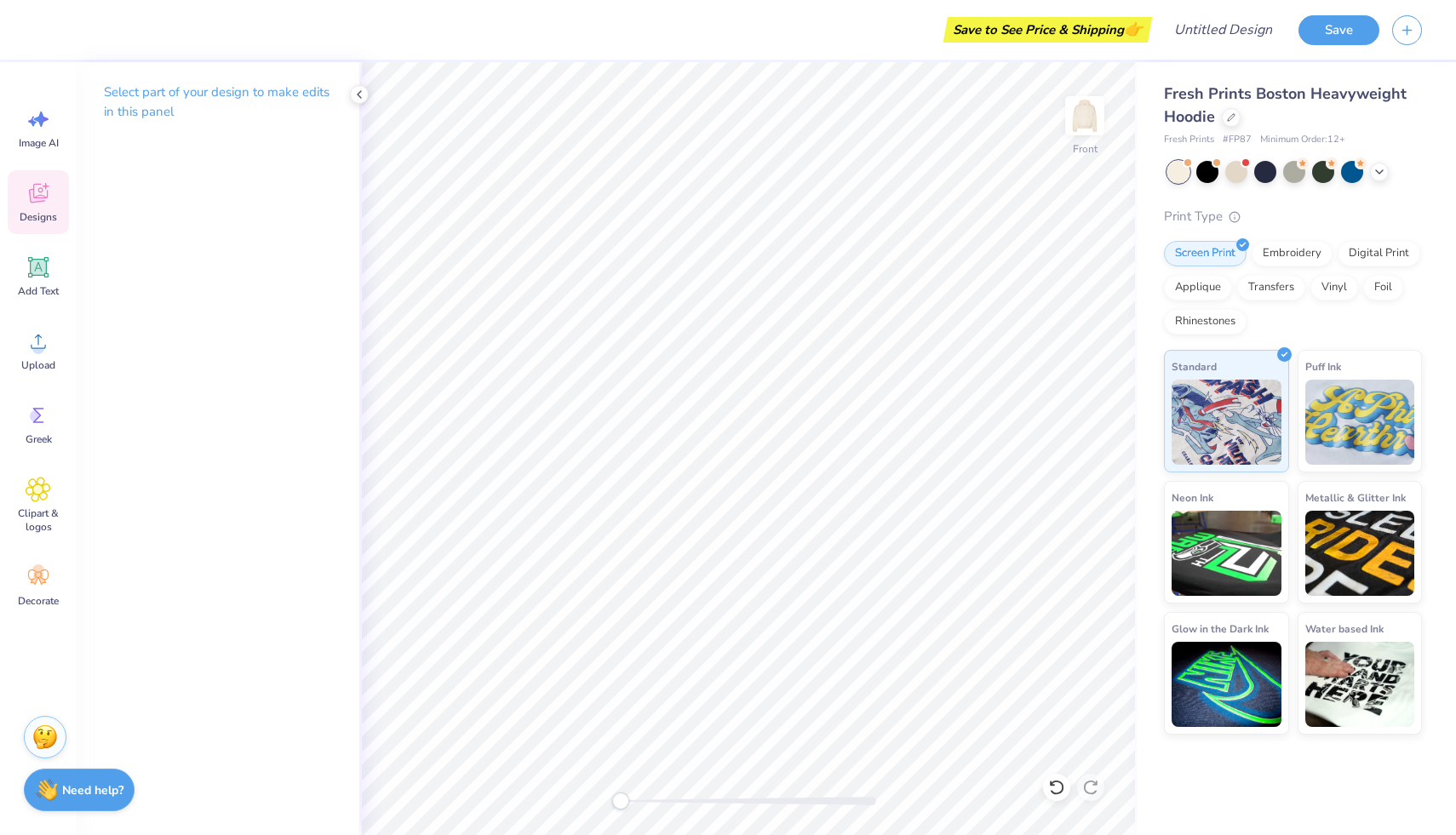
click at [22, 210] on span "Designs" at bounding box center [38, 216] width 38 height 13
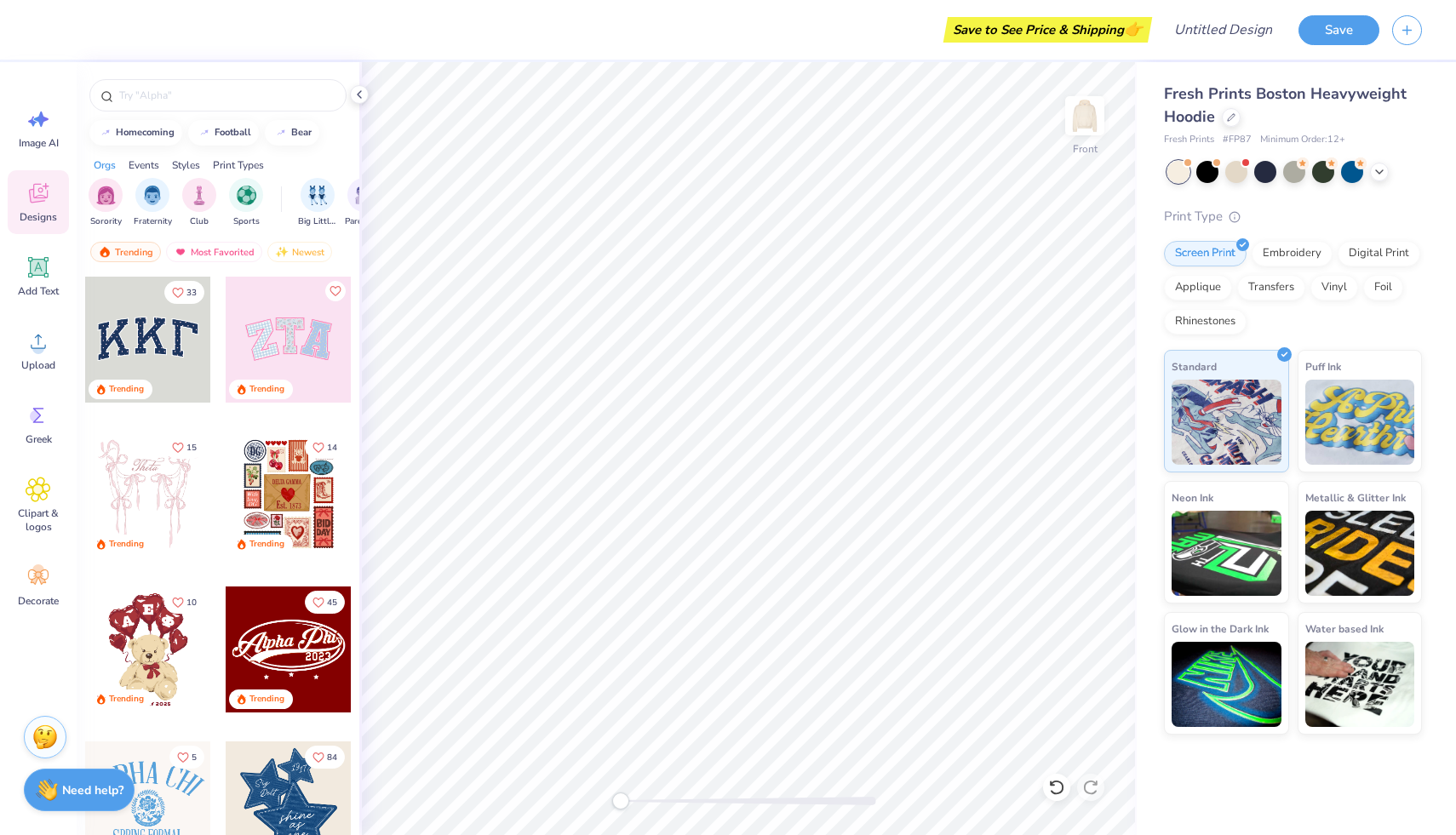
click at [290, 476] on div at bounding box center [288, 494] width 126 height 126
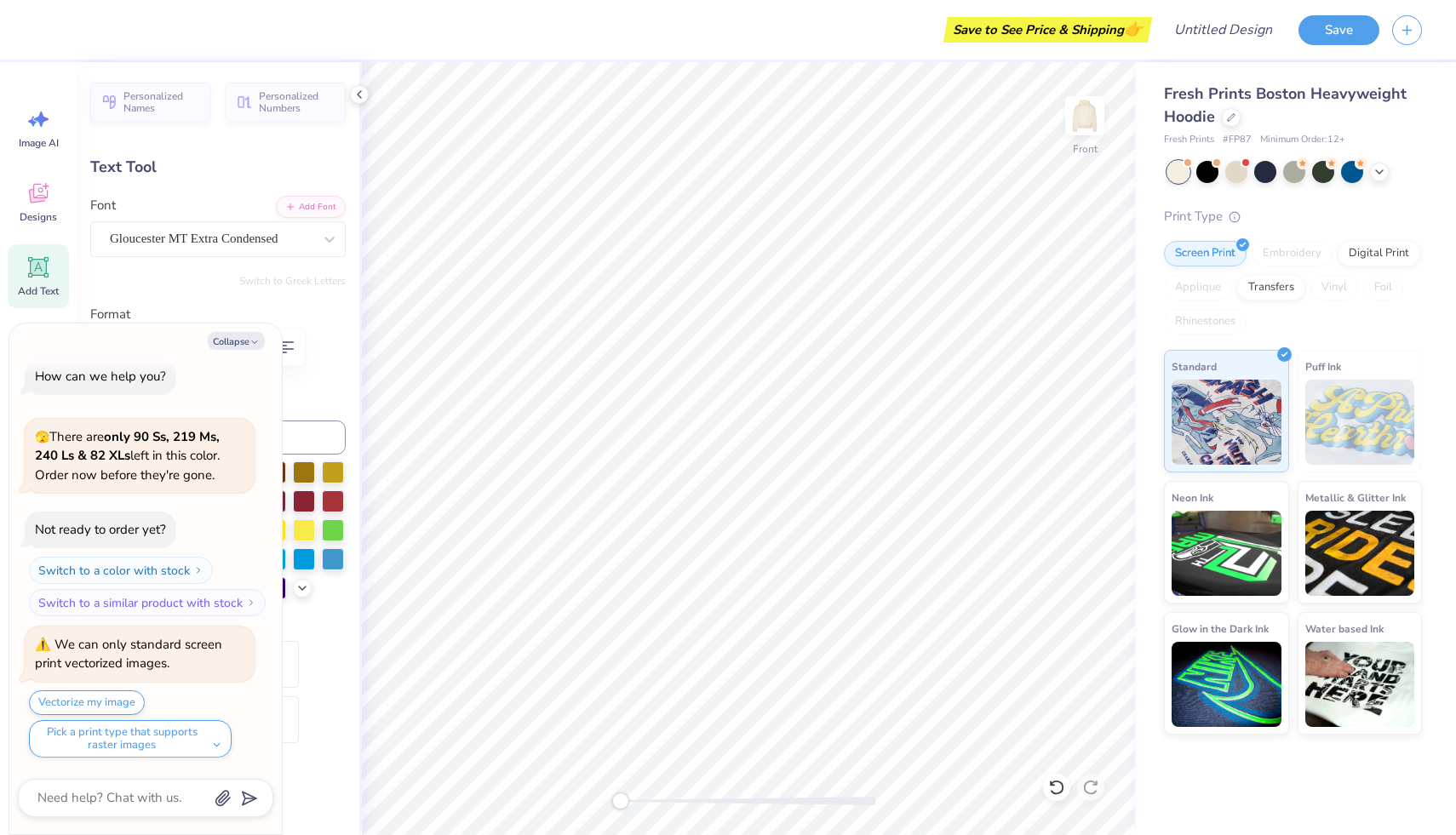
scroll to position [0, 4]
type textarea "x"
type textarea "PhDELTA GAMMA"
type textarea "x"
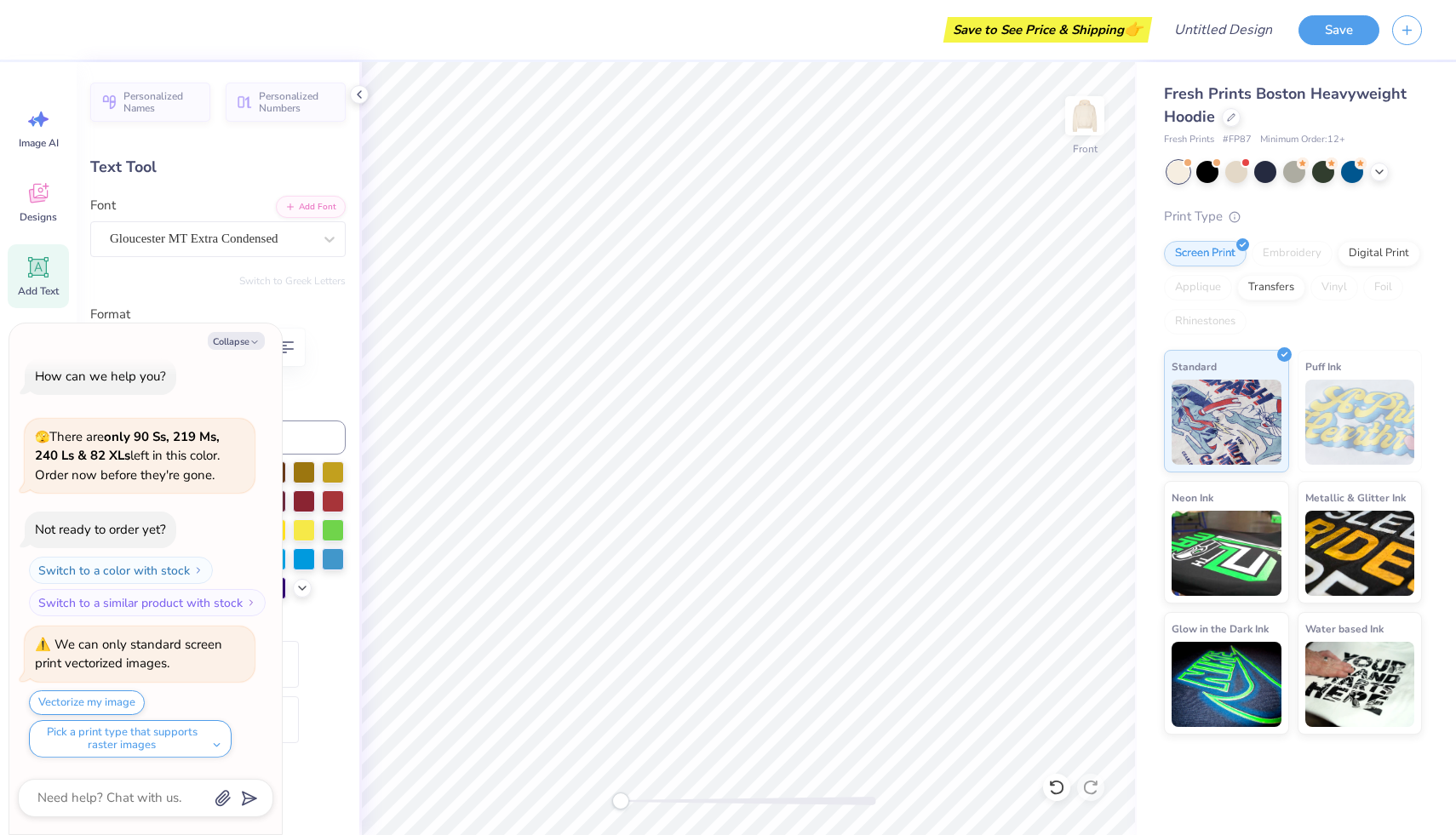
type textarea "PhiDELTA GAMMA"
type textarea "x"
type textarea "Phi DELTA GAMMA"
type textarea "x"
type textarea "Phi MDELTA GAMMA"
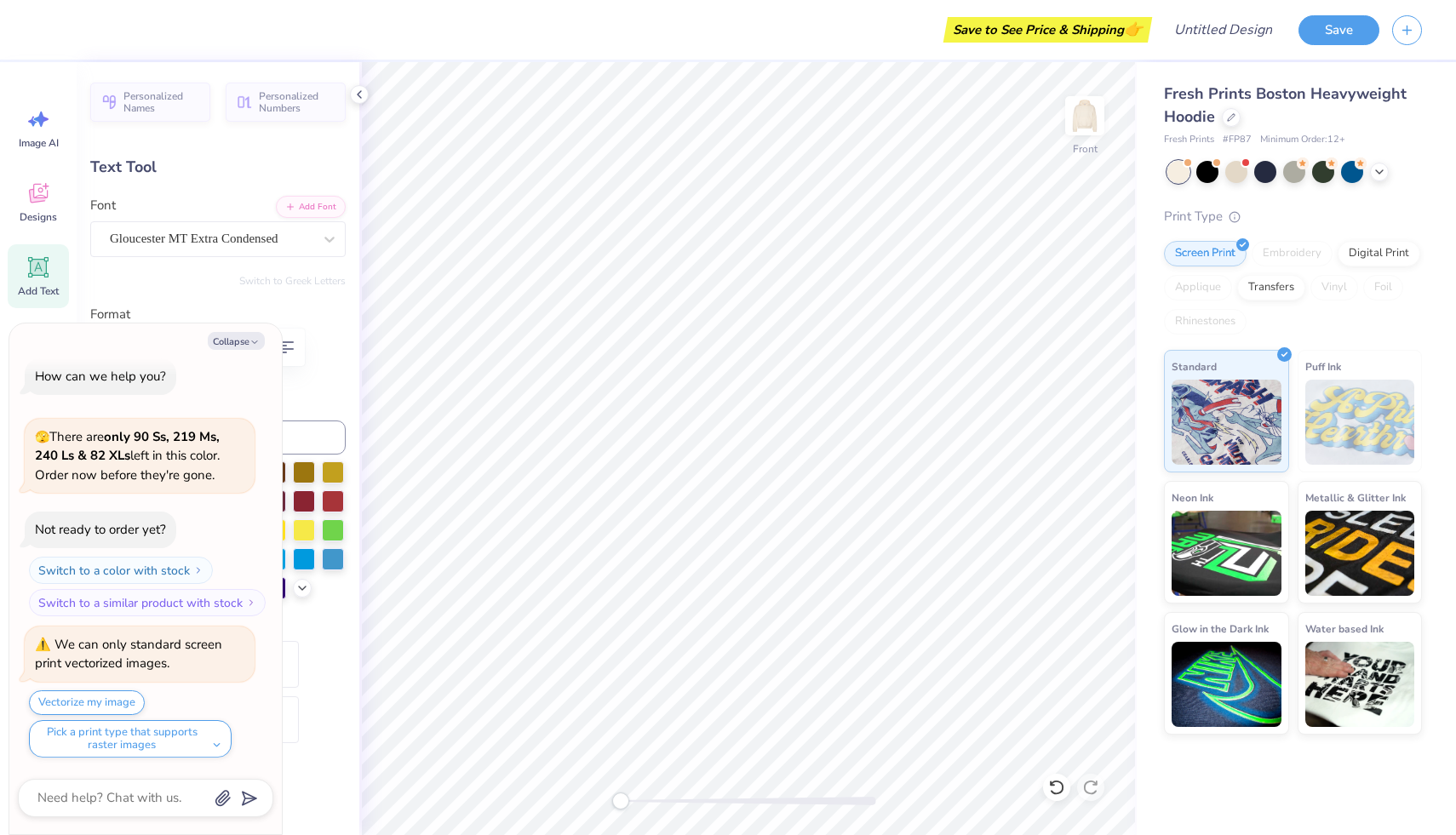
type textarea "x"
type textarea "Phi MUDELTA GAMMA"
type textarea "x"
type textarea "Phi MU DELTA GAMMA"
type textarea "x"
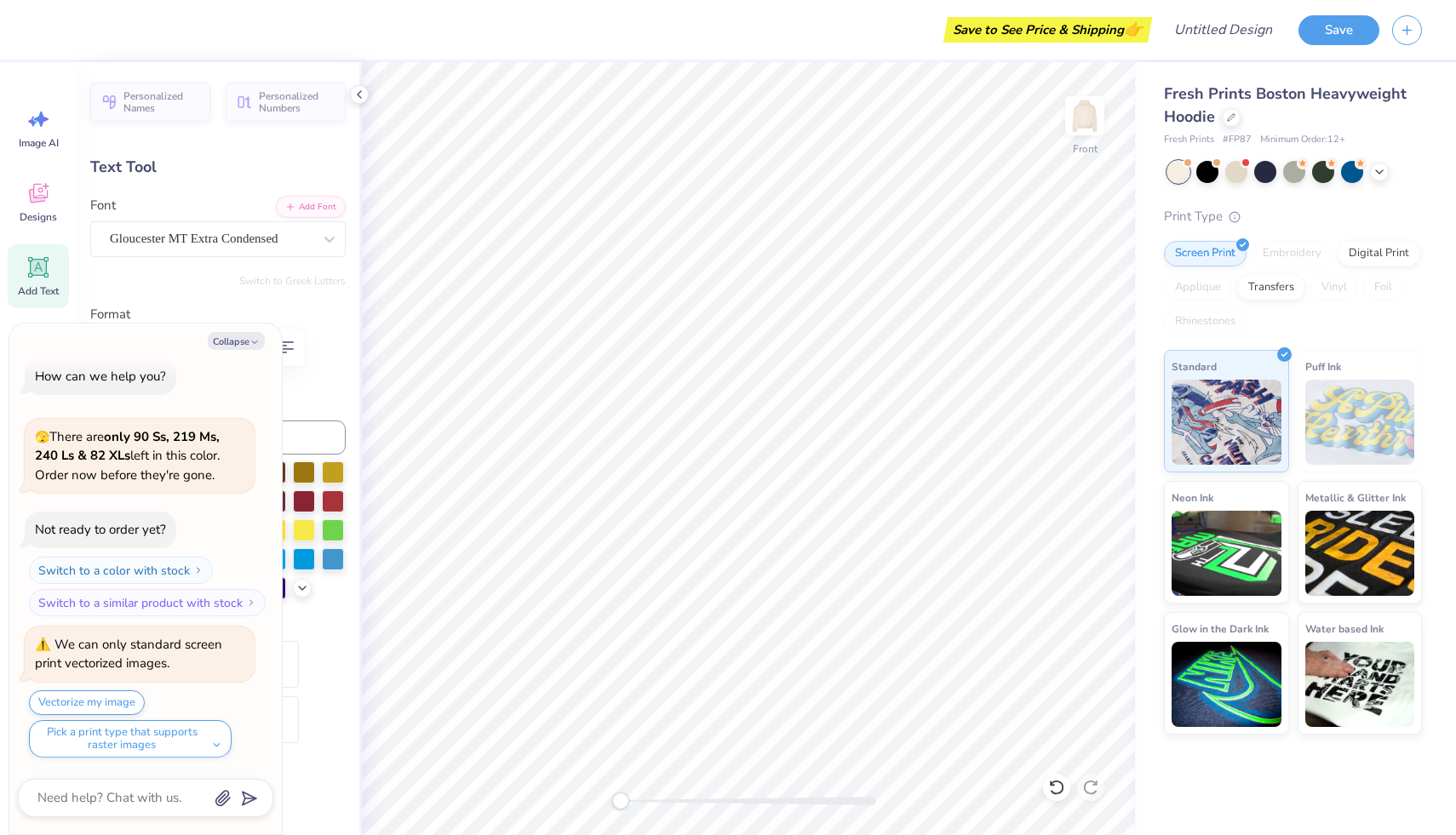
type textarea "Phi MU DELTA GAMMA"
type textarea "x"
type textarea "PH"
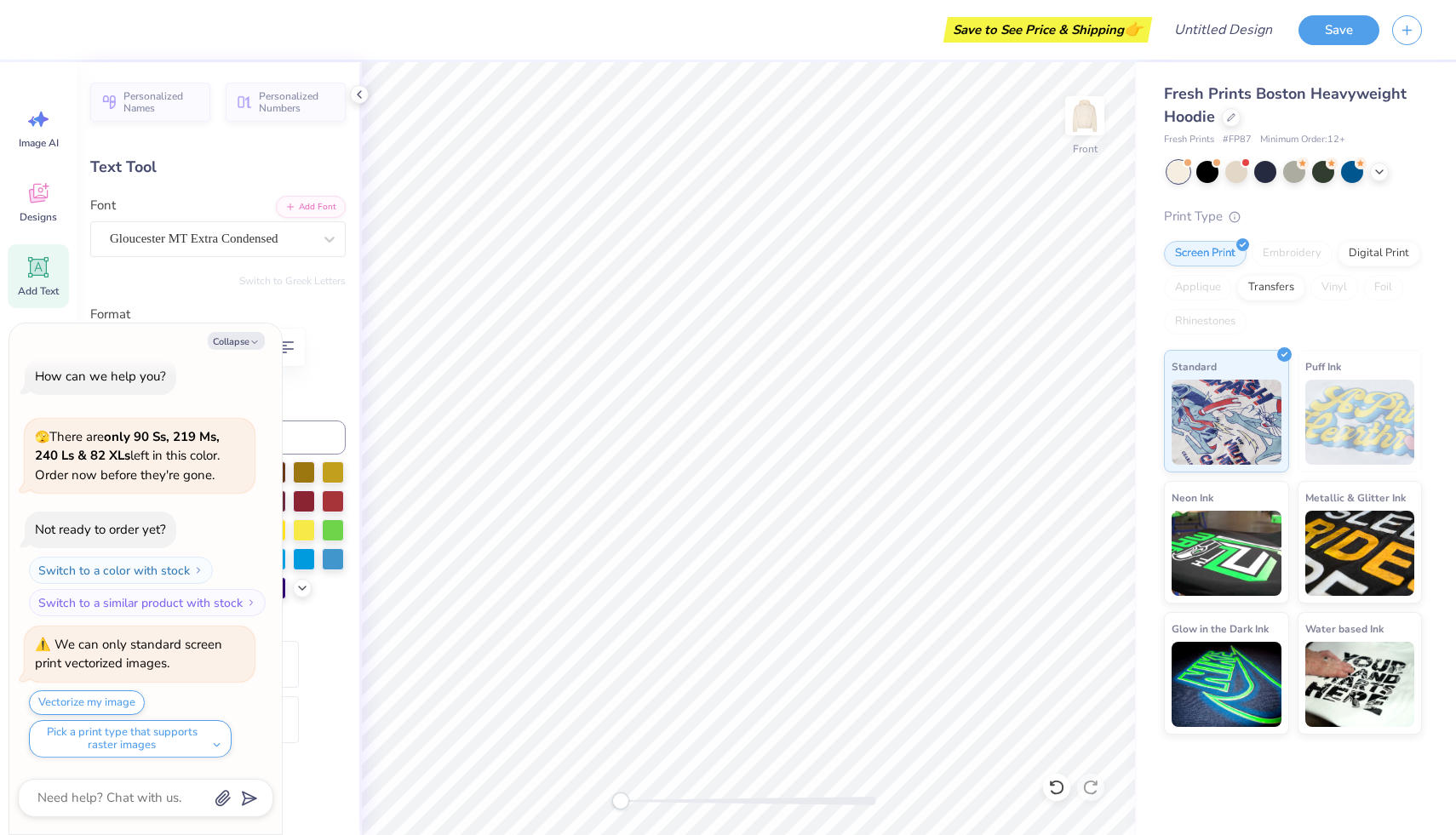
type textarea "x"
type textarea "PHI"
type textarea "x"
type textarea "PHI"
type textarea "x"
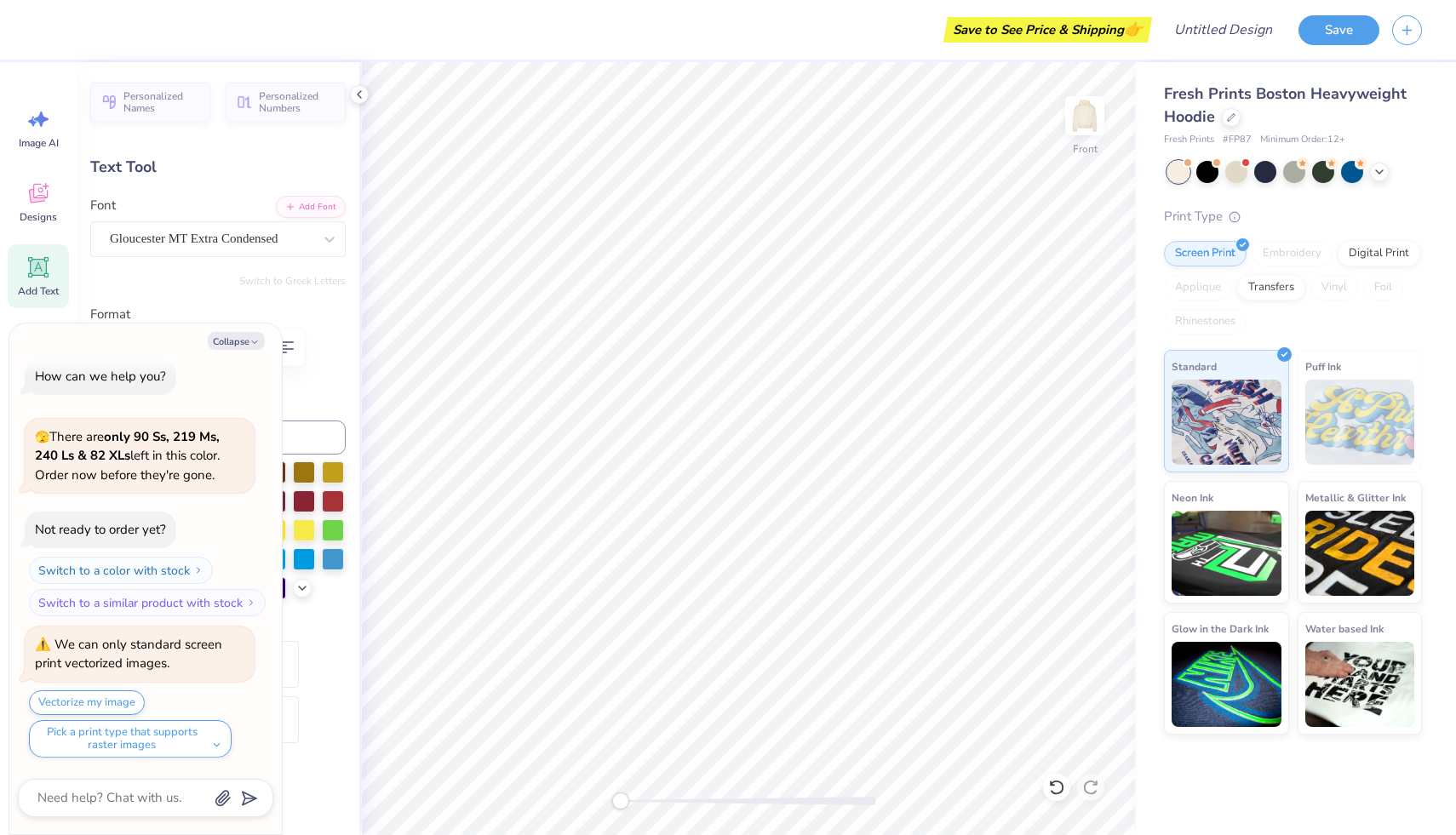
type textarea "PHI M"
type textarea "x"
type textarea "PHI MU"
type textarea "x"
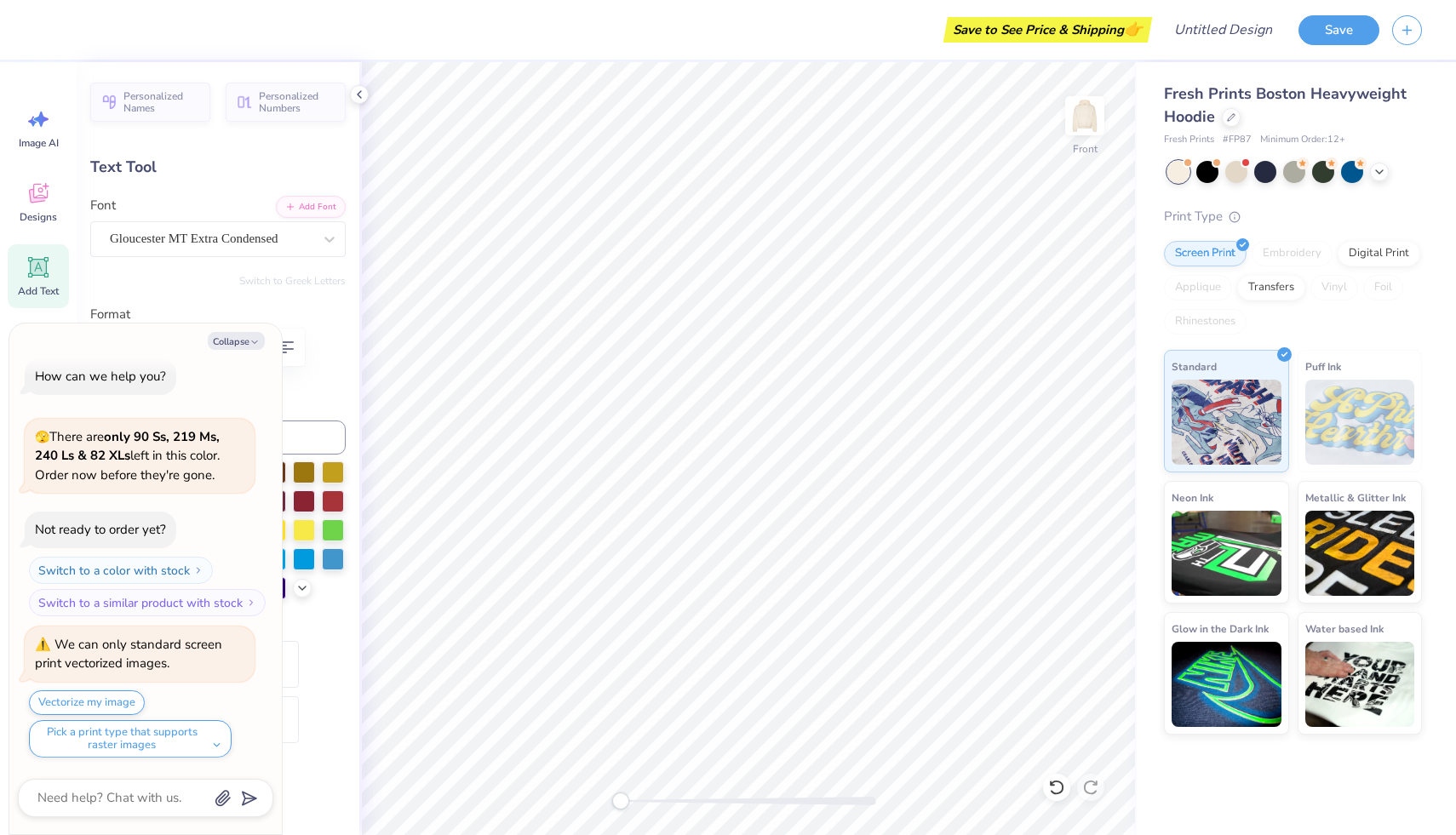
type input "1.76"
type input "0.91"
type input "15.49"
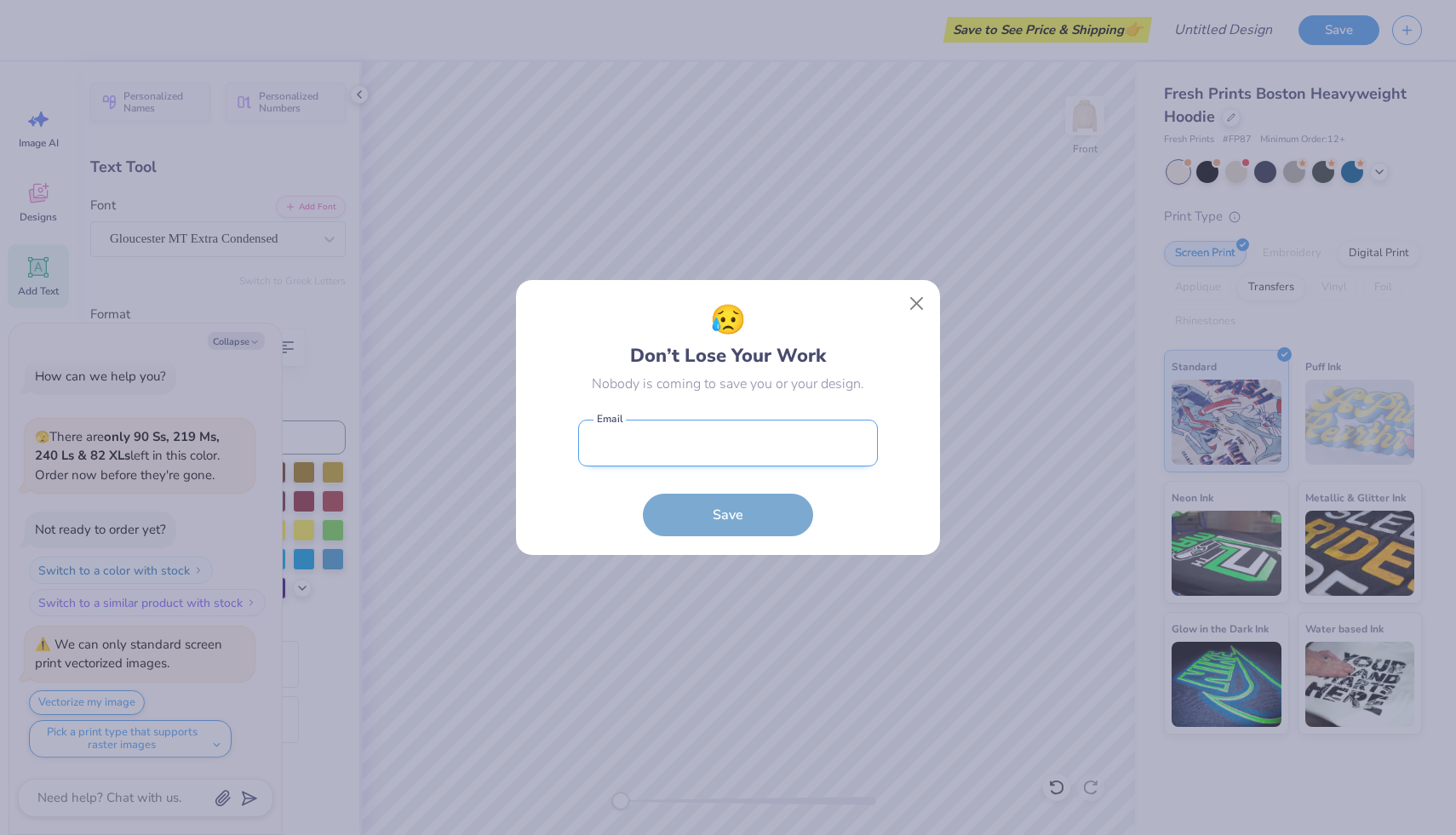
click at [773, 451] on input "email" at bounding box center [728, 443] width 300 height 47
type textarea "x"
